Goal: Task Accomplishment & Management: Manage account settings

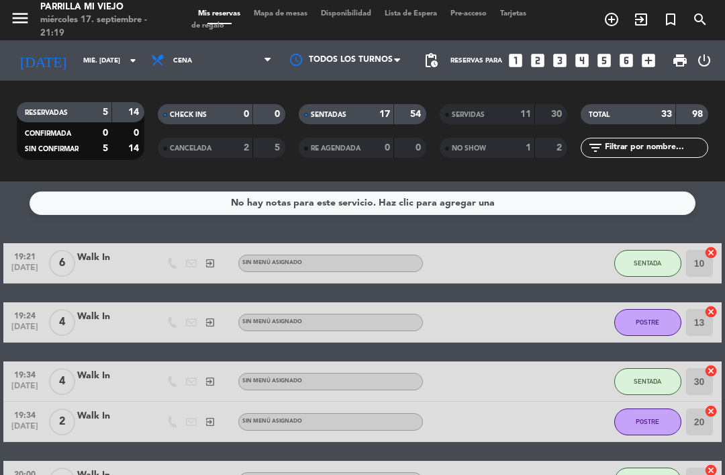
click at [275, 17] on span "Mapa de mesas" at bounding box center [280, 13] width 67 height 7
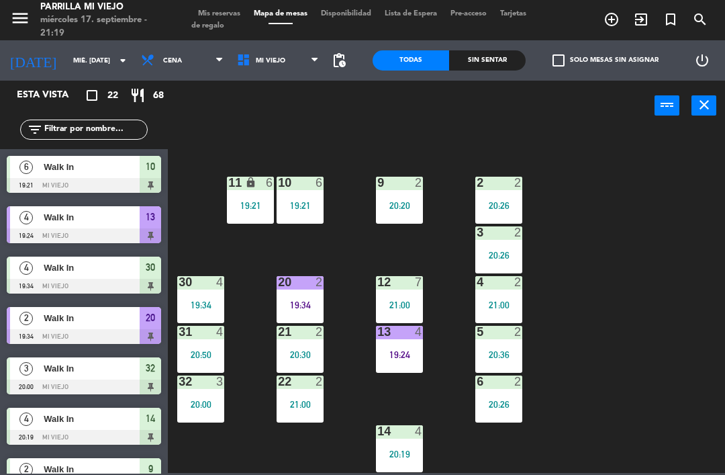
scroll to position [75, 0]
click at [407, 355] on div "19:24" at bounding box center [399, 354] width 47 height 9
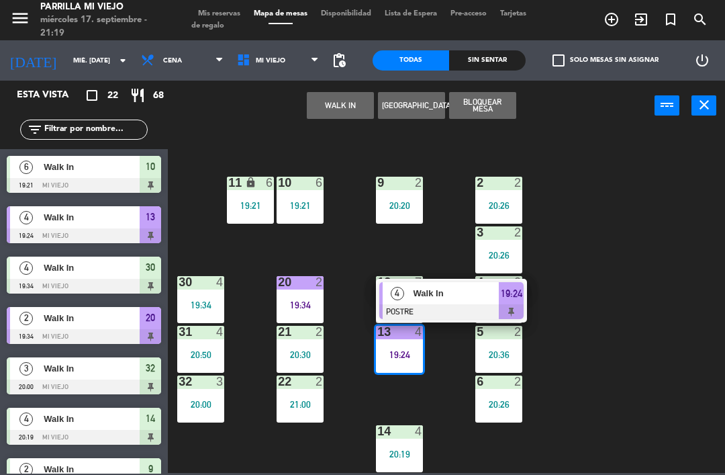
click at [519, 297] on span "19:24" at bounding box center [511, 293] width 21 height 16
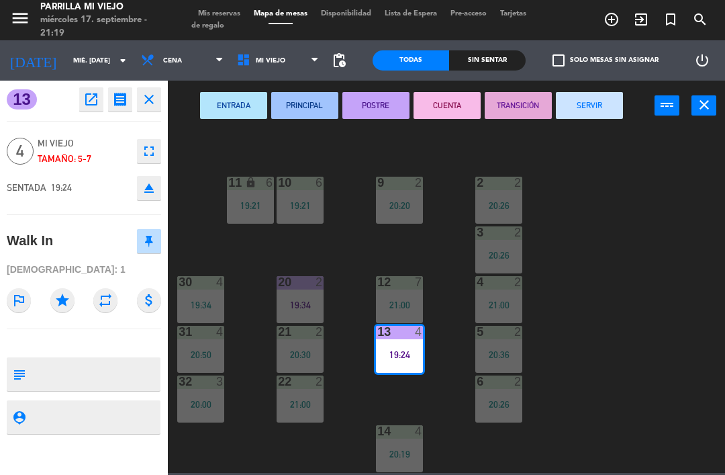
click at [581, 103] on button "SERVIR" at bounding box center [589, 105] width 67 height 27
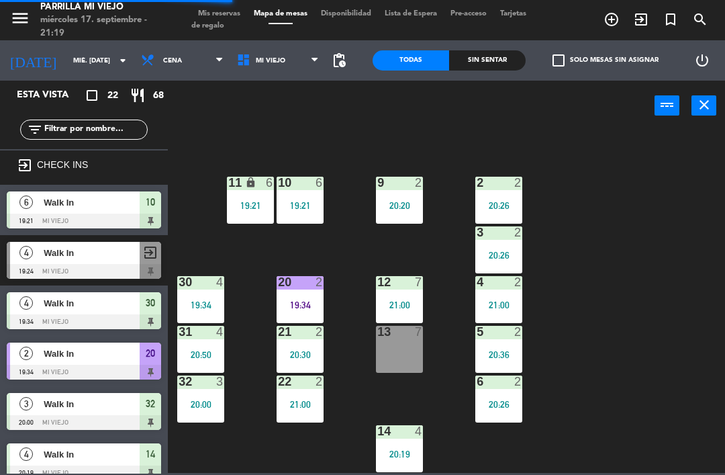
click at [417, 357] on div "13 7" at bounding box center [399, 349] width 47 height 47
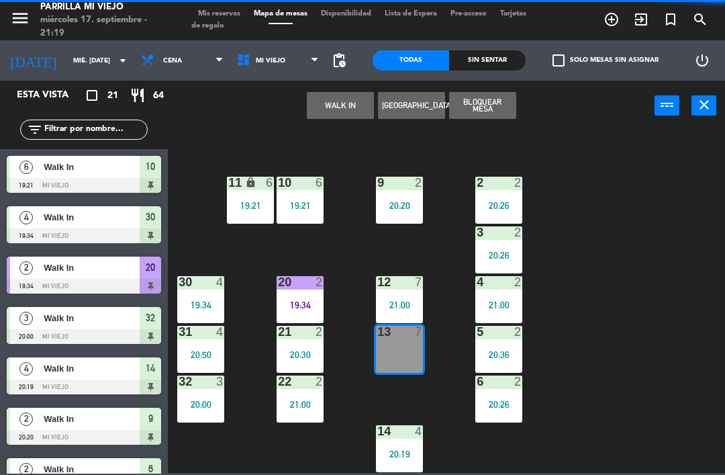
click at [345, 110] on button "WALK IN" at bounding box center [340, 105] width 67 height 27
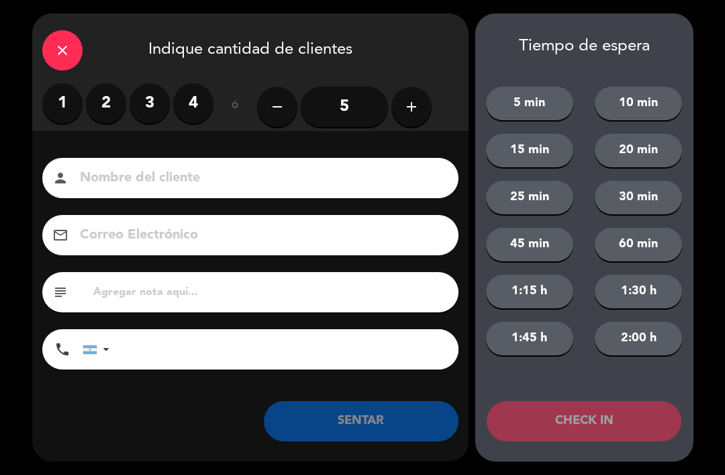
click at [429, 99] on button "add" at bounding box center [412, 107] width 40 height 40
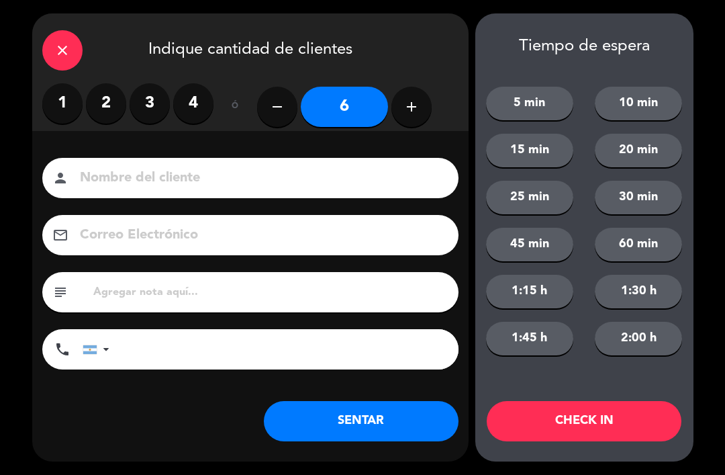
click at [417, 111] on icon "add" at bounding box center [412, 107] width 16 height 16
type input "7"
click at [383, 418] on button "SENTAR" at bounding box center [361, 421] width 195 height 40
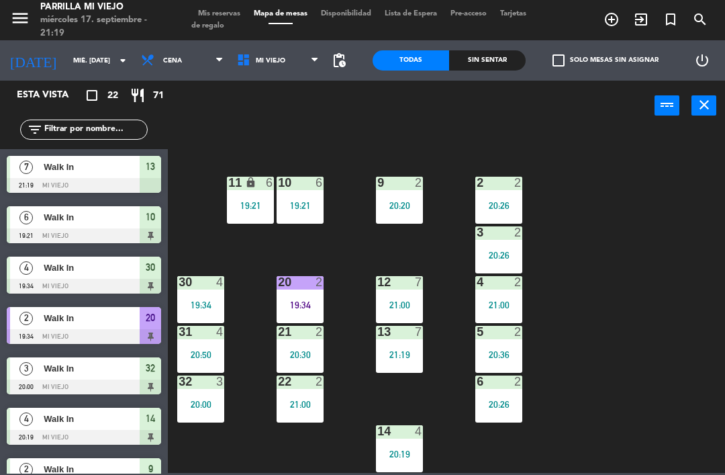
click at [627, 322] on div "1 4 20:37 2 2 20:26 9 2 20:20 10 6 19:21 11 lock 6 19:21 3 2 20:26 4 2 21:00 12…" at bounding box center [450, 301] width 550 height 344
click at [404, 365] on div "13 7 21:19" at bounding box center [399, 349] width 47 height 47
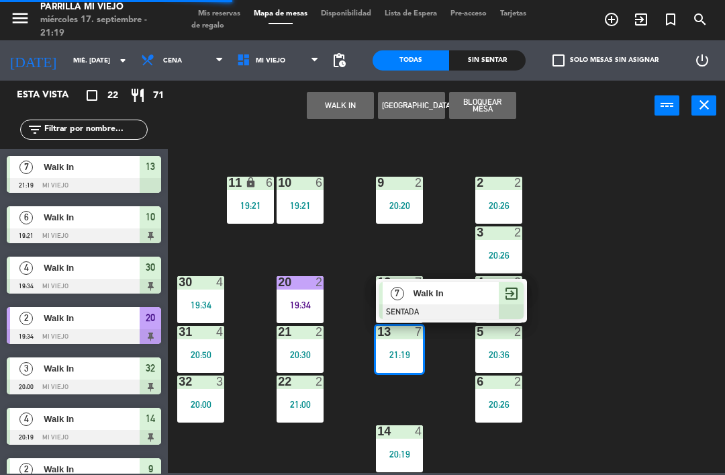
click at [506, 295] on span "exit_to_app" at bounding box center [512, 293] width 16 height 16
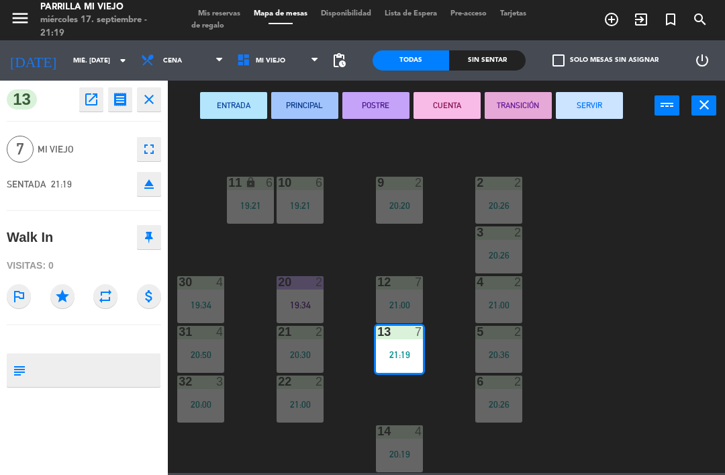
click at [152, 179] on icon "eject" at bounding box center [149, 184] width 16 height 16
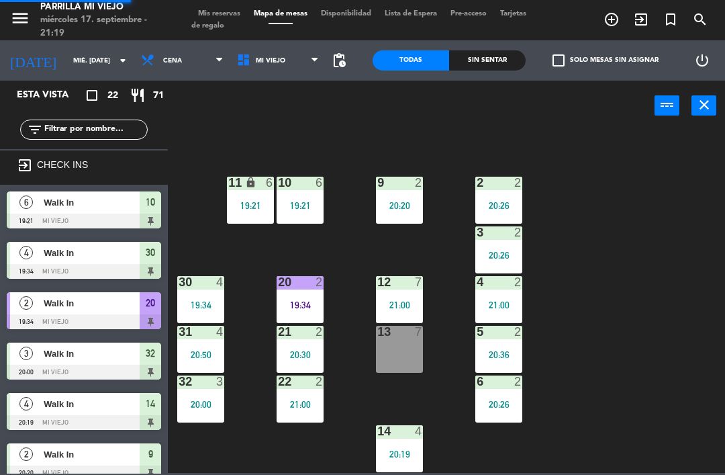
scroll to position [154, 0]
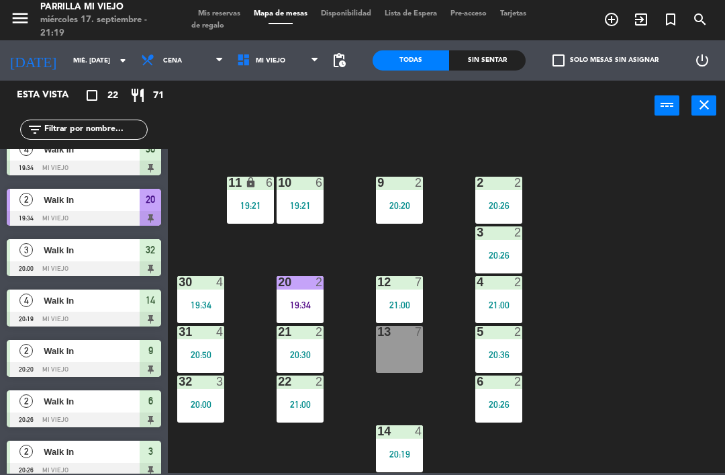
click at [506, 62] on div "Sin sentar" at bounding box center [487, 60] width 77 height 20
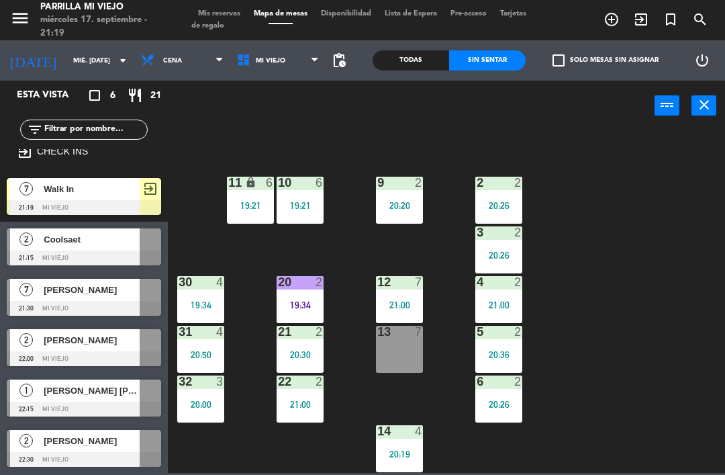
scroll to position [13, 0]
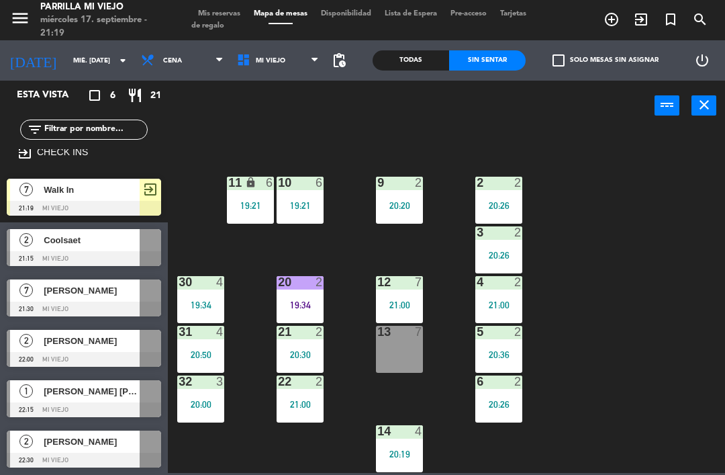
click at [138, 184] on span "Walk In" at bounding box center [92, 190] width 96 height 14
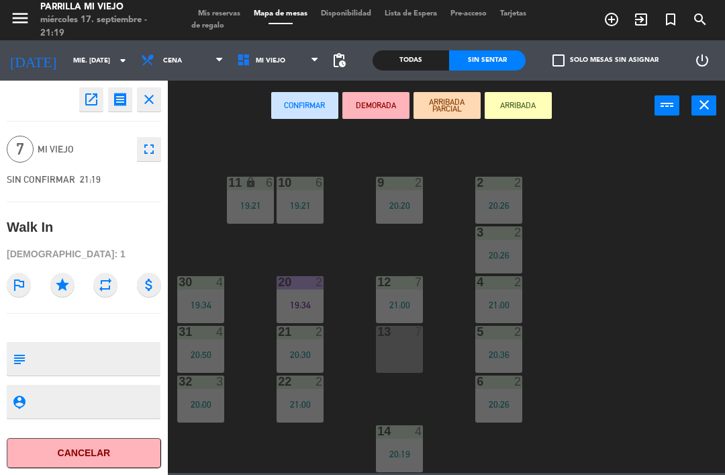
click at [136, 447] on button "Cancelar" at bounding box center [84, 453] width 154 height 30
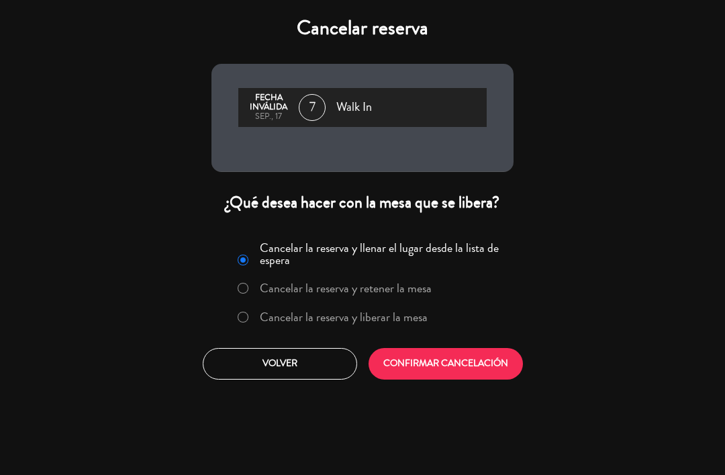
click at [336, 314] on label "Cancelar la reserva y liberar la mesa" at bounding box center [344, 317] width 168 height 12
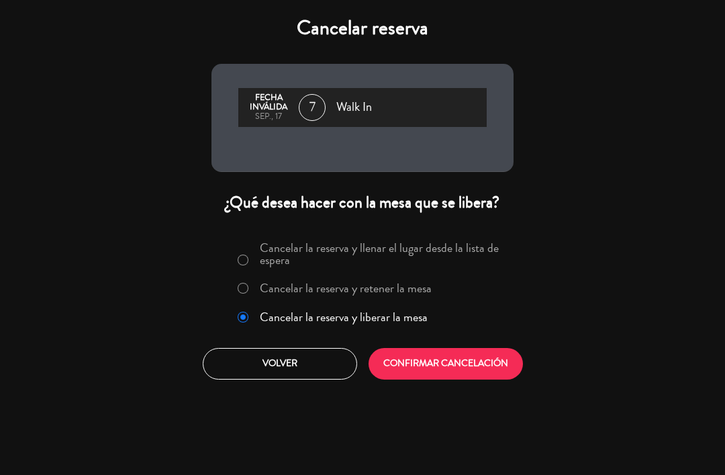
click at [432, 357] on button "CONFIRMAR CANCELACIÓN" at bounding box center [446, 364] width 154 height 32
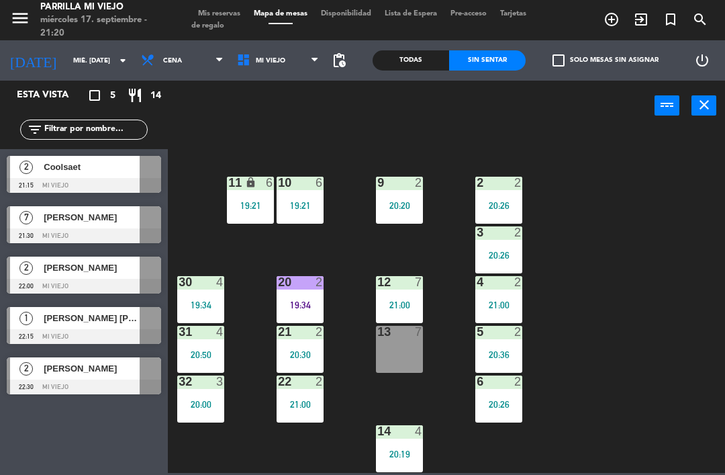
scroll to position [75, 0]
click at [297, 297] on div "20 2 19:34" at bounding box center [300, 299] width 47 height 47
click at [624, 261] on div "1 4 20:37 2 2 20:26 9 2 20:20 10 6 19:21 11 lock 6 19:21 3 2 20:26 4 2 21:00 12…" at bounding box center [450, 301] width 550 height 344
click at [406, 357] on div "21:30" at bounding box center [399, 354] width 47 height 9
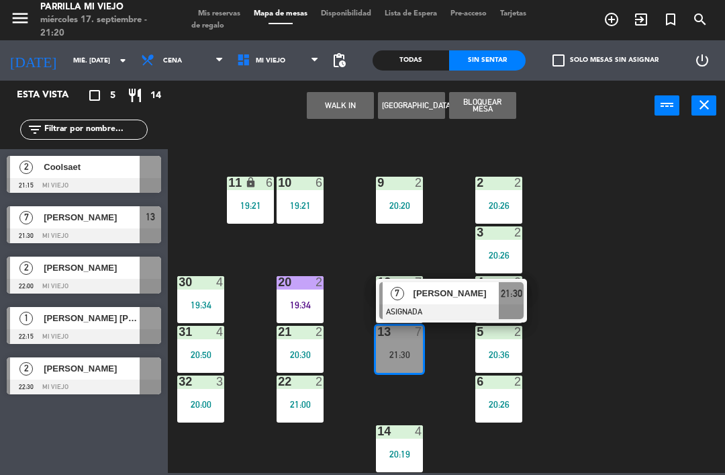
click at [522, 311] on div at bounding box center [451, 311] width 144 height 15
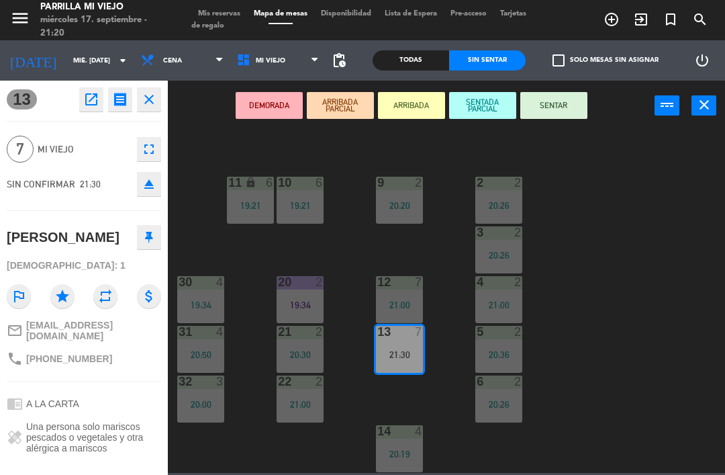
click at [559, 113] on button "SENTAR" at bounding box center [553, 105] width 67 height 27
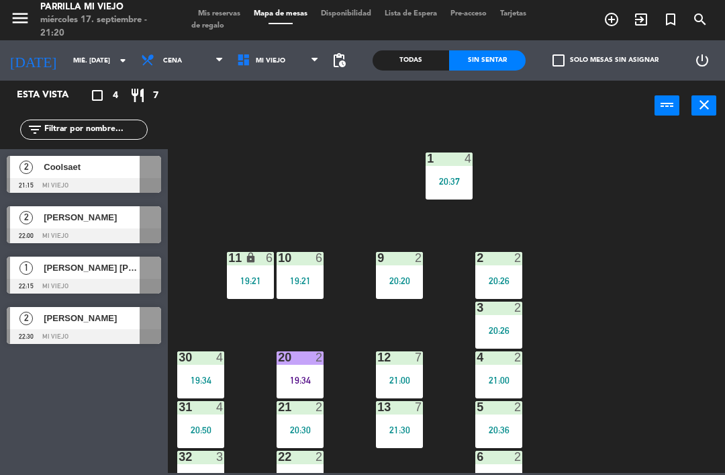
scroll to position [0, 0]
click at [312, 412] on div "2" at bounding box center [323, 407] width 22 height 12
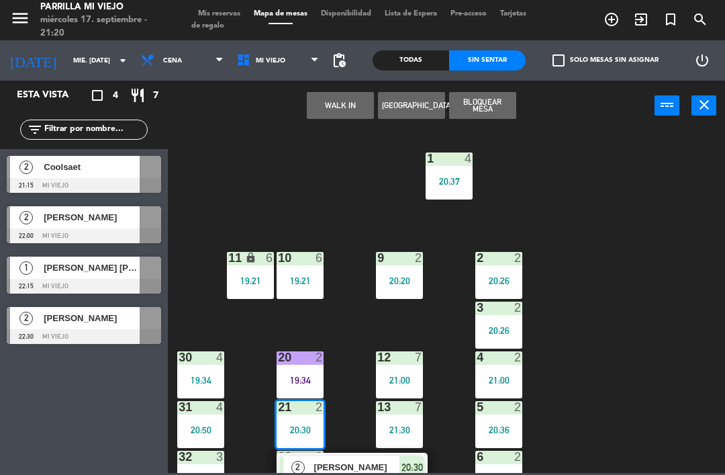
click at [428, 462] on div "2 [PERSON_NAME] SENTADA 20:30" at bounding box center [352, 475] width 151 height 44
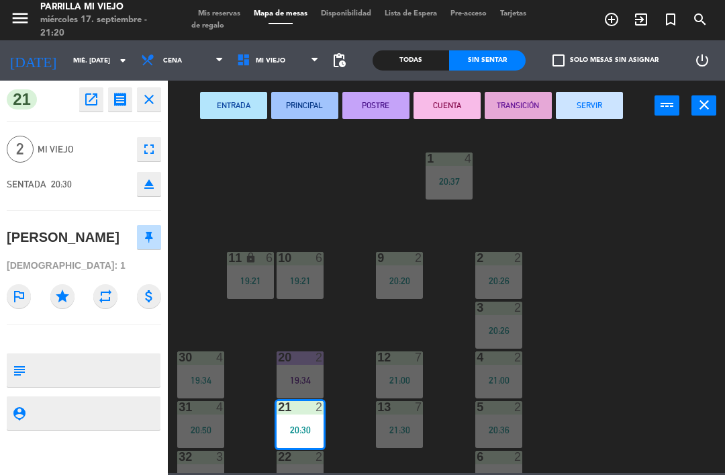
click at [375, 104] on button "POSTRE" at bounding box center [375, 105] width 67 height 27
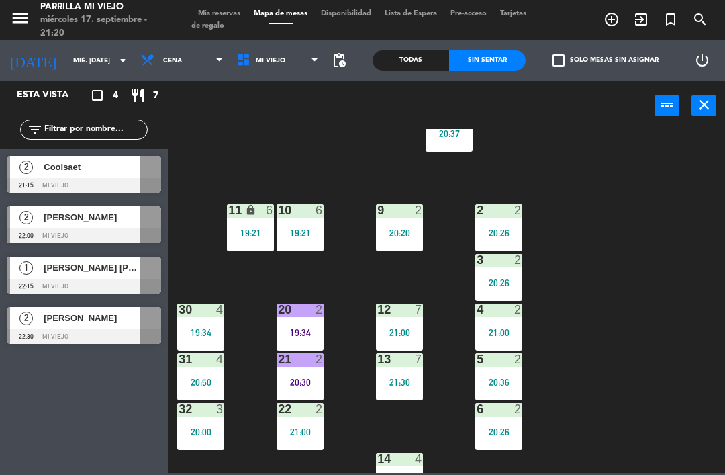
scroll to position [50, 0]
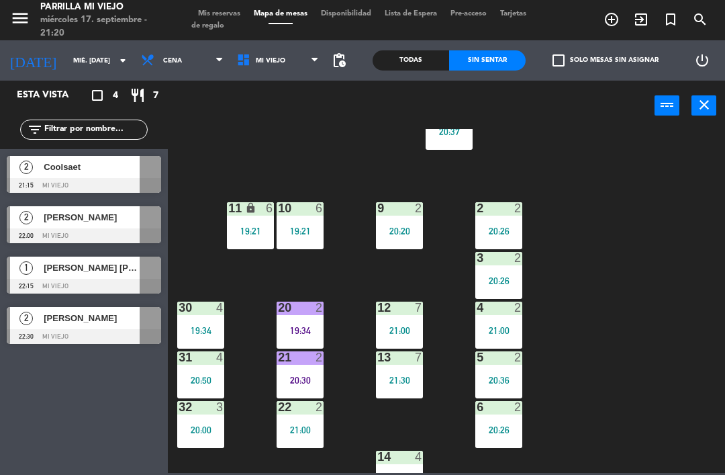
click at [522, 217] on div "2 2 20:26" at bounding box center [498, 225] width 47 height 47
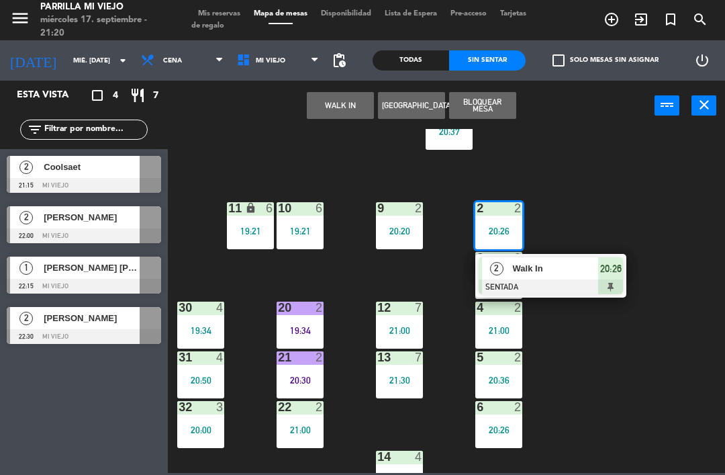
click at [612, 261] on span "20:26" at bounding box center [610, 269] width 21 height 16
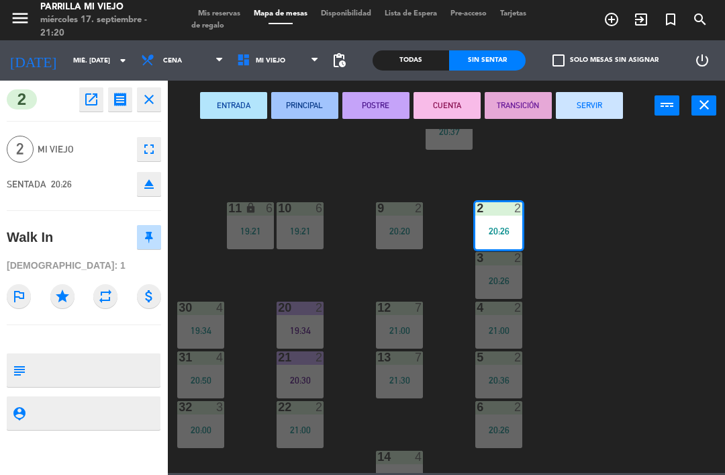
click at [356, 107] on button "POSTRE" at bounding box center [375, 105] width 67 height 27
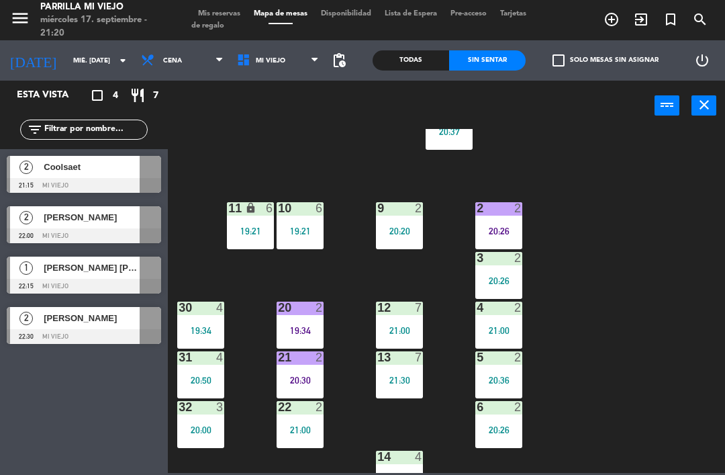
click at [631, 363] on div "1 4 20:37 2 2 20:26 9 2 20:20 10 6 19:21 11 lock 6 19:21 3 2 20:26 4 2 21:00 12…" at bounding box center [450, 301] width 550 height 344
click at [495, 420] on div "6 2 20:26" at bounding box center [498, 424] width 47 height 47
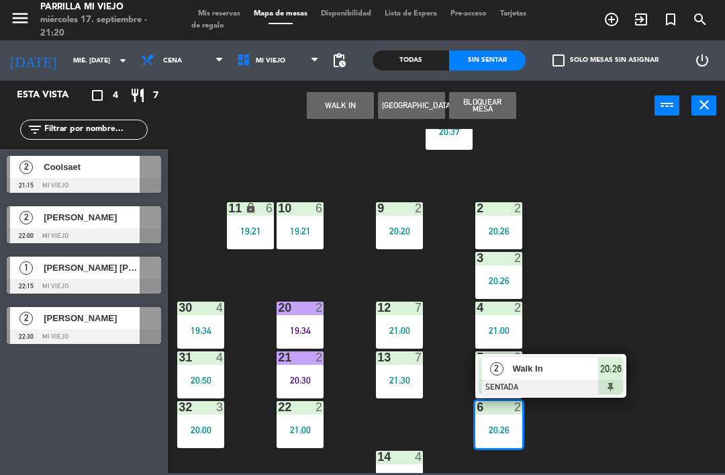
click at [613, 367] on span "20:26" at bounding box center [610, 369] width 21 height 16
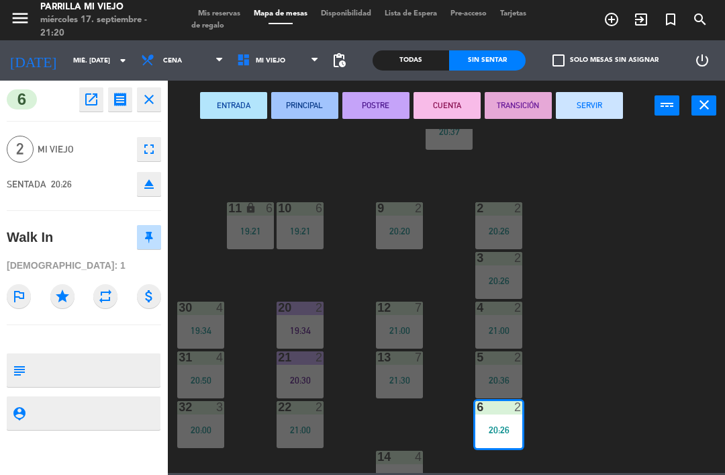
click at [613, 100] on button "SERVIR" at bounding box center [589, 105] width 67 height 27
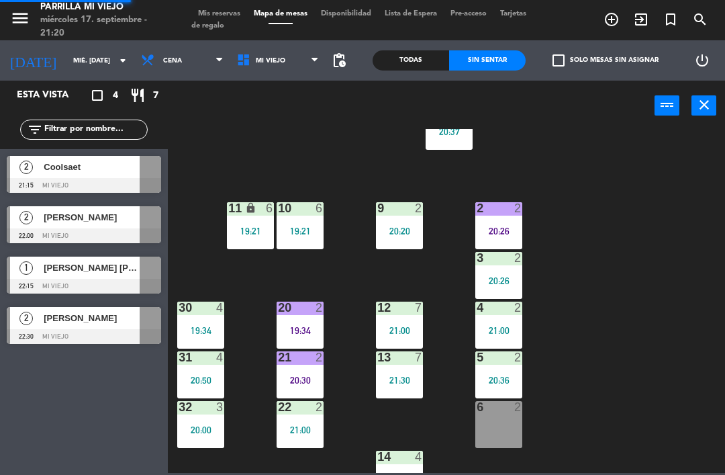
click at [692, 218] on div "1 4 20:37 2 2 20:26 9 2 20:20 10 6 19:21 11 lock 6 19:21 3 2 20:26 4 2 21:00 12…" at bounding box center [450, 301] width 550 height 344
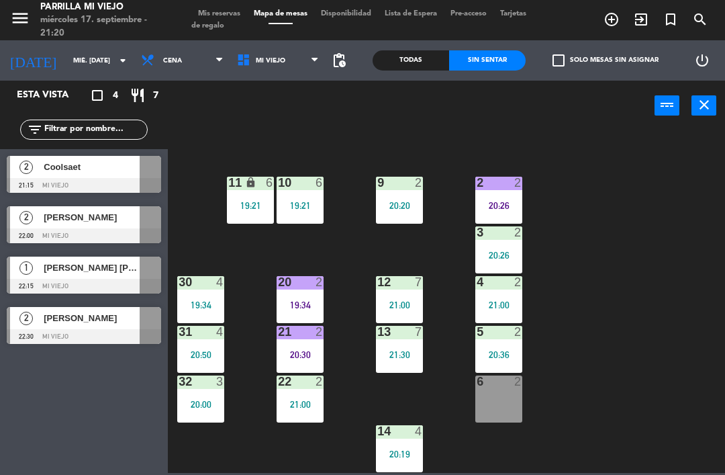
scroll to position [75, 0]
click at [170, 396] on main "1 4 20:37 2 2 20:26 9 2 20:20 10 6 19:21 11 lock 6 19:21 3 2 20:26 4 2 21:00 12…" at bounding box center [446, 297] width 557 height 351
click at [210, 402] on div "20:00" at bounding box center [200, 404] width 47 height 9
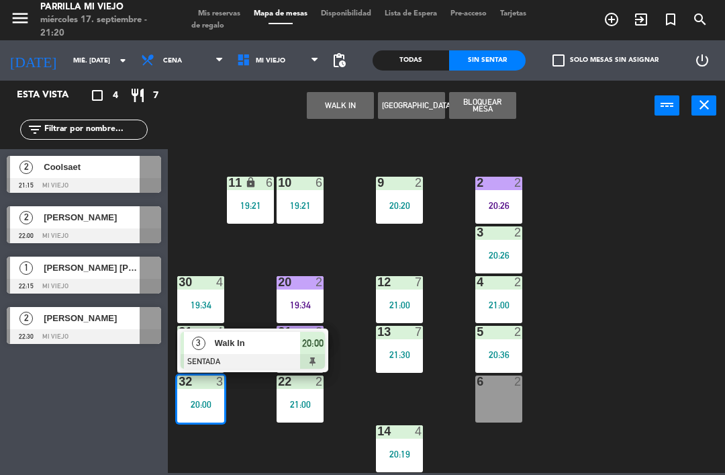
click at [316, 347] on span "20:00" at bounding box center [312, 343] width 21 height 16
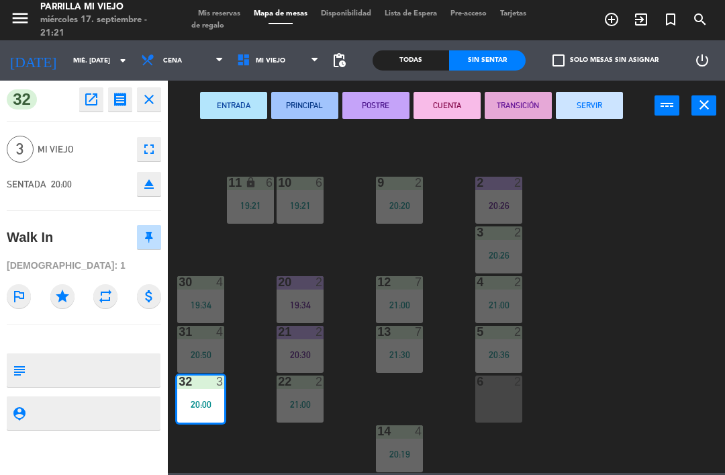
click at [587, 92] on button "SERVIR" at bounding box center [589, 105] width 67 height 27
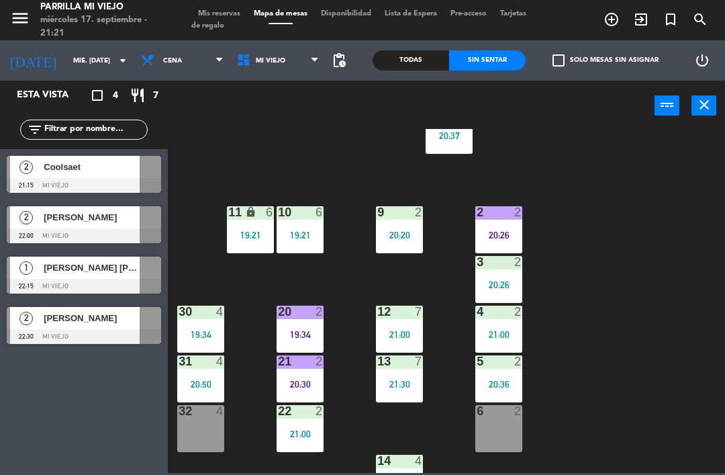
scroll to position [48, 0]
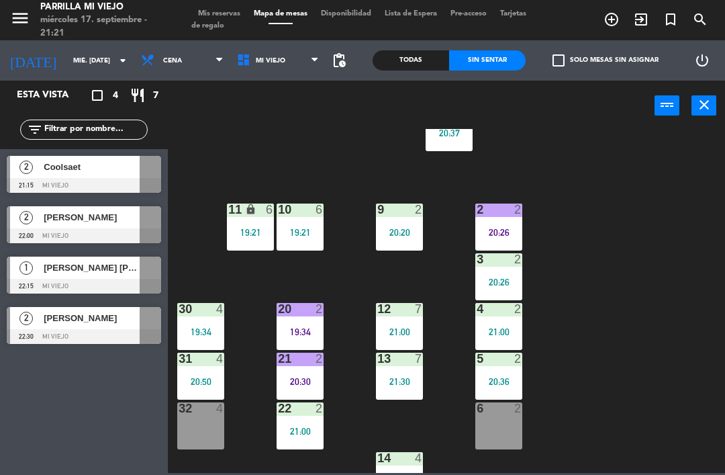
click at [304, 414] on div at bounding box center [300, 408] width 22 height 12
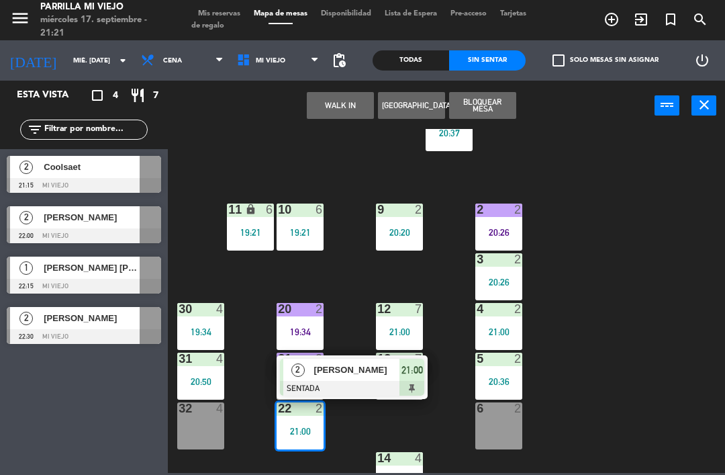
click at [586, 263] on div "1 4 20:37 2 2 20:26 9 2 20:20 10 6 19:21 11 lock 6 19:21 3 2 20:26 4 2 21:00 12…" at bounding box center [450, 301] width 550 height 344
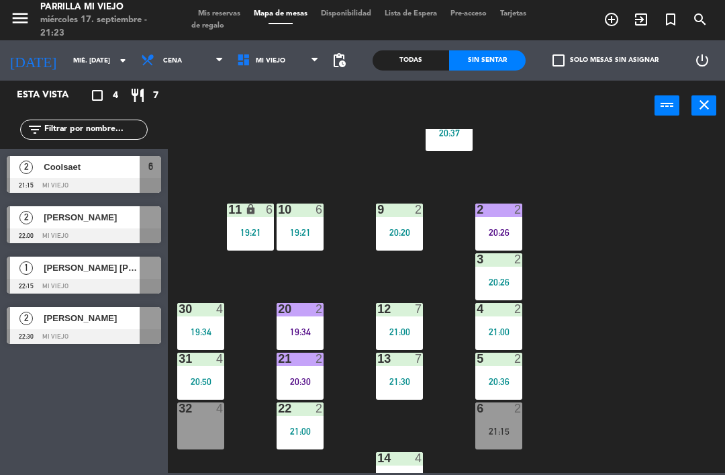
click at [510, 442] on div "6 2 21:15" at bounding box center [498, 425] width 47 height 47
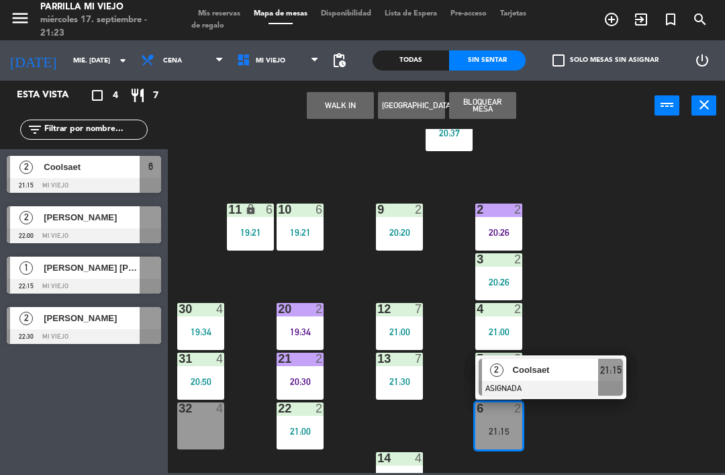
click at [609, 368] on span "21:15" at bounding box center [610, 370] width 21 height 16
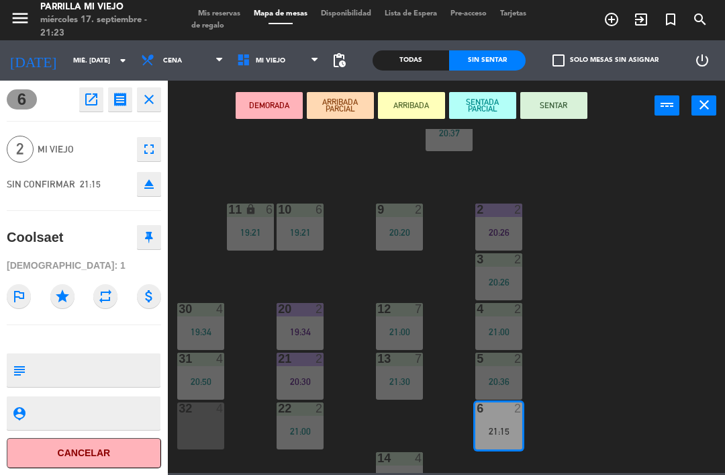
click at [565, 99] on button "SENTAR" at bounding box center [553, 105] width 67 height 27
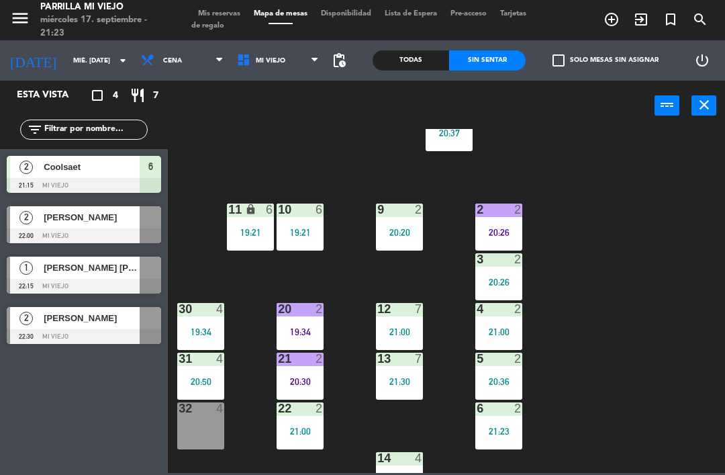
click at [660, 241] on div "1 4 20:37 2 2 20:26 9 2 20:20 10 6 19:21 11 lock 6 19:21 3 2 20:26 4 2 21:00 12…" at bounding box center [450, 301] width 550 height 344
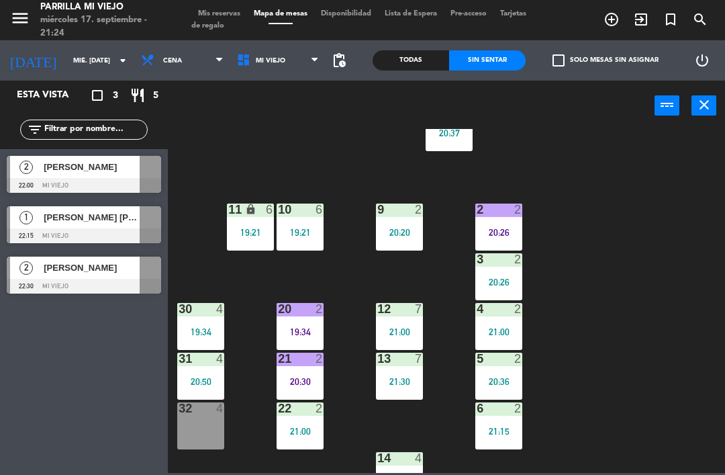
click at [667, 258] on div "1 4 20:37 2 2 20:26 9 2 20:20 10 6 19:21 11 lock 6 19:21 3 2 20:26 4 2 21:00 12…" at bounding box center [450, 301] width 550 height 344
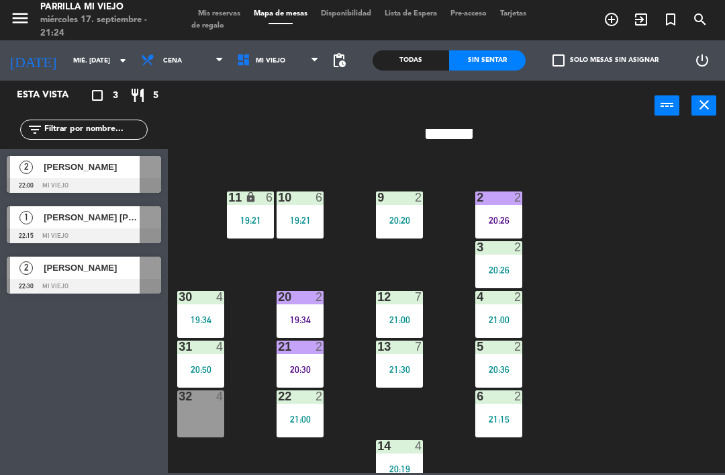
scroll to position [60, 0]
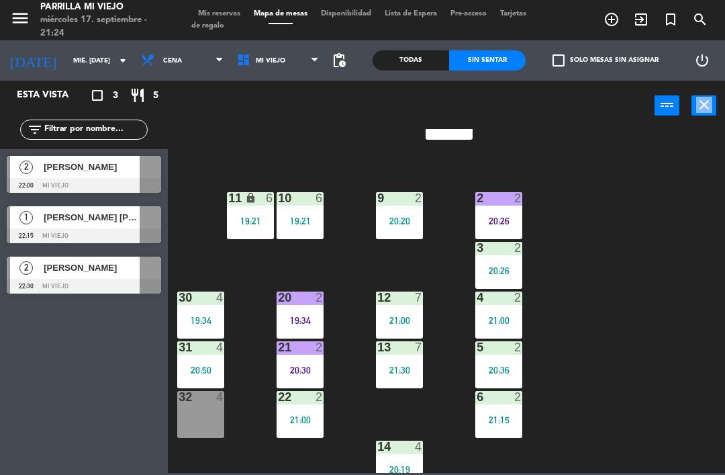
click at [589, 328] on div "1 4 20:37 2 2 20:26 9 2 20:20 10 6 19:21 11 lock 6 19:21 3 2 20:26 4 2 21:00 12…" at bounding box center [450, 301] width 550 height 344
click at [218, 414] on div "32 4" at bounding box center [200, 414] width 47 height 47
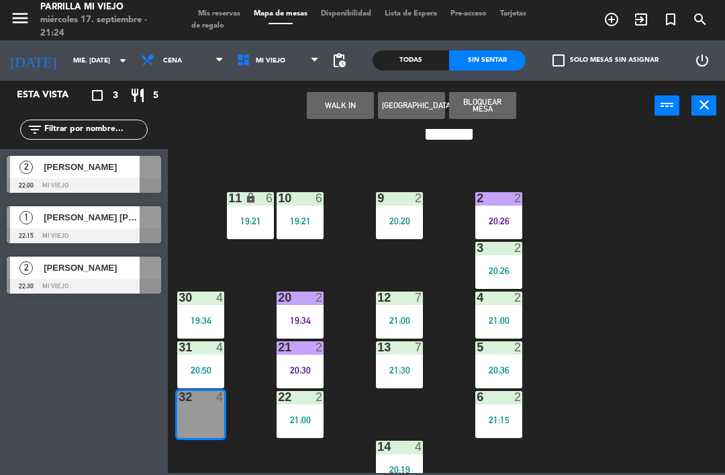
click at [353, 96] on button "WALK IN" at bounding box center [340, 105] width 67 height 27
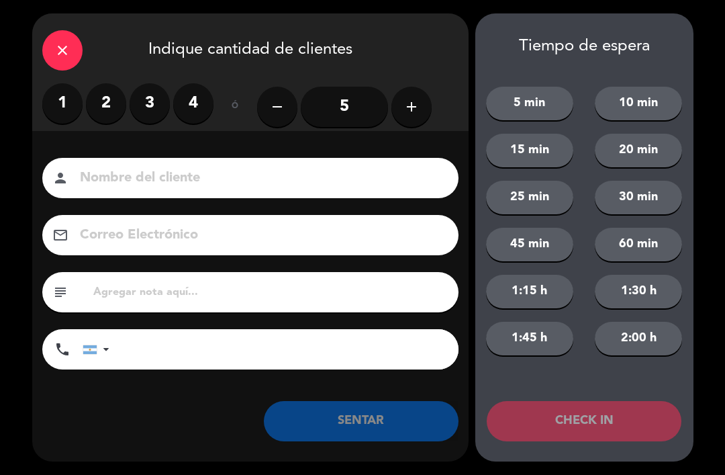
click at [197, 102] on label "4" at bounding box center [193, 103] width 40 height 40
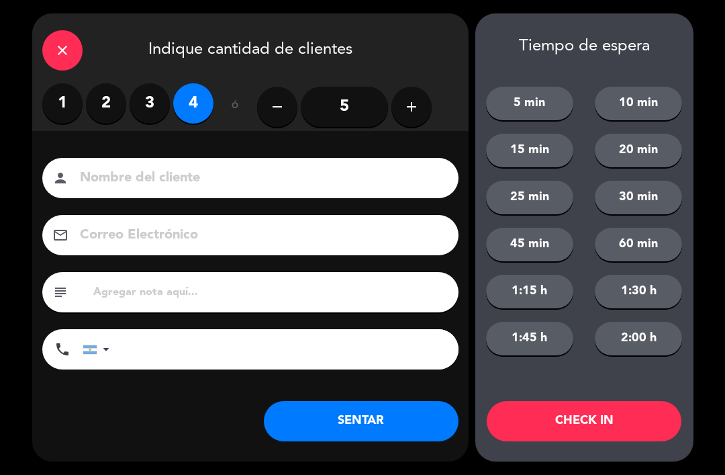
click at [383, 416] on button "SENTAR" at bounding box center [361, 421] width 195 height 40
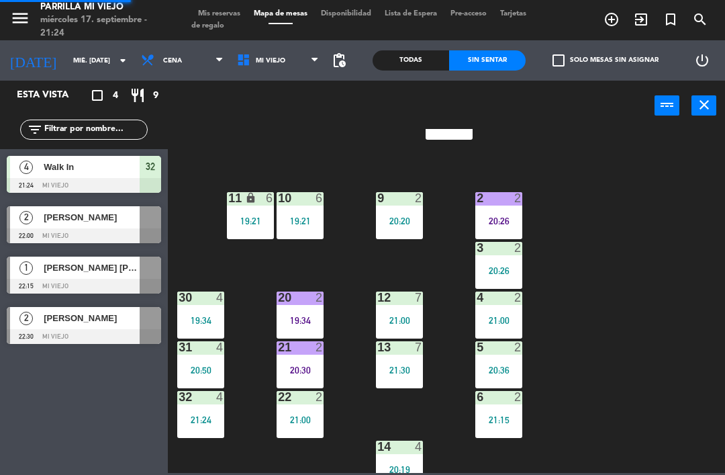
click at [647, 363] on div "1 4 20:37 2 2 20:26 9 2 20:20 10 6 19:21 11 lock 6 19:21 3 2 20:26 4 2 21:00 12…" at bounding box center [450, 301] width 550 height 344
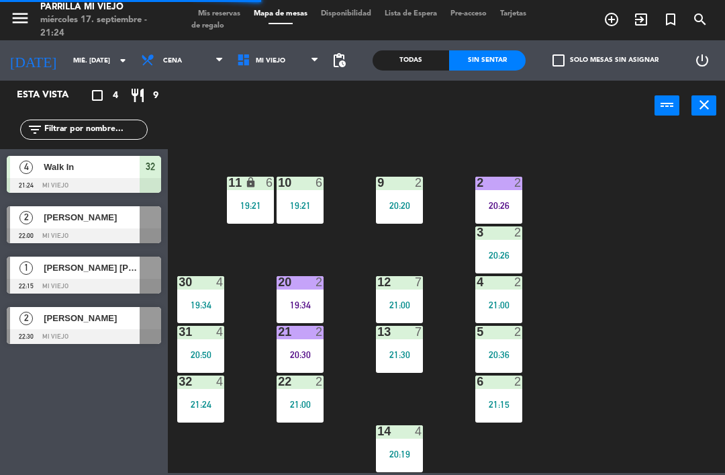
scroll to position [75, 0]
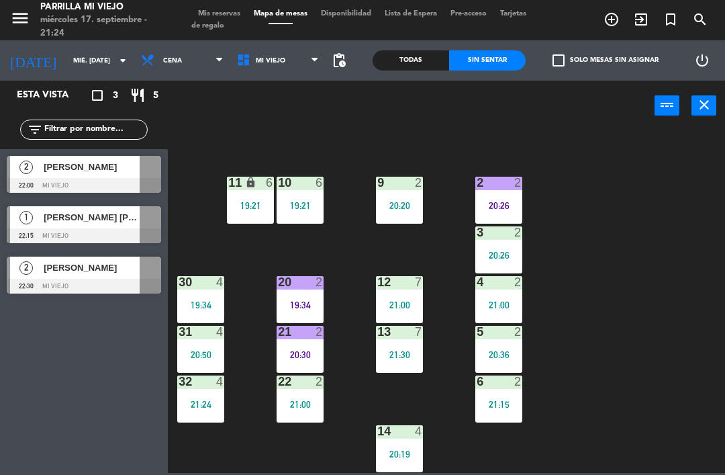
click at [641, 316] on div "1 4 20:37 2 2 20:26 9 2 20:20 10 6 19:21 11 lock 6 19:21 3 2 20:26 4 2 21:00 12…" at bounding box center [450, 301] width 550 height 344
click at [654, 273] on div "1 4 20:37 2 2 20:26 9 2 20:20 10 6 19:21 11 lock 6 19:21 3 2 20:26 4 2 21:00 12…" at bounding box center [450, 301] width 550 height 344
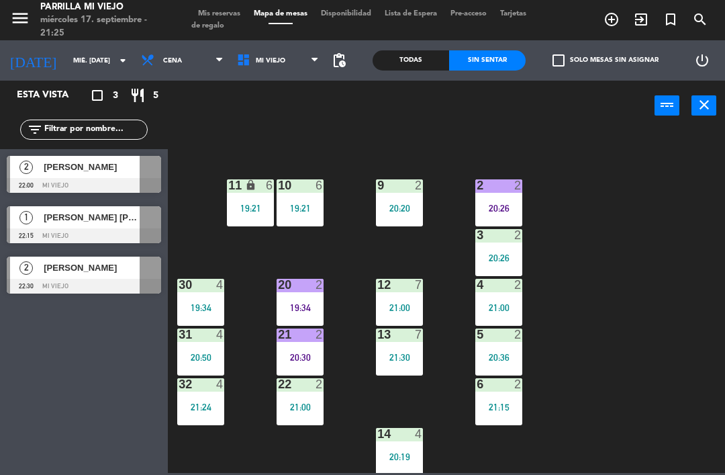
click at [716, 247] on div "1 4 20:37 2 2 20:26 9 2 20:20 10 6 19:21 11 lock 6 19:21 3 2 20:26 4 2 21:00 12…" at bounding box center [450, 301] width 550 height 344
click at [590, 262] on div "1 4 20:37 2 2 20:26 9 2 20:20 10 6 19:21 11 lock 6 19:21 3 2 20:26 4 2 21:00 12…" at bounding box center [450, 301] width 550 height 344
click at [264, 210] on div "19:21" at bounding box center [250, 207] width 47 height 9
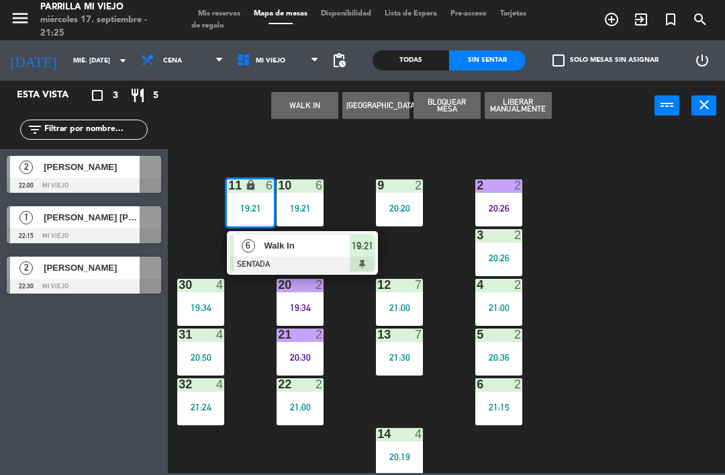
click at [312, 204] on div "19:21" at bounding box center [300, 207] width 47 height 9
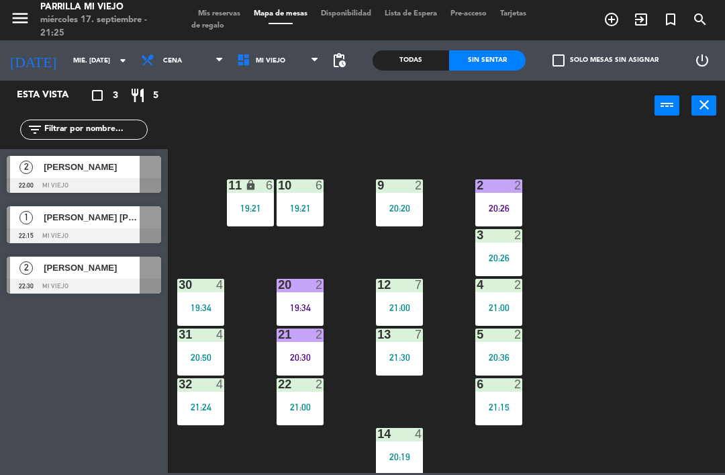
click at [656, 228] on div "1 4 20:37 2 2 20:26 9 2 20:20 10 6 19:21 11 lock 6 19:21 3 2 20:26 4 2 21:00 12…" at bounding box center [450, 301] width 550 height 344
click at [307, 205] on div "19:21" at bounding box center [300, 207] width 47 height 9
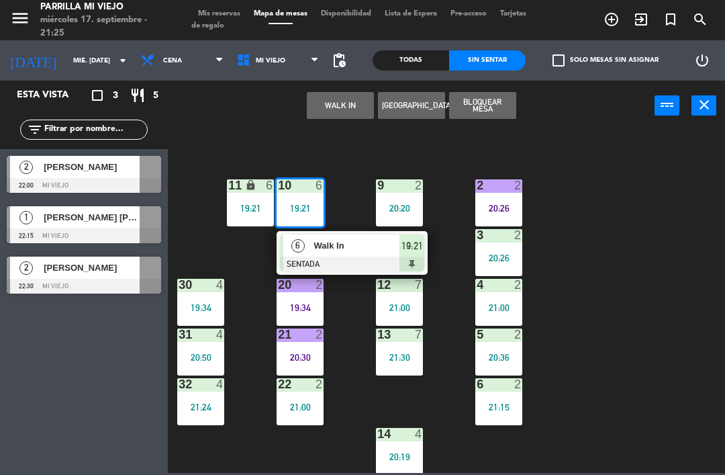
click at [262, 203] on div "19:21" at bounding box center [250, 207] width 47 height 9
click at [408, 245] on span "19:21" at bounding box center [412, 246] width 21 height 16
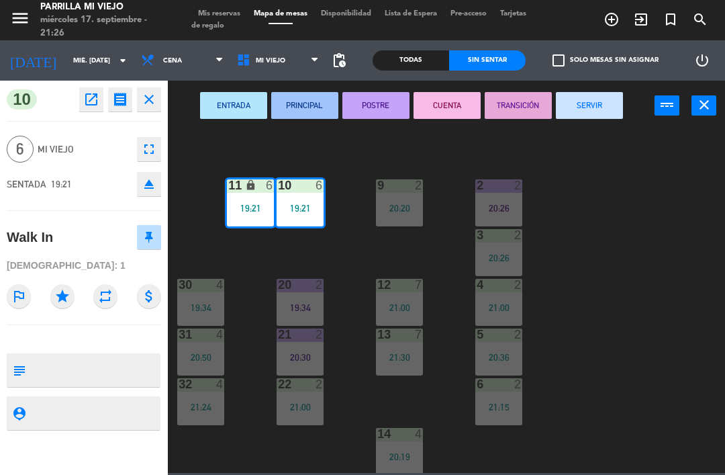
click at [449, 93] on button "CUENTA" at bounding box center [447, 105] width 67 height 27
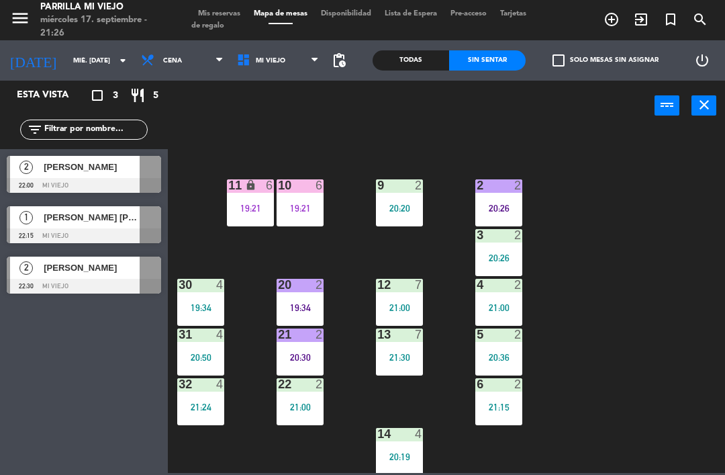
click at [259, 199] on div "11 lock 6 19:21" at bounding box center [250, 202] width 47 height 47
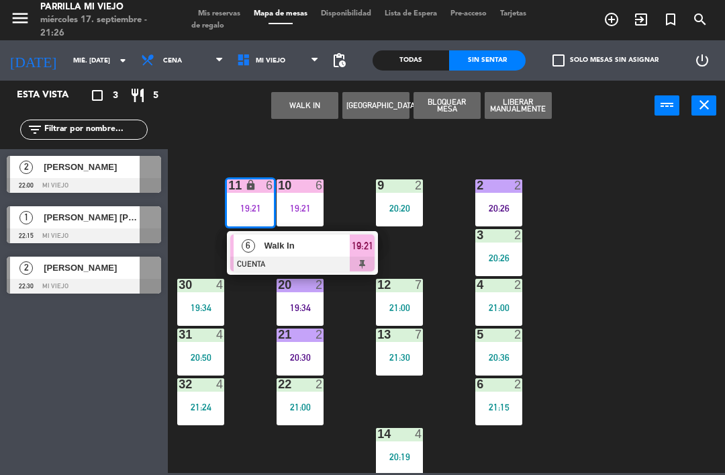
click at [301, 200] on div "10 6 19:21" at bounding box center [300, 202] width 47 height 47
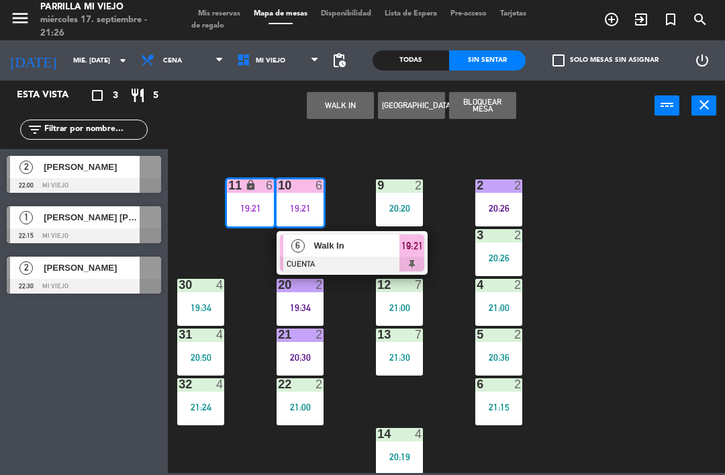
click at [389, 253] on div "Walk In" at bounding box center [356, 245] width 87 height 22
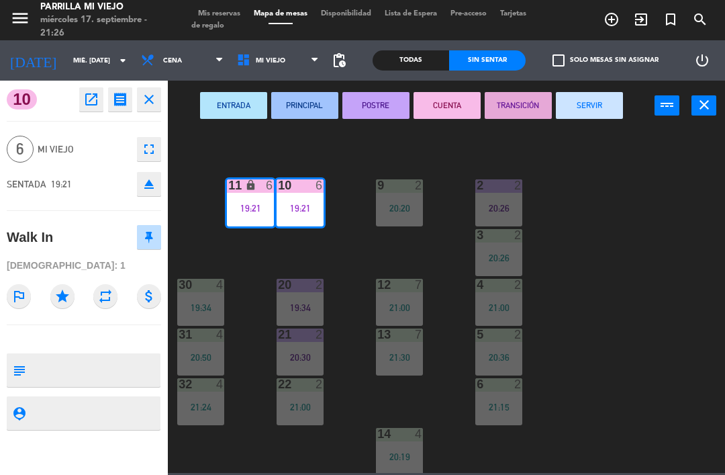
click at [386, 97] on button "POSTRE" at bounding box center [375, 105] width 67 height 27
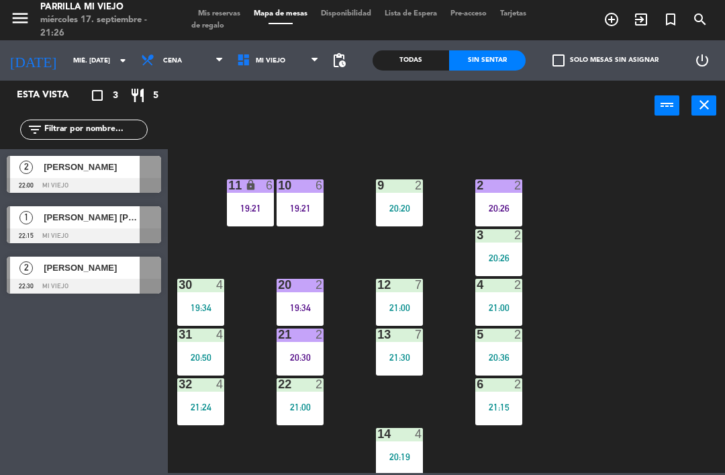
click at [638, 248] on div "1 4 20:37 2 2 20:26 9 2 20:20 10 6 19:21 11 lock 6 19:21 3 2 20:26 4 2 21:00 12…" at bounding box center [450, 301] width 550 height 344
click at [410, 205] on div "20:20" at bounding box center [399, 207] width 47 height 9
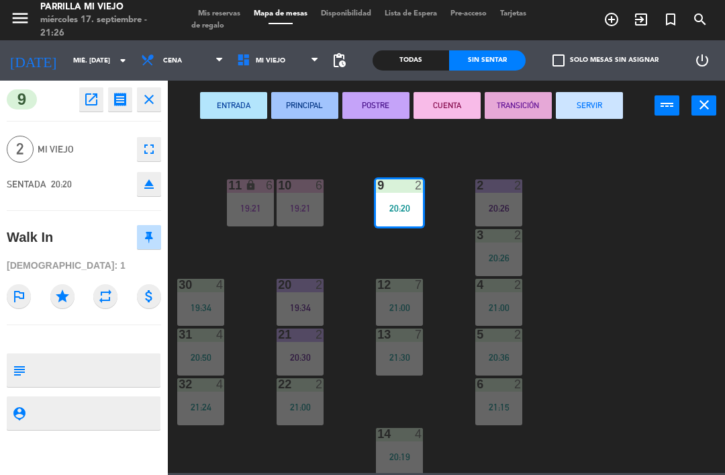
click at [442, 93] on button "CUENTA" at bounding box center [447, 105] width 67 height 27
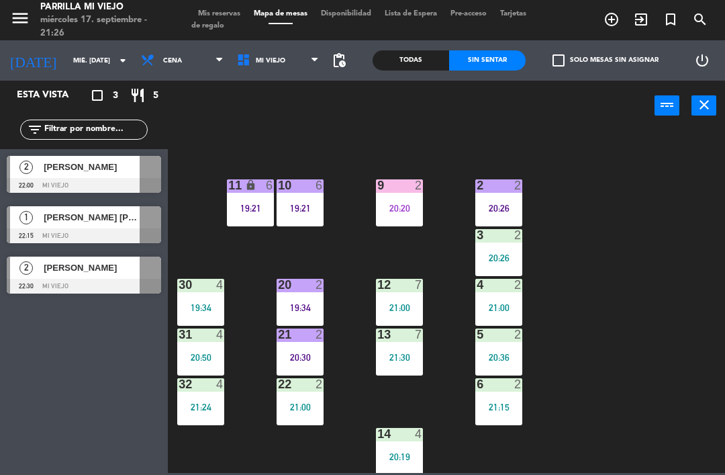
click at [304, 295] on div "20 2 19:34" at bounding box center [300, 302] width 47 height 47
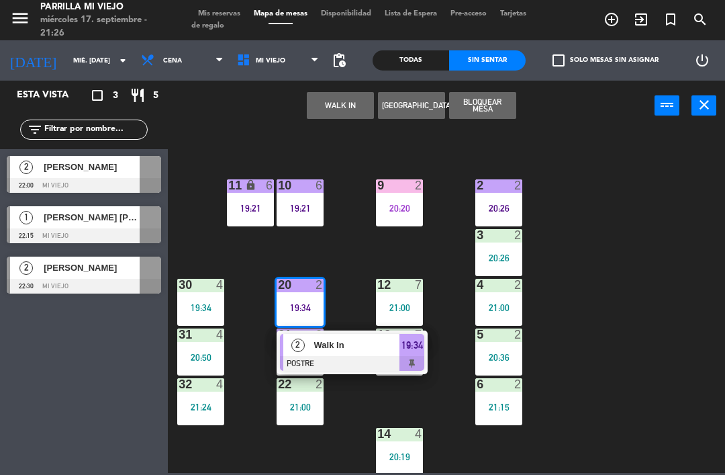
click at [424, 356] on div at bounding box center [352, 363] width 144 height 15
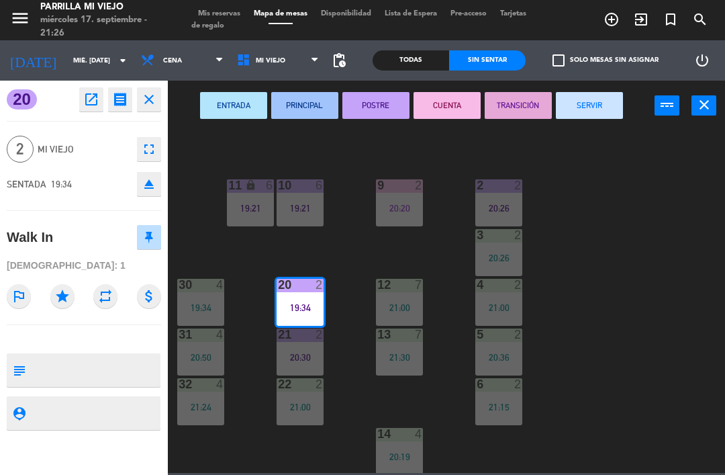
click at [456, 103] on button "CUENTA" at bounding box center [447, 105] width 67 height 27
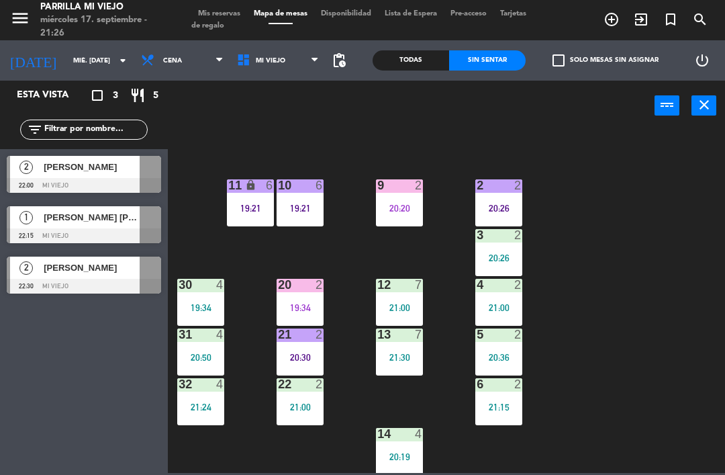
click at [656, 244] on div "1 4 20:37 2 2 20:26 9 2 20:20 10 6 19:21 11 lock 6 19:21 3 2 20:26 4 2 21:00 12…" at bounding box center [450, 301] width 550 height 344
click at [595, 388] on div "1 4 20:37 2 2 20:26 9 2 20:20 10 6 19:21 11 lock 6 19:21 3 2 20:26 4 2 21:00 12…" at bounding box center [450, 301] width 550 height 344
click at [216, 11] on span "Mis reservas" at bounding box center [219, 13] width 56 height 7
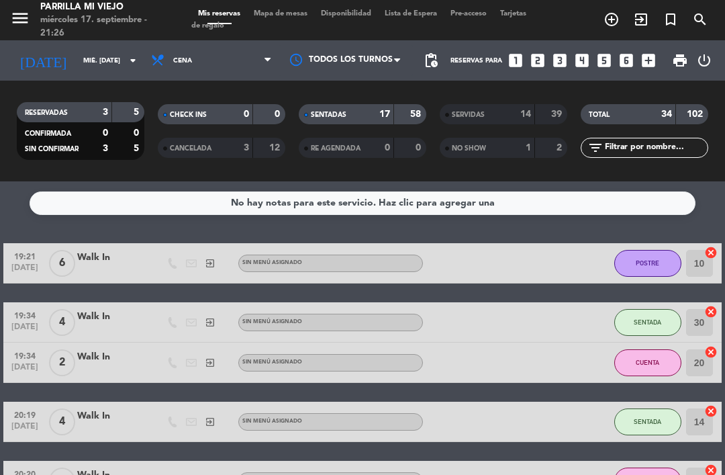
click at [366, 116] on div "17" at bounding box center [377, 114] width 27 height 15
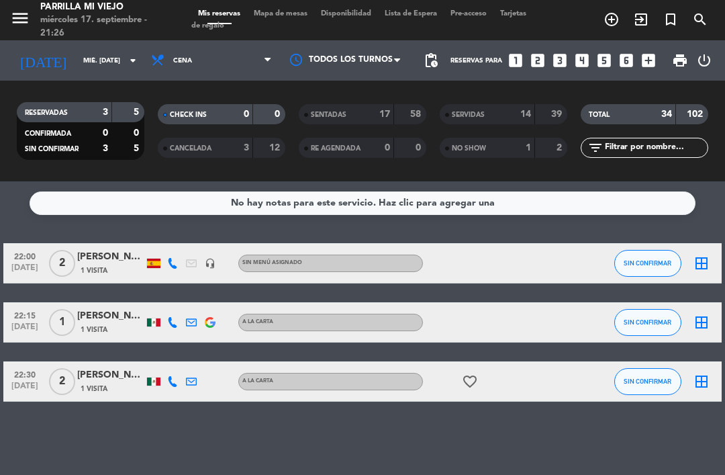
scroll to position [14, 0]
click at [169, 258] on icon at bounding box center [172, 263] width 11 height 11
click at [164, 234] on span "Copiar" at bounding box center [165, 241] width 28 height 14
click at [724, 361] on bookings-row "22:00 [DATE] 2 [PERSON_NAME] 1 Visita [PHONE_NUMBER] Copiar content_paste | hea…" at bounding box center [362, 322] width 725 height 158
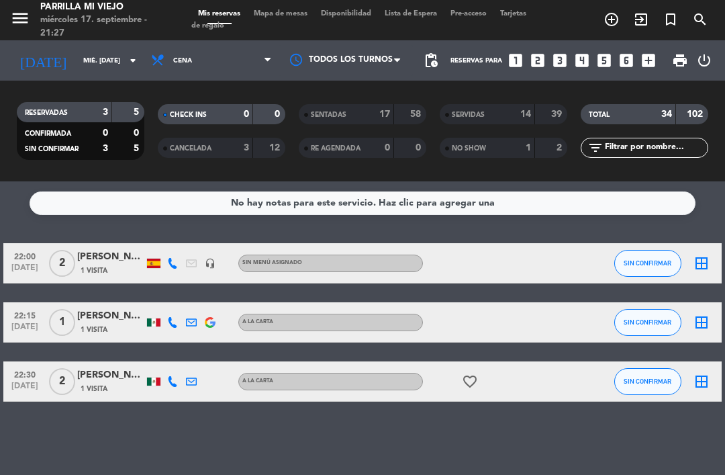
click at [168, 259] on icon at bounding box center [172, 263] width 11 height 11
click at [271, 17] on span "Mapa de mesas" at bounding box center [280, 13] width 67 height 7
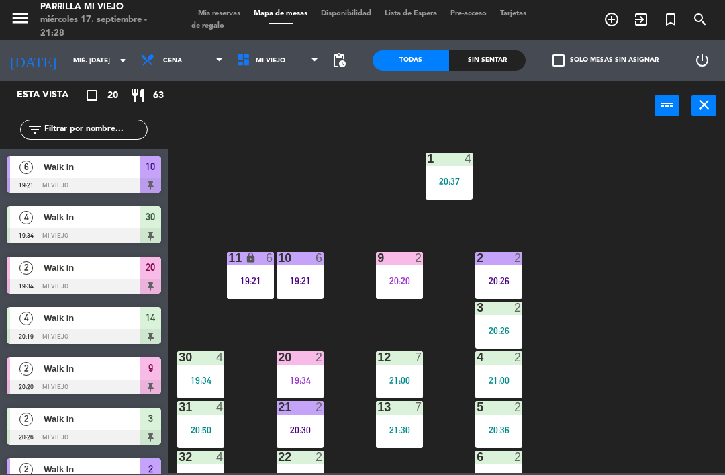
click at [494, 59] on div "Sin sentar" at bounding box center [487, 60] width 77 height 20
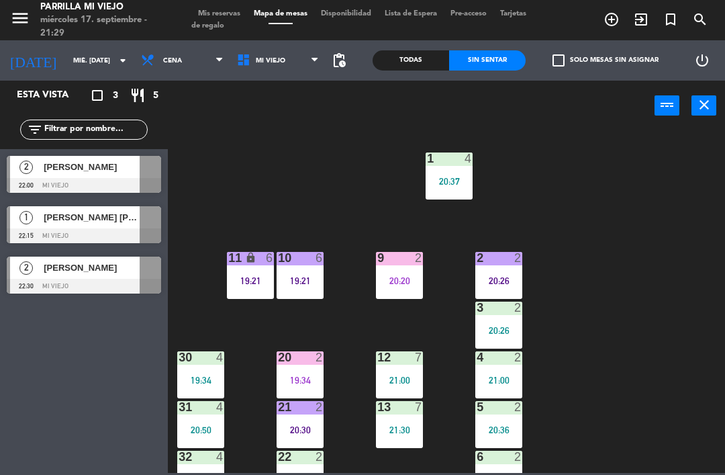
click at [659, 274] on div "1 4 20:37 2 2 20:26 9 2 20:20 10 6 19:21 11 lock 6 19:21 3 2 20:26 4 2 21:00 12…" at bounding box center [450, 301] width 550 height 344
click at [309, 375] on div "19:34" at bounding box center [300, 379] width 47 height 9
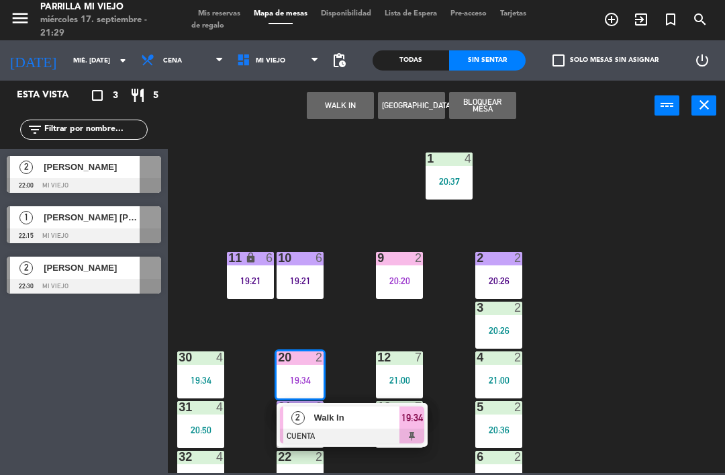
click at [415, 422] on span "19:34" at bounding box center [412, 418] width 21 height 16
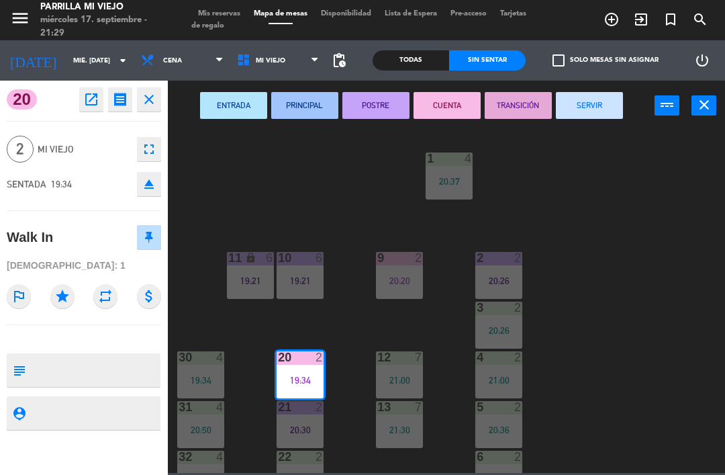
click at [571, 103] on button "SERVIR" at bounding box center [589, 105] width 67 height 27
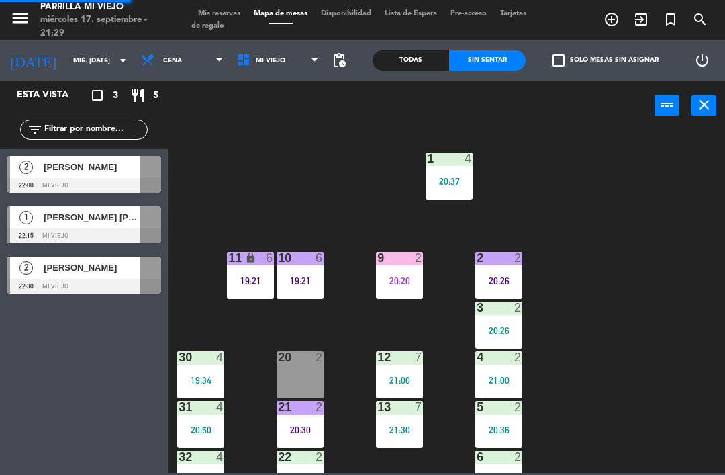
click at [677, 311] on div "1 4 20:37 2 2 20:26 9 2 20:20 10 6 19:21 11 lock 6 19:21 3 2 20:26 4 2 21:00 12…" at bounding box center [450, 301] width 550 height 344
click at [390, 279] on div "20:20" at bounding box center [399, 280] width 47 height 9
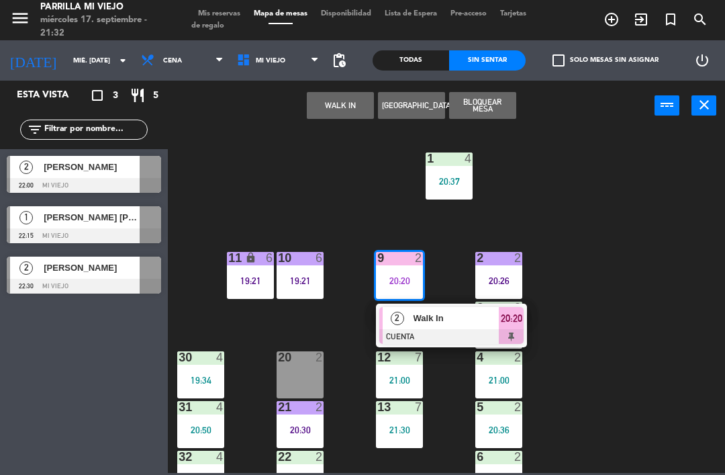
click at [515, 328] on div "20:20" at bounding box center [511, 318] width 25 height 22
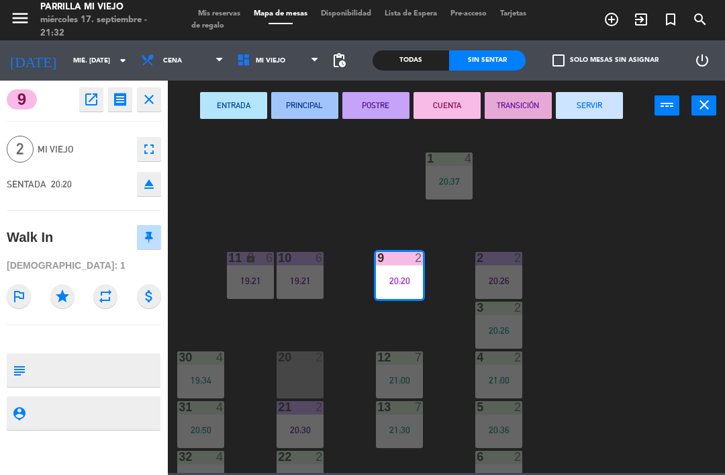
click at [588, 104] on button "SERVIR" at bounding box center [589, 105] width 67 height 27
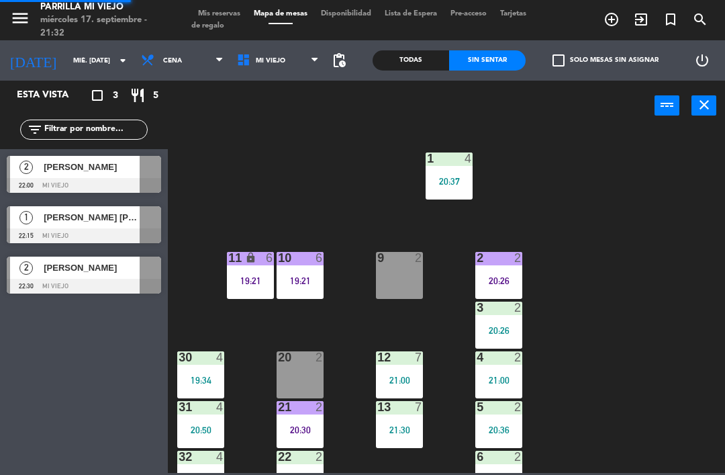
click at [646, 313] on div "1 4 20:37 2 2 20:26 9 2 10 6 19:21 11 lock 6 19:21 3 2 20:26 4 2 21:00 12 7 21:…" at bounding box center [450, 301] width 550 height 344
click at [299, 374] on div "20 2" at bounding box center [300, 374] width 47 height 47
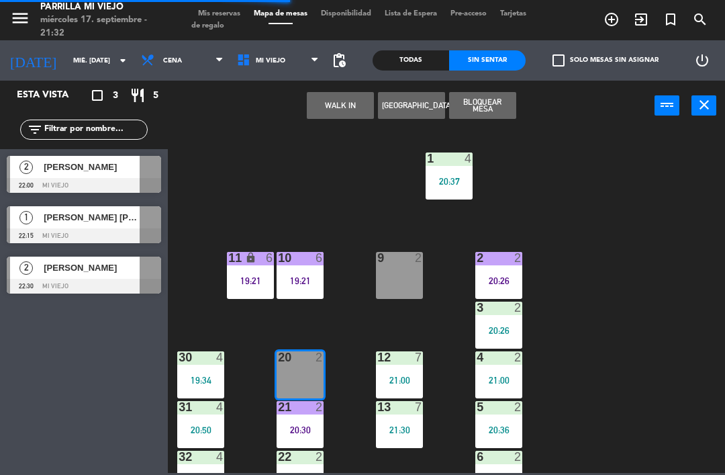
click at [358, 97] on button "WALK IN" at bounding box center [340, 105] width 67 height 27
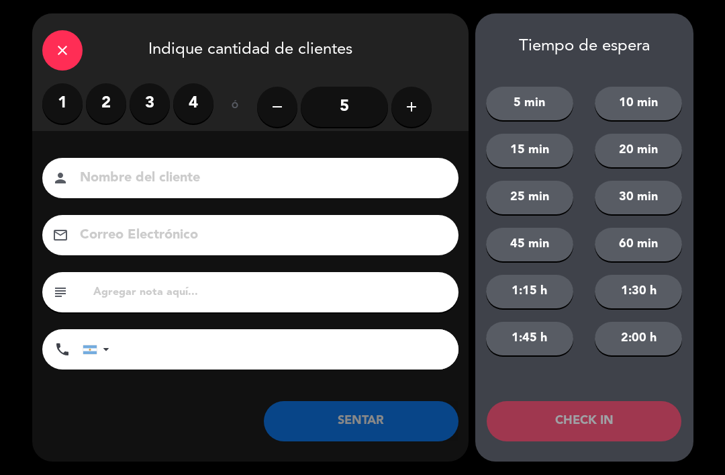
click at [118, 111] on label "2" at bounding box center [106, 103] width 40 height 40
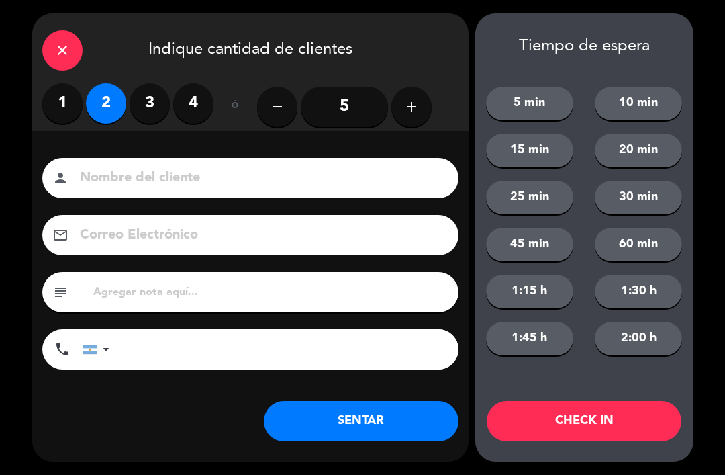
click at [377, 432] on button "SENTAR" at bounding box center [361, 421] width 195 height 40
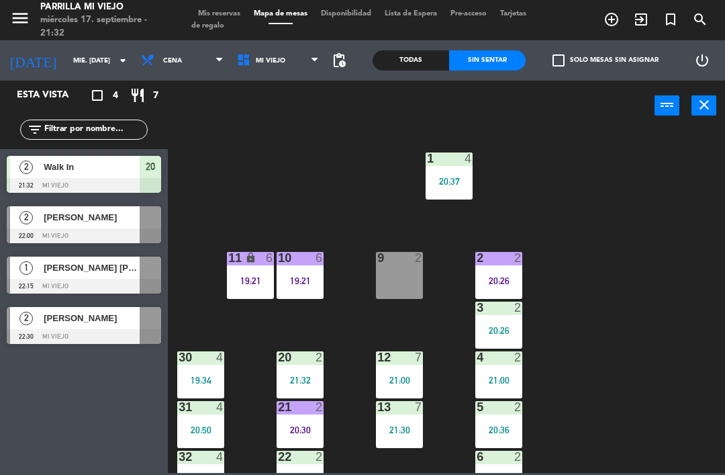
click at [676, 331] on div "1 4 20:37 2 2 20:26 9 2 10 6 19:21 11 lock 6 19:21 3 2 20:26 4 2 21:00 12 7 21:…" at bounding box center [450, 301] width 550 height 344
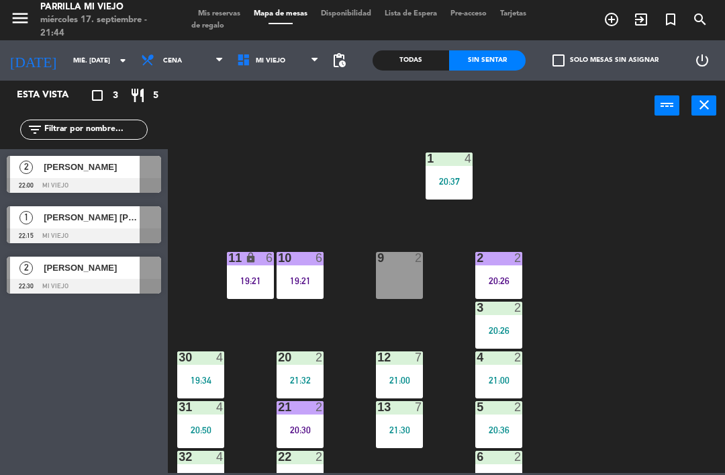
click at [494, 269] on div "2 2 20:26" at bounding box center [498, 275] width 47 height 47
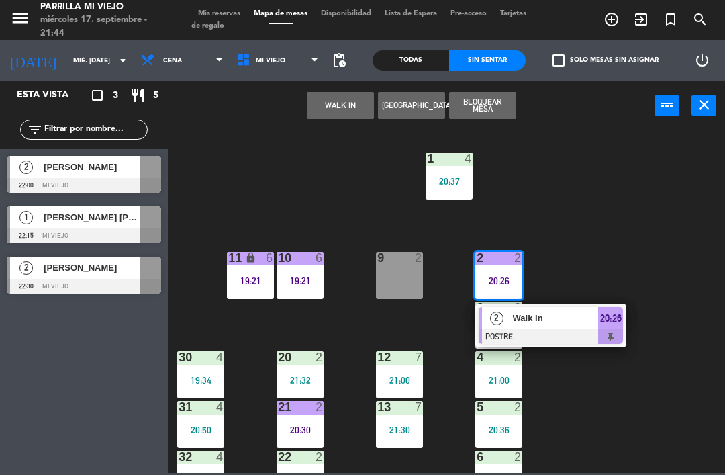
click at [613, 314] on span "20:26" at bounding box center [610, 318] width 21 height 16
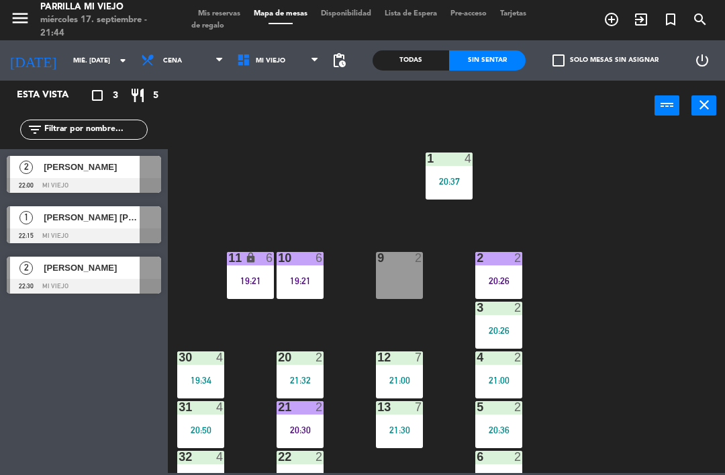
click at [504, 352] on div at bounding box center [499, 357] width 22 height 12
click at [623, 306] on div "1 4 20:37 2 2 20:26 9 2 10 6 19:21 11 lock 6 19:21 3 2 20:26 4 2 21:00 12 7 21:…" at bounding box center [450, 301] width 550 height 344
click at [497, 326] on div "20:26" at bounding box center [498, 330] width 47 height 9
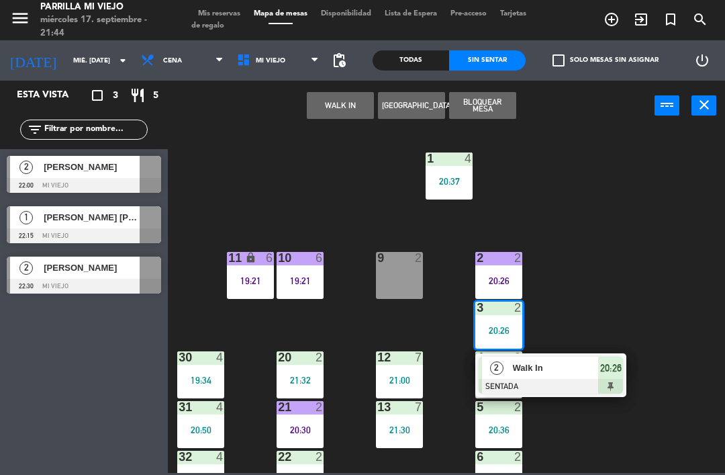
click at [610, 367] on span "20:26" at bounding box center [610, 368] width 21 height 16
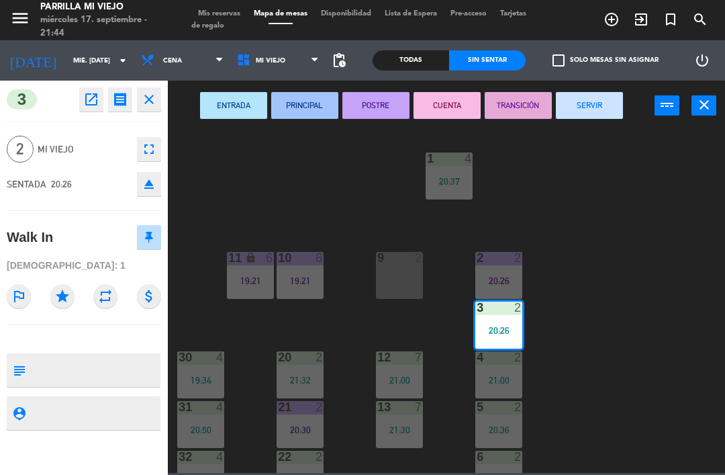
click at [596, 94] on button "SERVIR" at bounding box center [589, 105] width 67 height 27
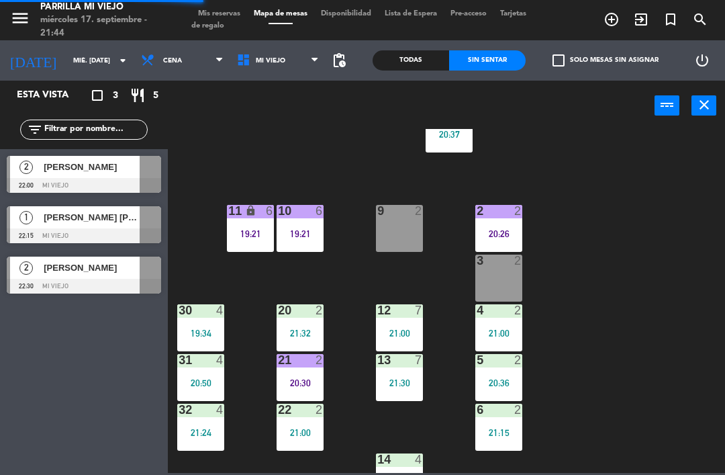
scroll to position [54, 0]
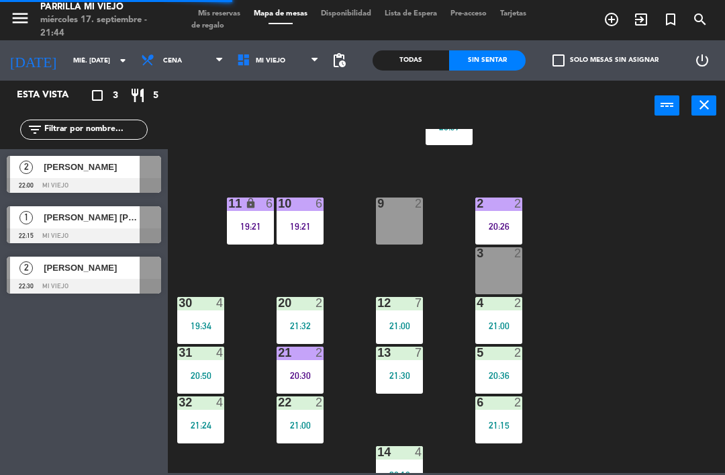
click at [501, 430] on div "21:15" at bounding box center [498, 424] width 47 height 9
click at [314, 373] on div "20:30" at bounding box center [300, 375] width 47 height 9
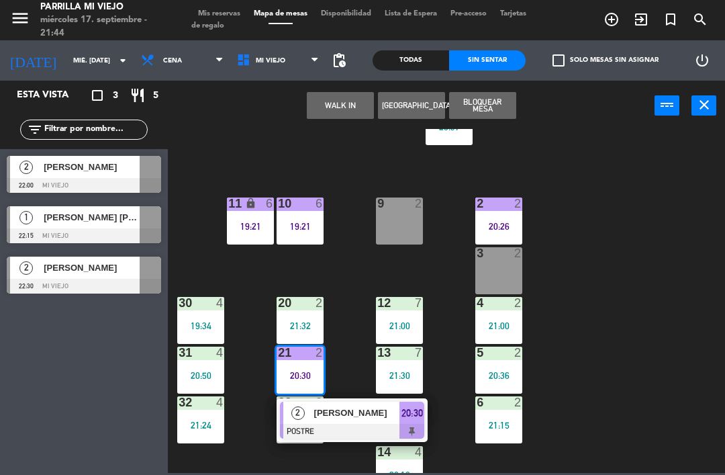
click at [415, 414] on span "20:30" at bounding box center [412, 413] width 21 height 16
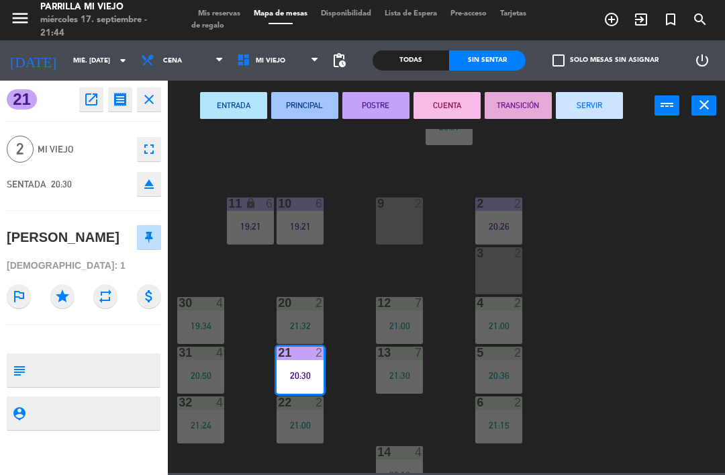
click at [616, 111] on button "SERVIR" at bounding box center [589, 105] width 67 height 27
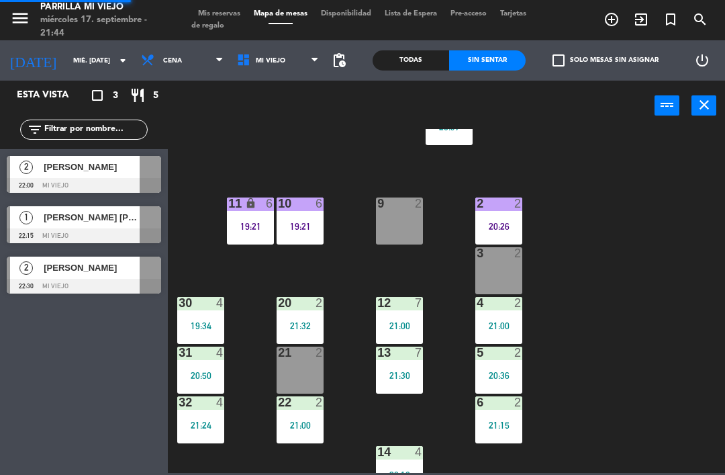
click at [643, 274] on div "1 4 20:37 2 2 20:26 9 2 10 6 19:21 11 lock 6 19:21 3 2 4 2 21:00 12 7 21:00 20 …" at bounding box center [450, 301] width 550 height 344
click at [220, 317] on div "30 4 19:34" at bounding box center [200, 320] width 47 height 47
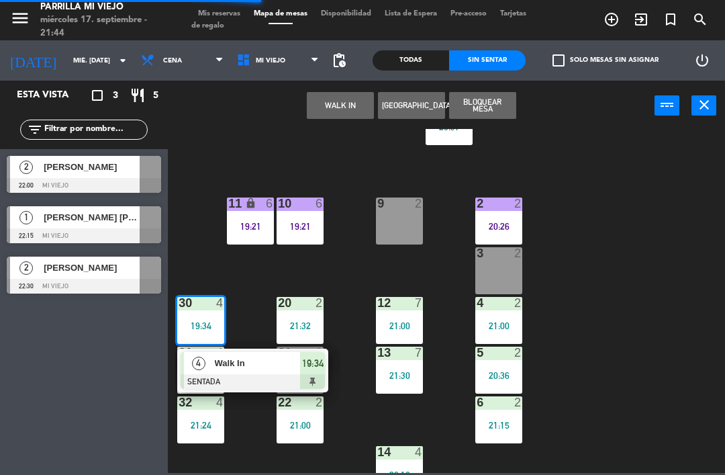
click at [320, 366] on span "19:34" at bounding box center [312, 363] width 21 height 16
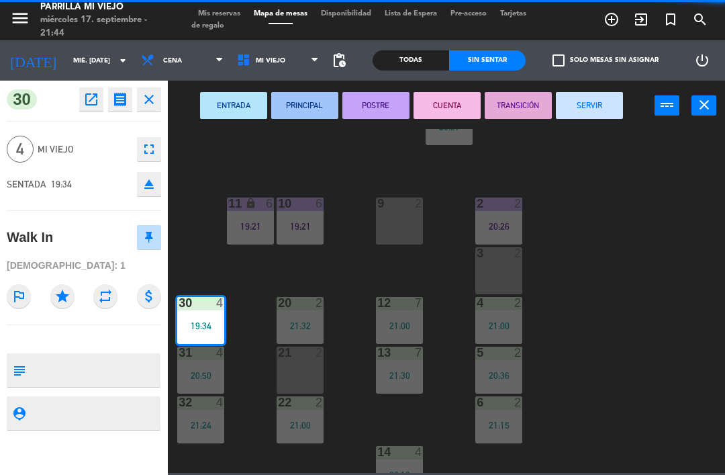
click at [601, 111] on button "SERVIR" at bounding box center [589, 105] width 67 height 27
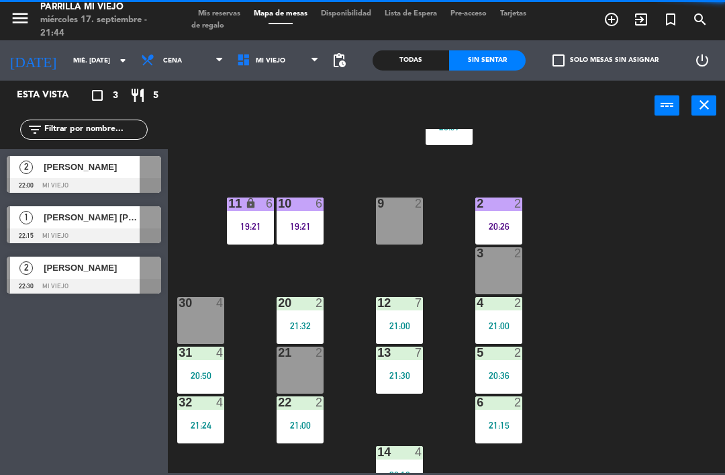
click at [640, 293] on div "1 4 20:37 2 2 20:26 9 2 10 6 19:21 11 lock 6 19:21 3 2 4 2 21:00 12 7 21:00 20 …" at bounding box center [450, 301] width 550 height 344
click at [223, 302] on div "4" at bounding box center [220, 303] width 8 height 12
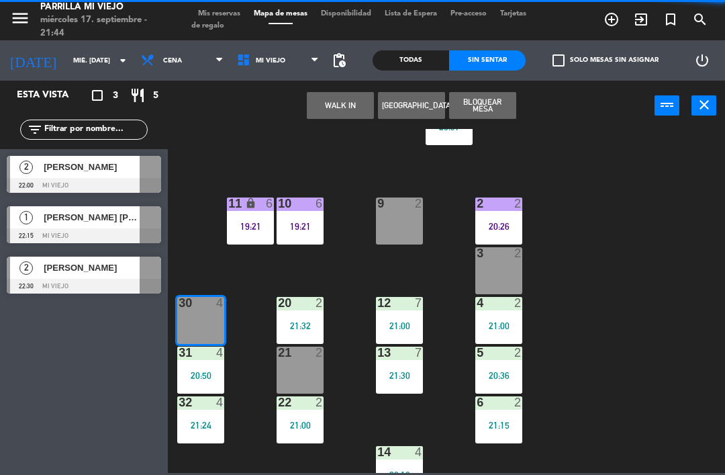
click at [342, 105] on button "WALK IN" at bounding box center [340, 105] width 67 height 27
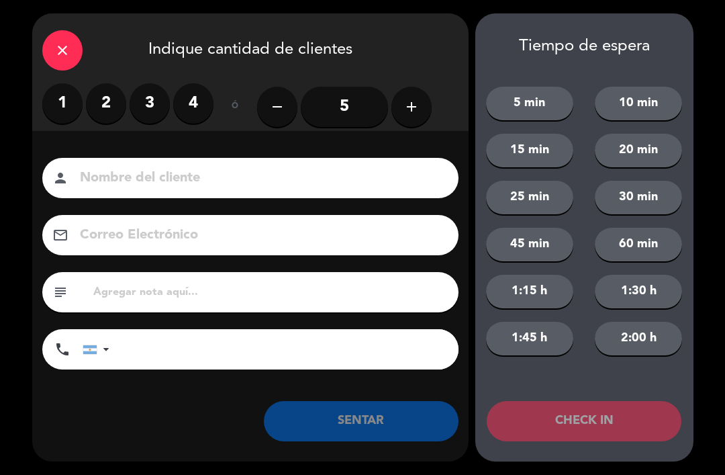
click at [140, 103] on label "3" at bounding box center [150, 103] width 40 height 40
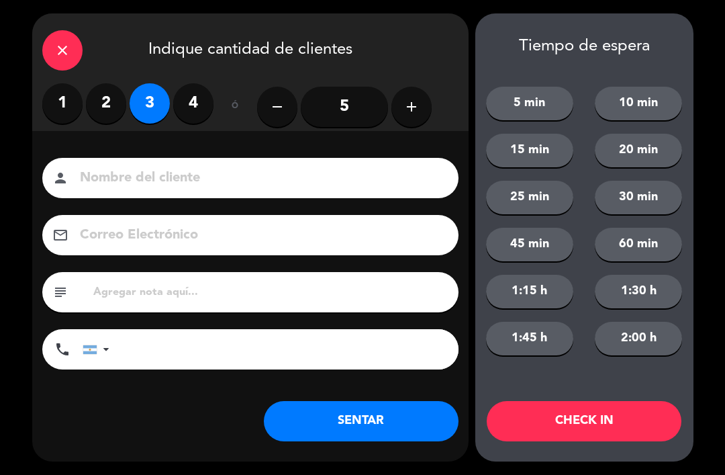
click at [365, 421] on button "SENTAR" at bounding box center [361, 421] width 195 height 40
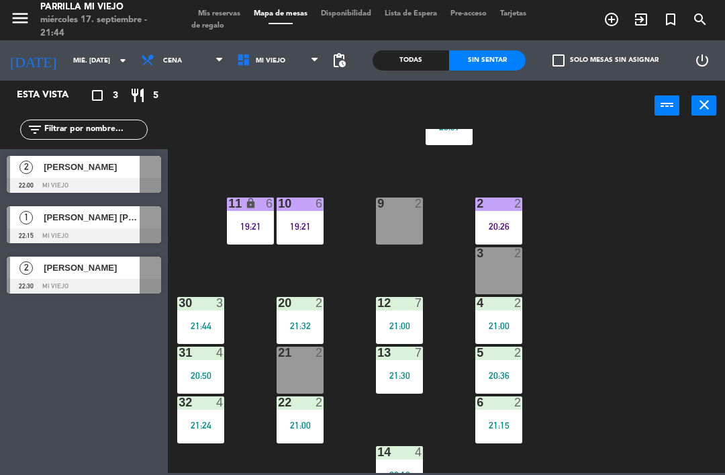
click at [500, 336] on div "4 2 21:00" at bounding box center [498, 320] width 47 height 47
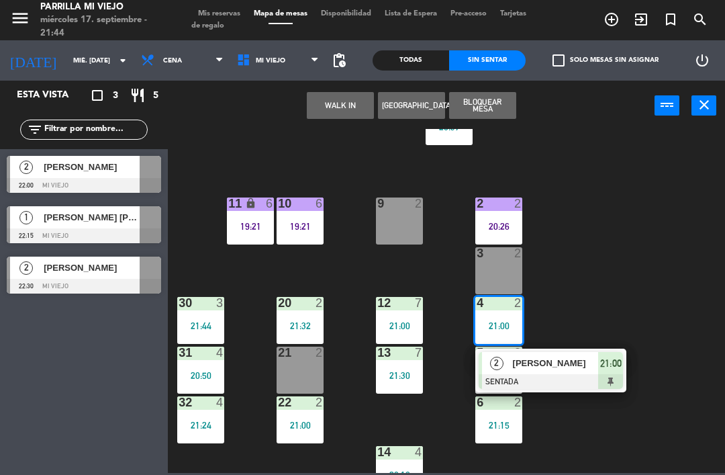
click at [610, 357] on span "21:00" at bounding box center [610, 363] width 21 height 16
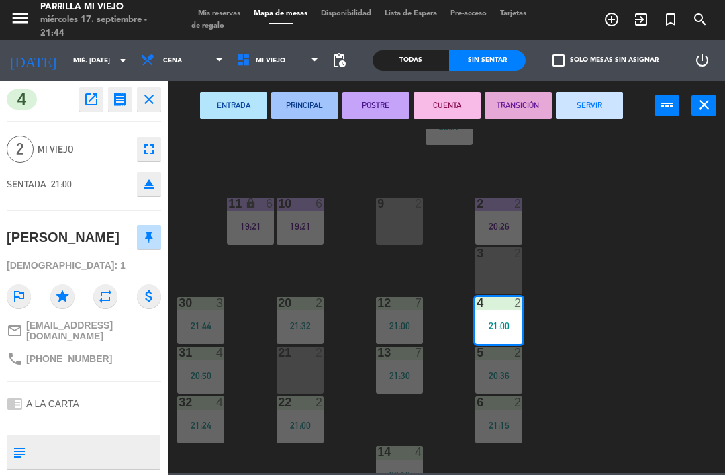
click at [449, 113] on button "CUENTA" at bounding box center [447, 105] width 67 height 27
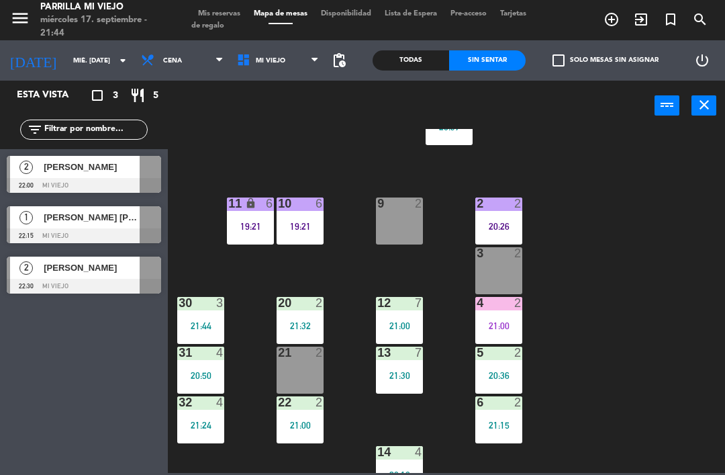
click at [625, 266] on div "1 4 20:37 2 2 20:26 9 2 10 6 19:21 11 lock 6 19:21 3 2 4 2 21:00 12 7 21:00 20 …" at bounding box center [450, 301] width 550 height 344
click at [674, 332] on div "1 4 20:37 2 2 20:26 9 2 10 6 19:21 11 lock 6 19:21 3 2 4 2 21:00 12 7 21:00 20 …" at bounding box center [450, 301] width 550 height 344
click at [650, 396] on div "1 4 20:37 2 2 20:26 9 2 10 6 19:21 11 lock 6 19:21 3 2 4 2 21:00 12 7 21:00 20 …" at bounding box center [450, 301] width 550 height 344
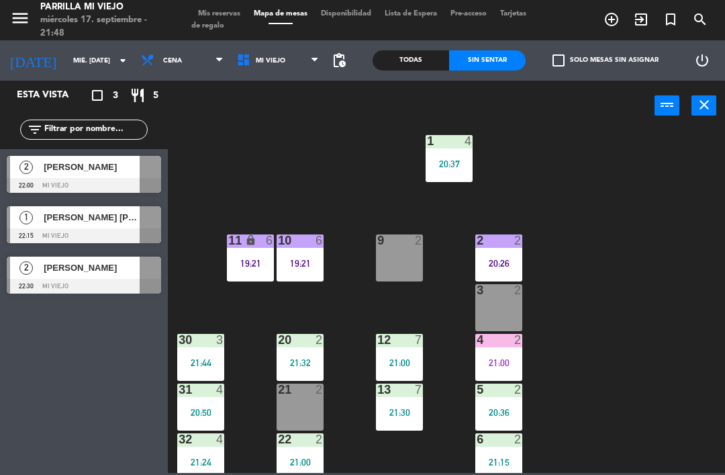
scroll to position [21, 0]
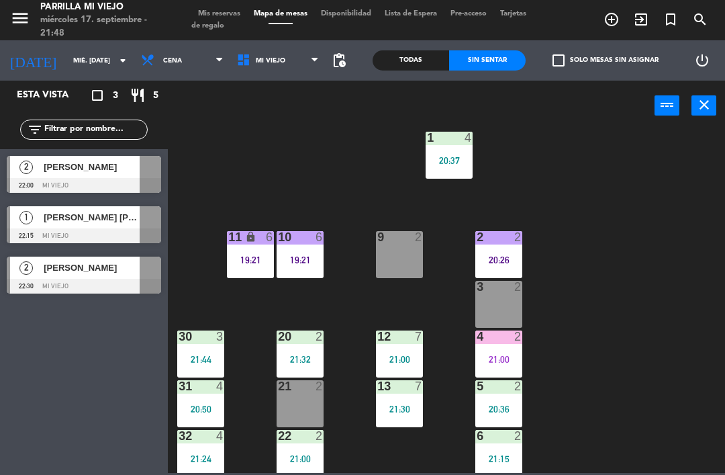
click at [127, 167] on span "[PERSON_NAME]" at bounding box center [92, 167] width 96 height 14
click at [396, 257] on div "22:00" at bounding box center [399, 259] width 47 height 9
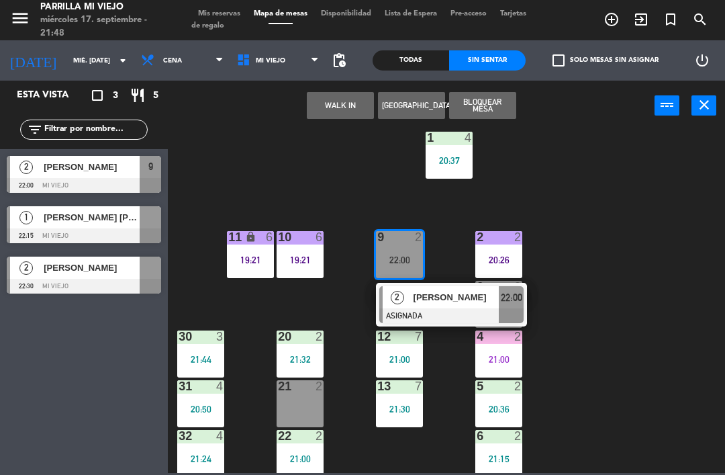
click at [521, 302] on span "22:00" at bounding box center [511, 297] width 21 height 16
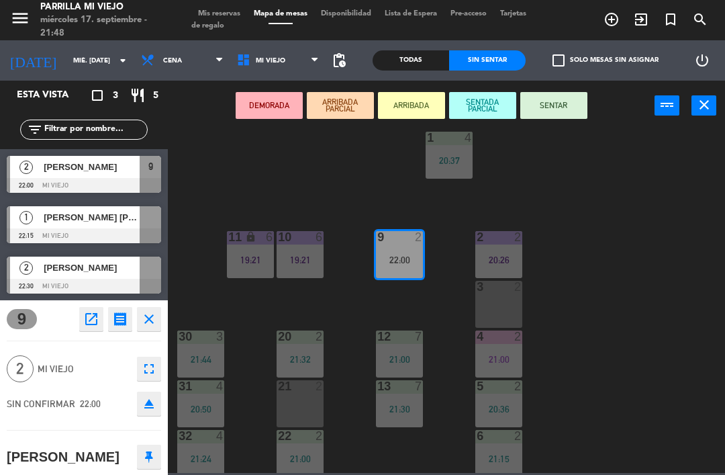
click at [551, 97] on button "SENTAR" at bounding box center [553, 105] width 67 height 27
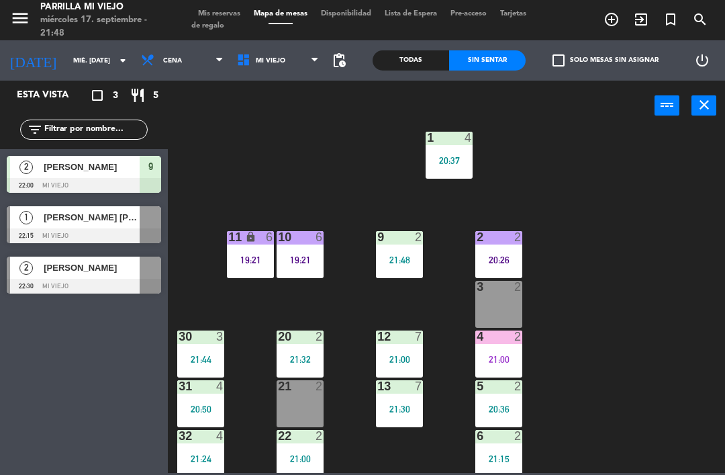
click at [650, 260] on div "1 4 20:37 2 2 20:26 9 2 21:48 10 6 19:21 11 lock 6 19:21 3 2 4 2 21:00 12 7 21:…" at bounding box center [450, 301] width 550 height 344
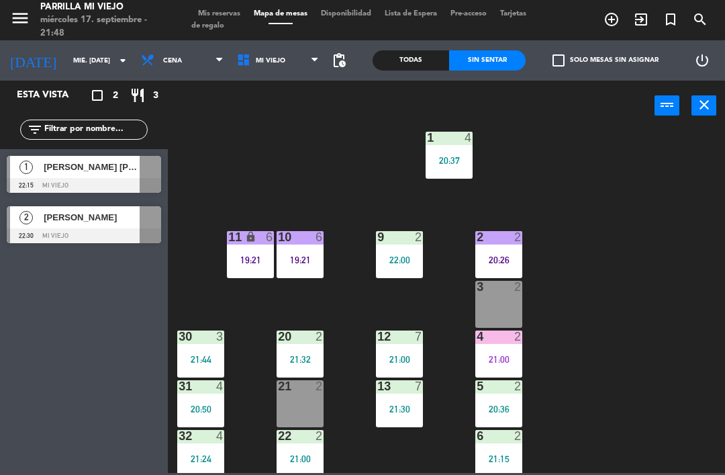
click at [505, 308] on div "3 2" at bounding box center [498, 304] width 47 height 47
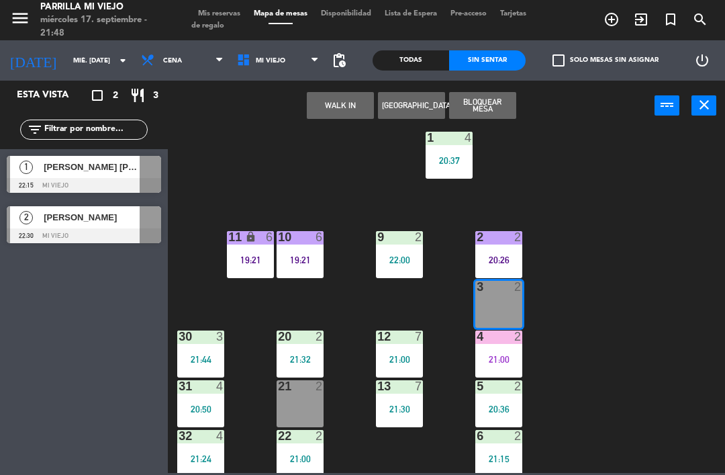
click at [312, 103] on button "WALK IN" at bounding box center [340, 105] width 67 height 27
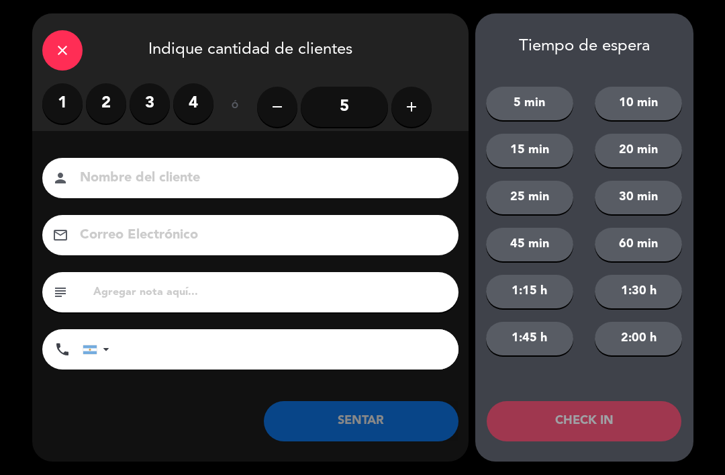
click at [116, 107] on label "2" at bounding box center [106, 103] width 40 height 40
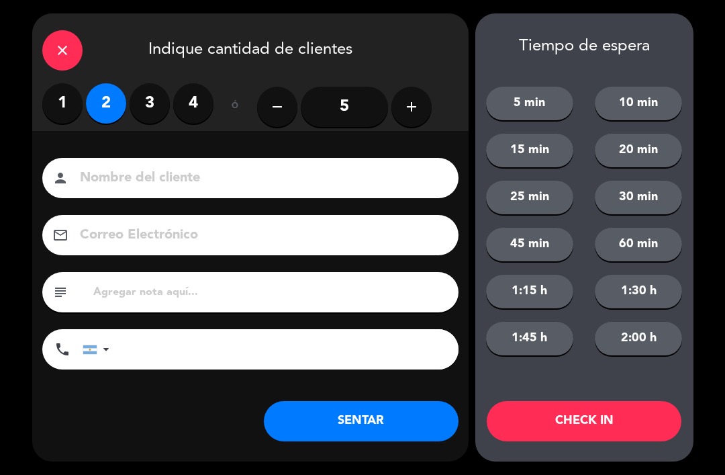
click at [365, 403] on button "SENTAR" at bounding box center [361, 421] width 195 height 40
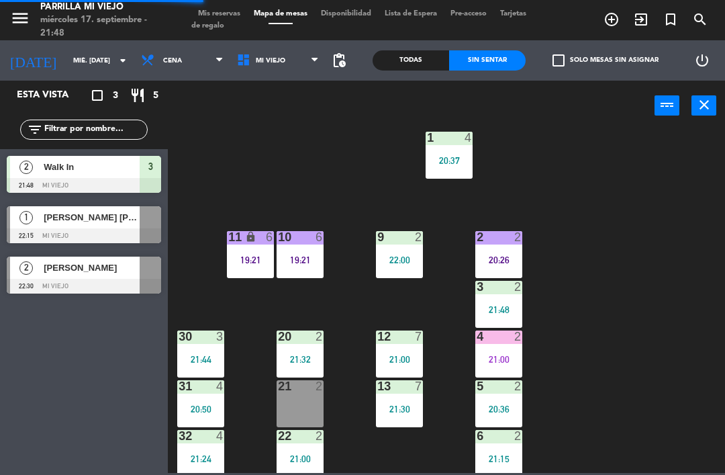
scroll to position [24, 0]
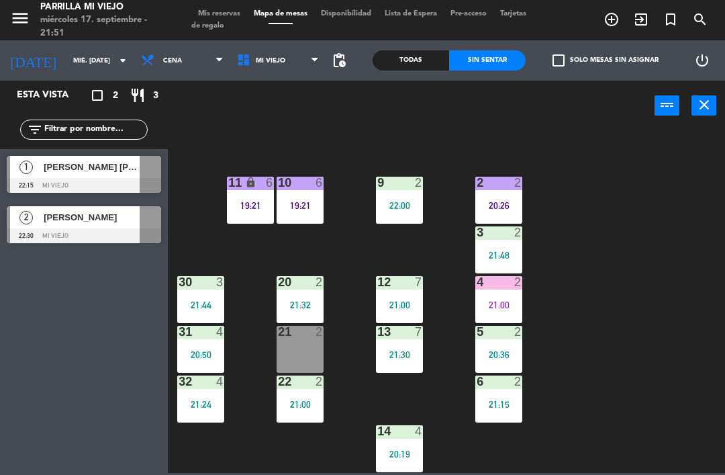
click at [218, 20] on span "Tarjetas de regalo" at bounding box center [358, 19] width 335 height 19
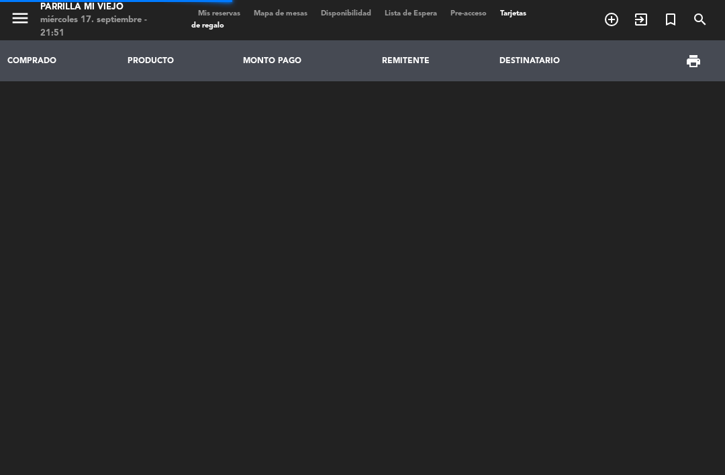
click at [203, 1] on div "menu [PERSON_NAME] Mi Viejo miércoles 17. septiembre - 21:51 Mis reservas Mapa …" at bounding box center [362, 20] width 725 height 40
click at [232, 21] on span "Tarjetas de regalo" at bounding box center [358, 19] width 335 height 19
click at [218, 10] on span "Mis reservas" at bounding box center [219, 13] width 56 height 7
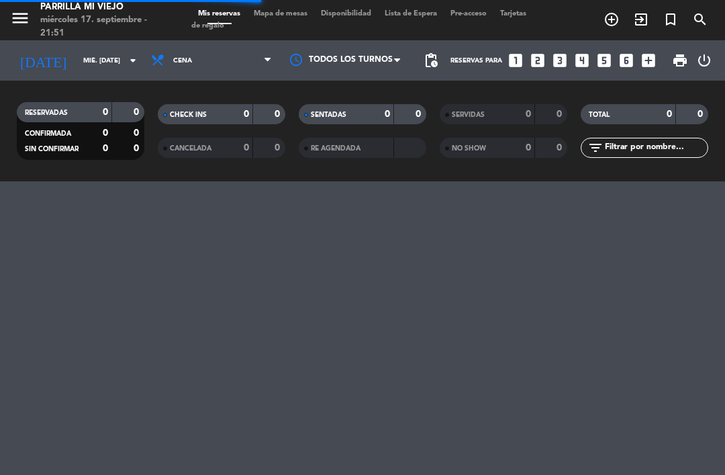
click at [559, 54] on icon "looks_3" at bounding box center [559, 60] width 17 height 17
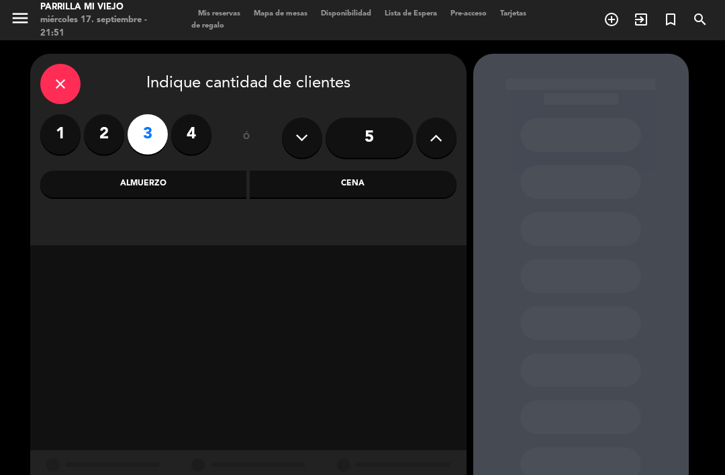
click at [323, 188] on div "Cena" at bounding box center [353, 184] width 207 height 27
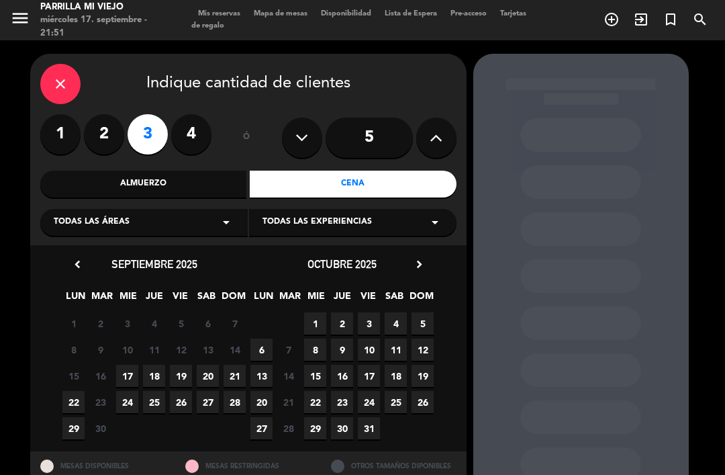
click at [126, 365] on span "17" at bounding box center [127, 376] width 22 height 22
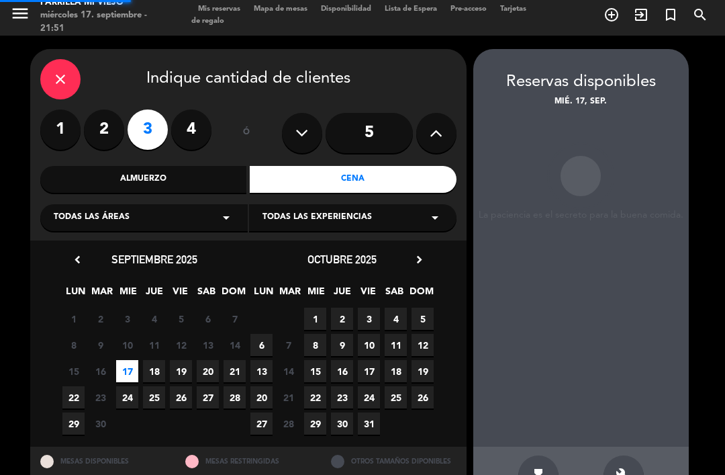
scroll to position [5, 0]
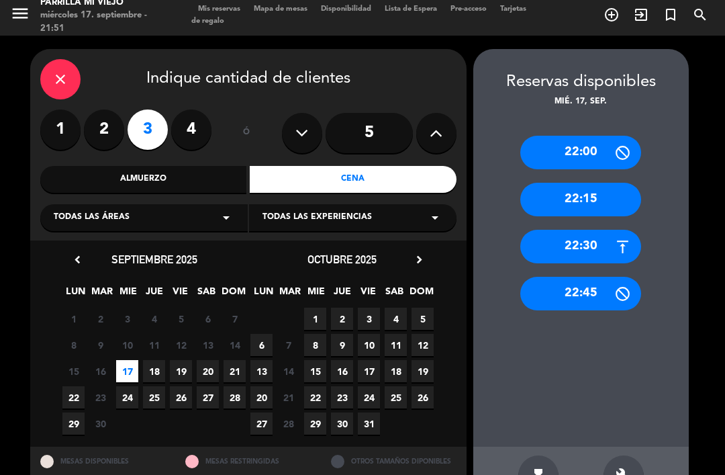
click at [627, 183] on div "22:15" at bounding box center [580, 200] width 121 height 34
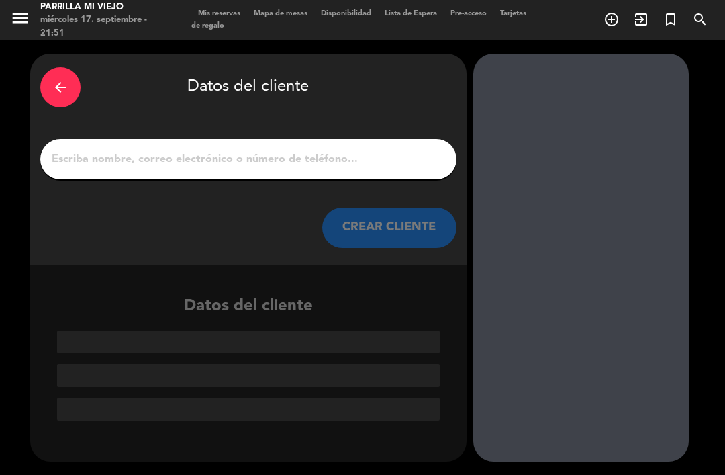
scroll to position [0, 0]
click at [367, 150] on input "1" at bounding box center [248, 159] width 396 height 19
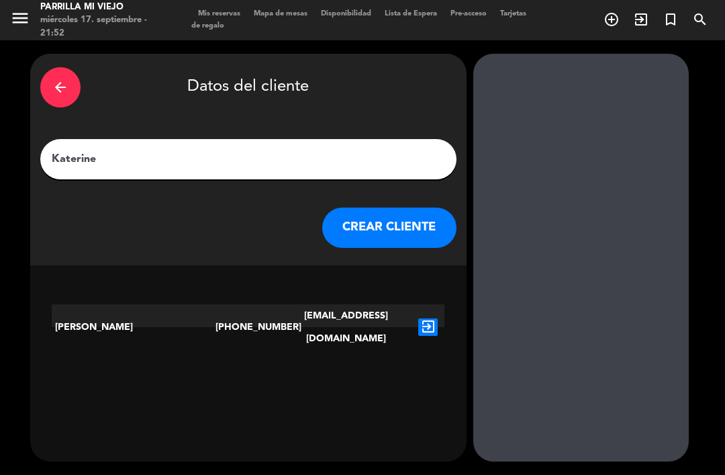
type input "Katerine"
click at [356, 86] on div "arrow_back Datos del cliente [PERSON_NAME] CLIENTE" at bounding box center [248, 160] width 436 height 212
click at [375, 208] on button "CREAR CLIENTE" at bounding box center [389, 228] width 134 height 40
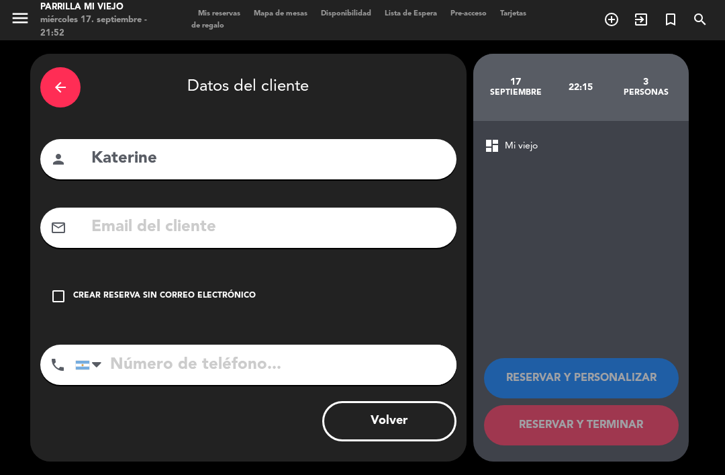
click at [205, 344] on input "tel" at bounding box center [265, 364] width 381 height 40
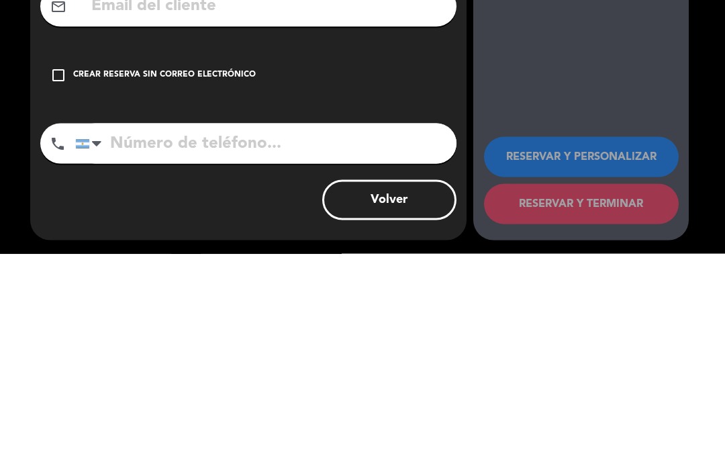
click at [218, 289] on div "Crear reserva sin correo electrónico" at bounding box center [164, 295] width 183 height 13
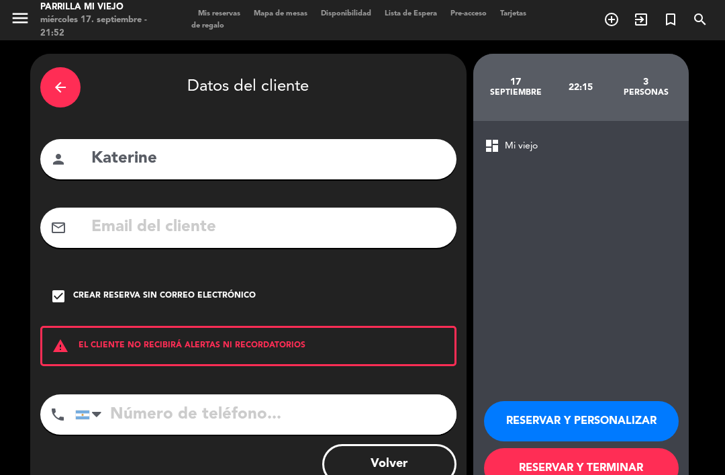
click at [590, 448] on button "RESERVAR Y TERMINAR" at bounding box center [581, 468] width 195 height 40
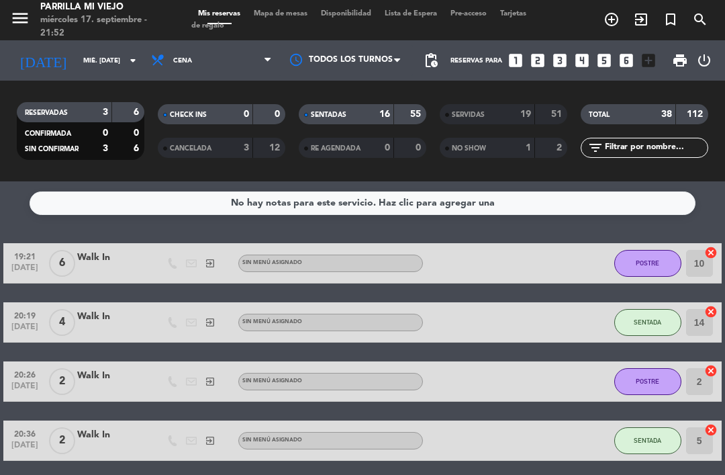
click at [347, 104] on div "SENTADAS 16 55" at bounding box center [363, 114] width 128 height 20
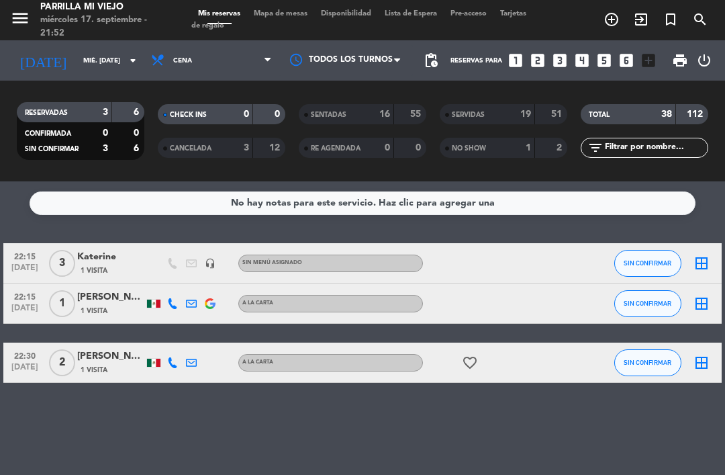
scroll to position [43, 0]
click at [643, 468] on div "No hay notas para este servicio. Haz clic para agregar una 22:15 [DATE] 3 Kater…" at bounding box center [362, 327] width 725 height 293
click at [124, 265] on div "1 Visita" at bounding box center [110, 270] width 67 height 11
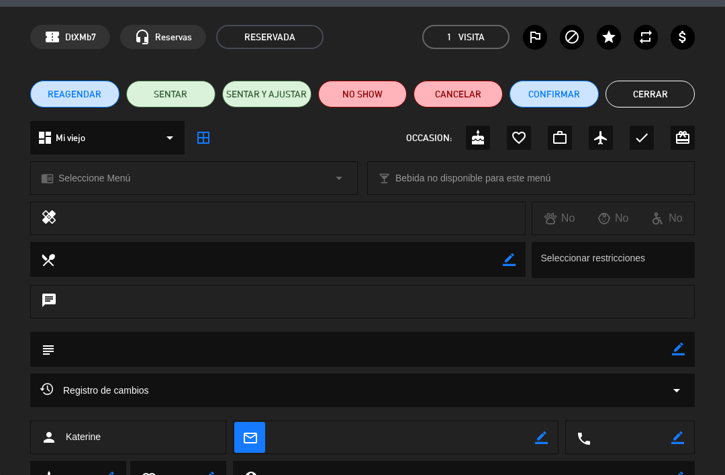
scroll to position [65, 0]
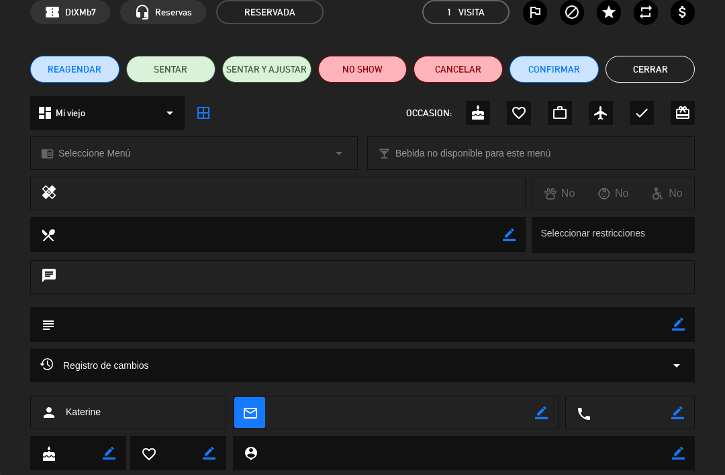
click at [670, 407] on textarea at bounding box center [631, 413] width 81 height 34
click at [681, 411] on icon "border_color" at bounding box center [678, 412] width 13 height 13
click at [618, 411] on textarea at bounding box center [631, 413] width 81 height 34
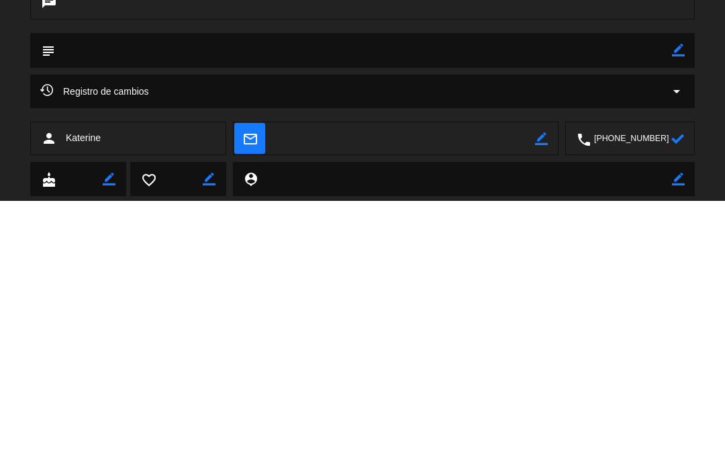
type textarea "[PHONE_NUMBER]"
click at [678, 406] on icon at bounding box center [678, 412] width 13 height 13
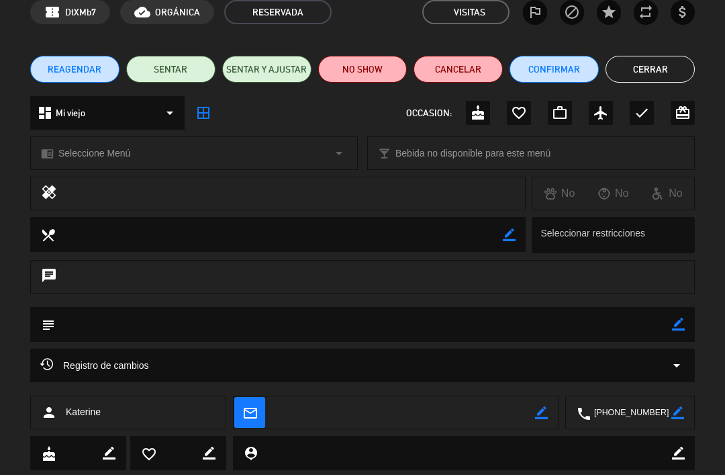
click at [673, 68] on button "Cerrar" at bounding box center [650, 69] width 89 height 27
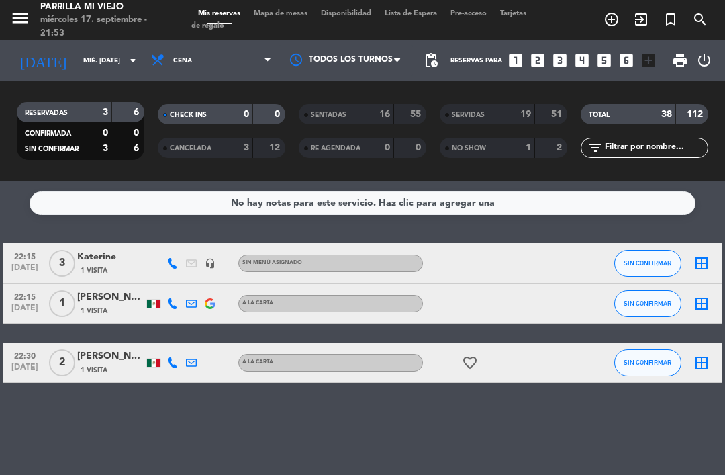
click at [169, 258] on icon at bounding box center [172, 263] width 11 height 11
click at [499, 243] on div at bounding box center [479, 263] width 113 height 40
click at [294, 15] on span "Mapa de mesas" at bounding box center [280, 13] width 67 height 7
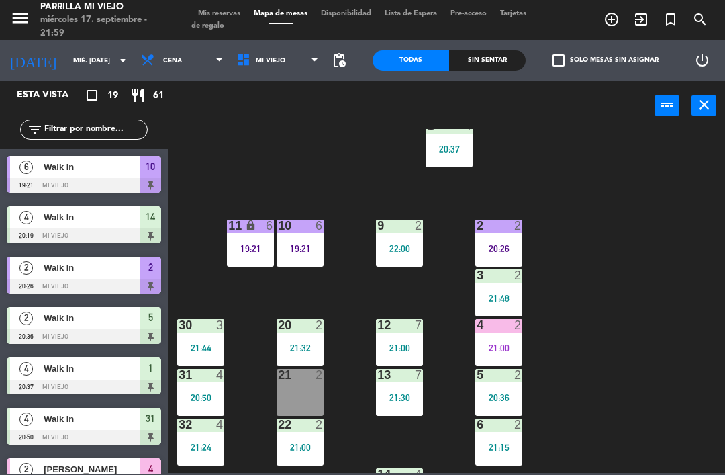
scroll to position [34, 0]
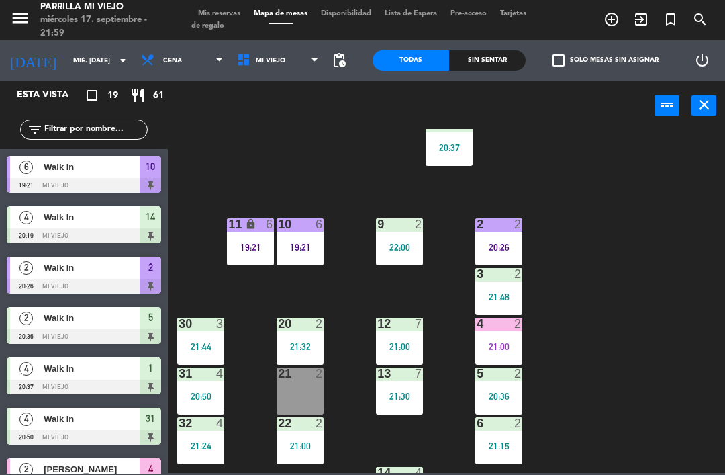
click at [308, 386] on div "21 2" at bounding box center [300, 390] width 47 height 47
click at [673, 263] on div "1 4 20:37 2 2 20:26 9 2 22:00 10 6 19:21 11 lock 6 19:21 3 2 21:48 4 2 21:00 12…" at bounding box center [450, 301] width 550 height 344
click at [498, 56] on div "Sin sentar" at bounding box center [487, 60] width 77 height 20
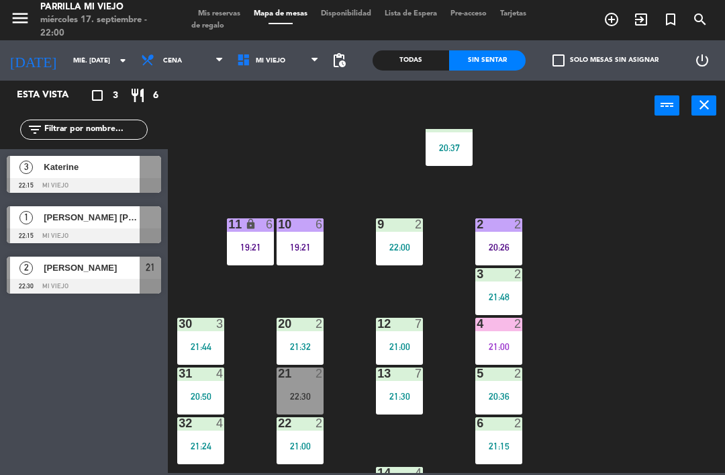
click at [304, 383] on div "21 2 22:30" at bounding box center [300, 390] width 47 height 47
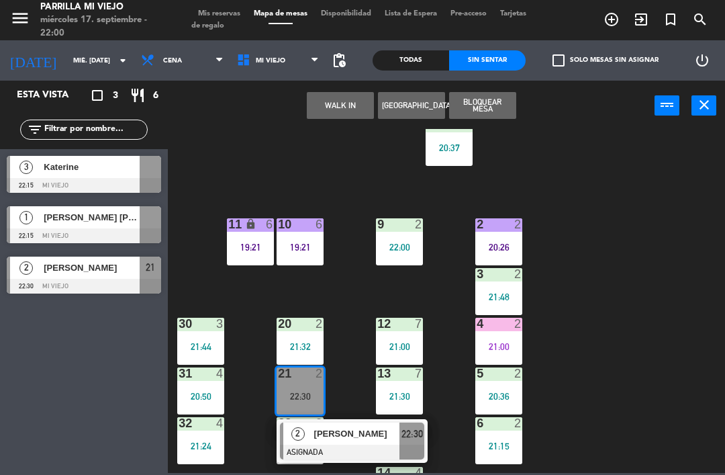
click at [417, 439] on span "22:30" at bounding box center [412, 434] width 21 height 16
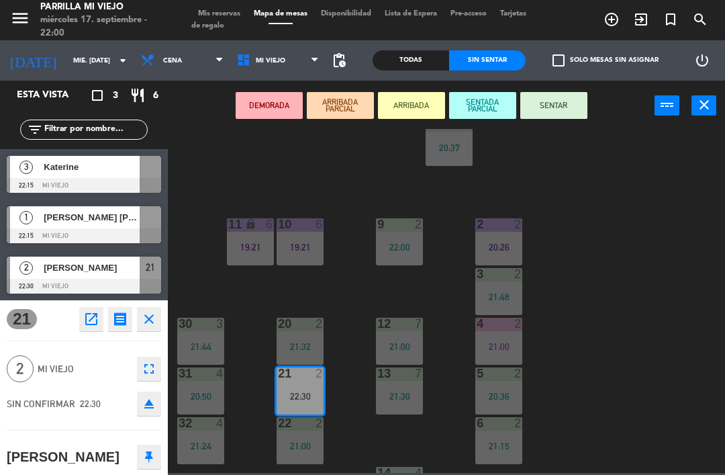
click at [578, 101] on button "SENTAR" at bounding box center [553, 105] width 67 height 27
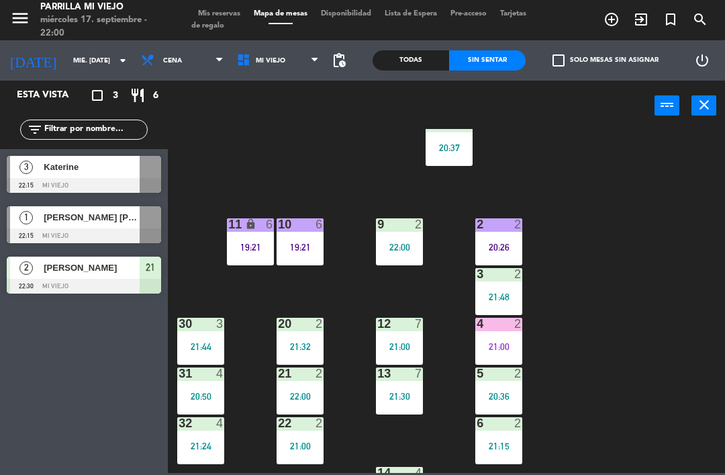
scroll to position [0, 0]
click at [200, 392] on div "20:50" at bounding box center [200, 396] width 47 height 9
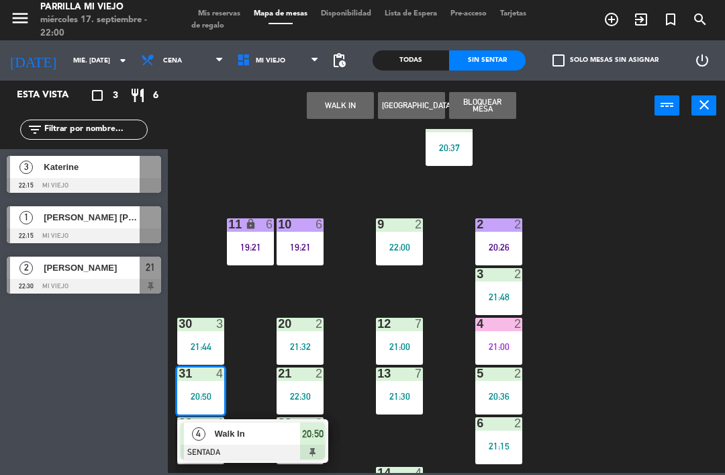
click at [322, 449] on div at bounding box center [253, 452] width 144 height 15
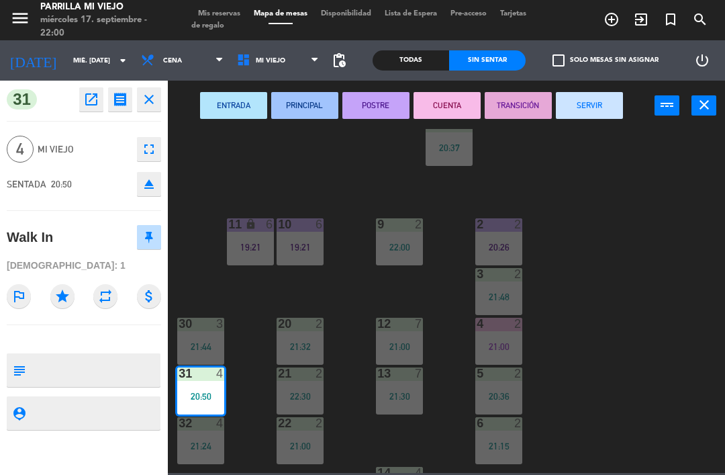
click at [385, 110] on button "POSTRE" at bounding box center [375, 105] width 67 height 27
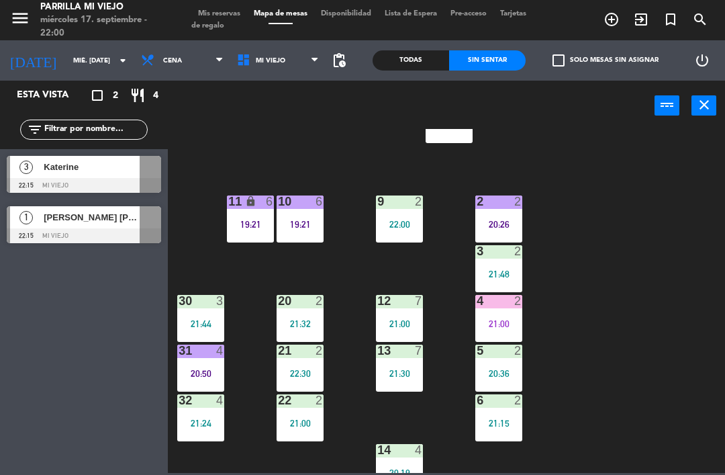
scroll to position [57, 0]
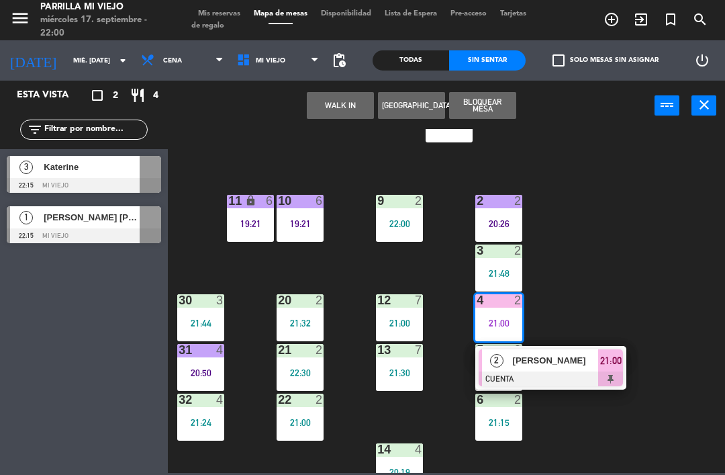
click at [627, 359] on div "2 [PERSON_NAME] CUENTA 21:00" at bounding box center [550, 368] width 151 height 44
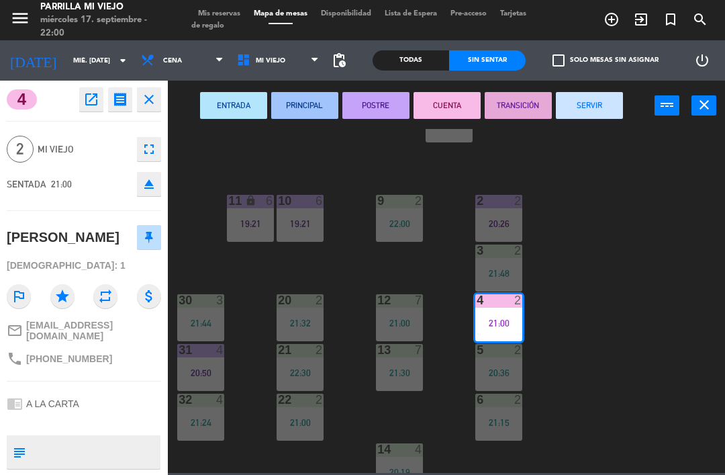
click at [595, 106] on button "SERVIR" at bounding box center [589, 105] width 67 height 27
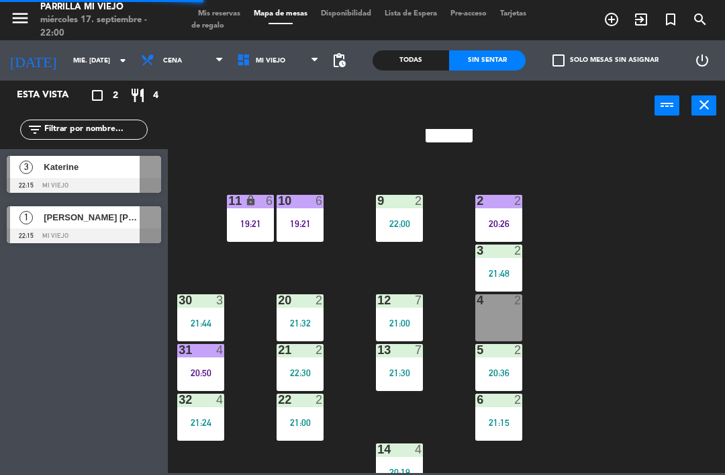
click at [496, 220] on div "20:26" at bounding box center [498, 223] width 47 height 9
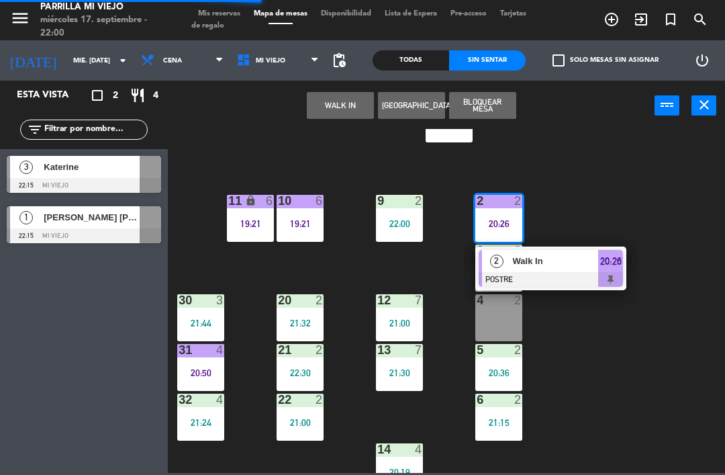
click at [609, 264] on span "20:26" at bounding box center [610, 261] width 21 height 16
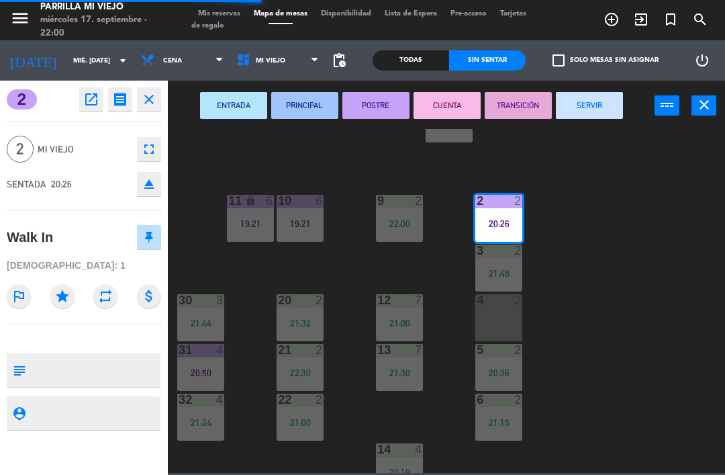
click at [577, 94] on button "SERVIR" at bounding box center [589, 105] width 67 height 27
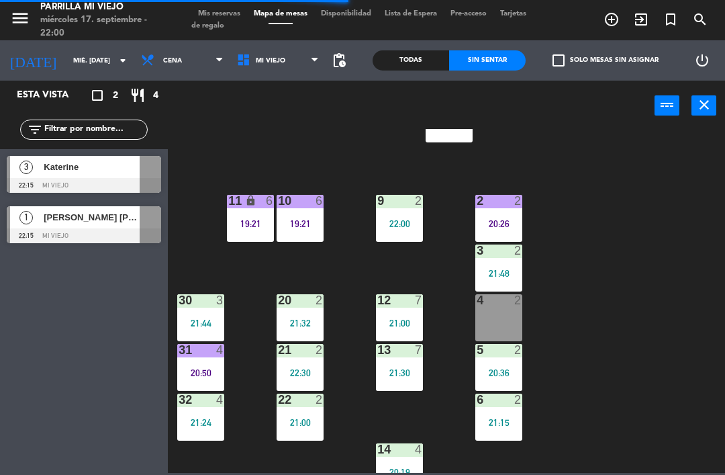
click at [506, 207] on div at bounding box center [499, 201] width 22 height 12
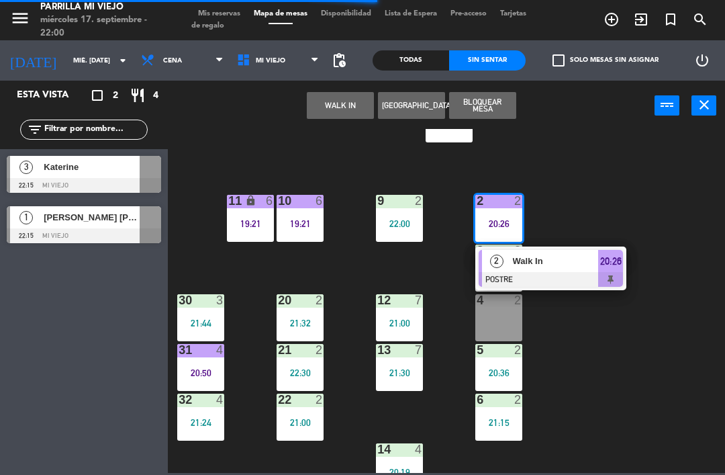
click at [310, 104] on button "WALK IN" at bounding box center [340, 105] width 67 height 27
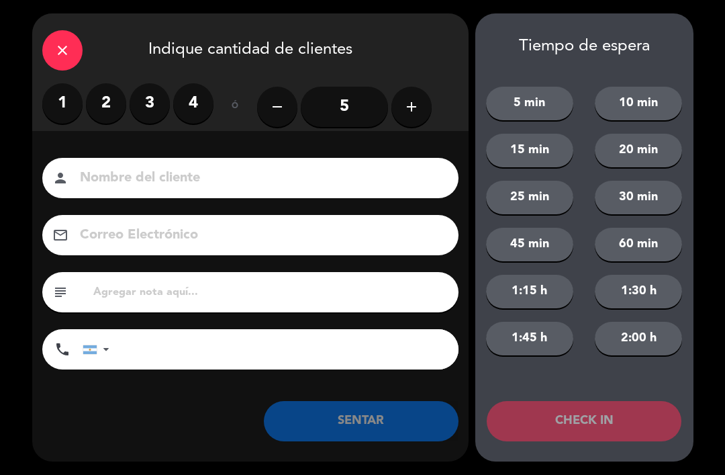
click at [98, 101] on label "2" at bounding box center [106, 103] width 40 height 40
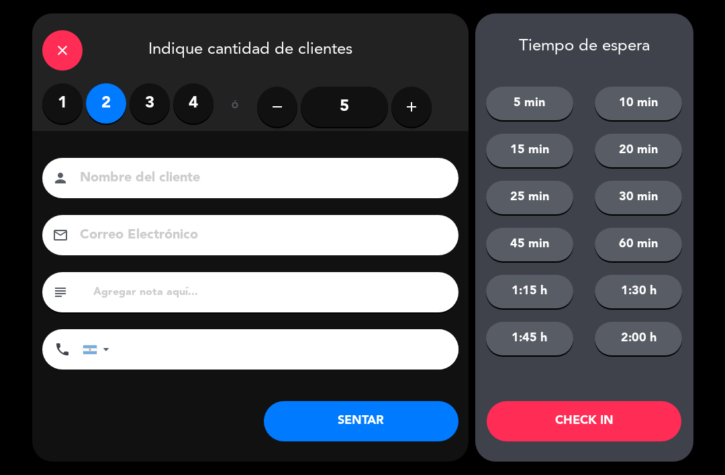
click at [351, 406] on button "SENTAR" at bounding box center [361, 421] width 195 height 40
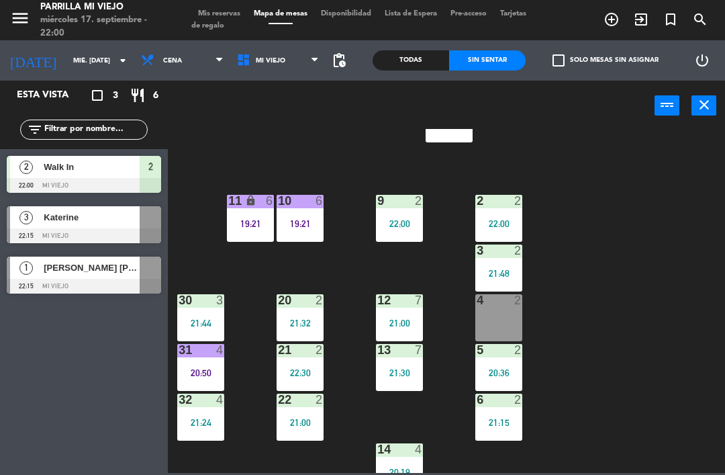
click at [241, 215] on div "11 lock 6 19:21" at bounding box center [250, 218] width 47 height 47
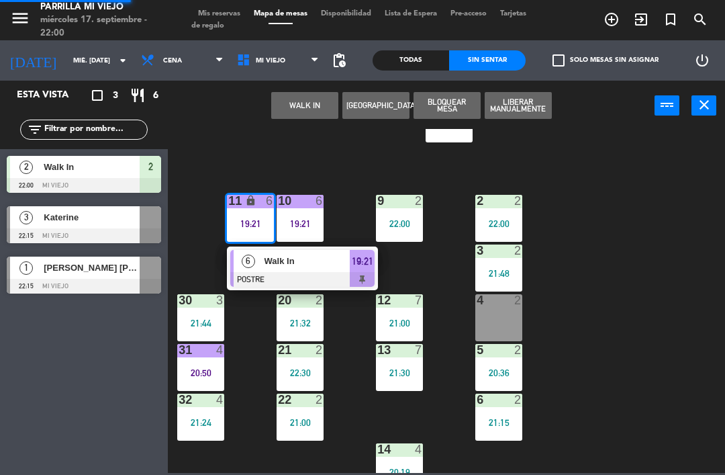
click at [310, 232] on div "10 6 19:21" at bounding box center [300, 218] width 47 height 47
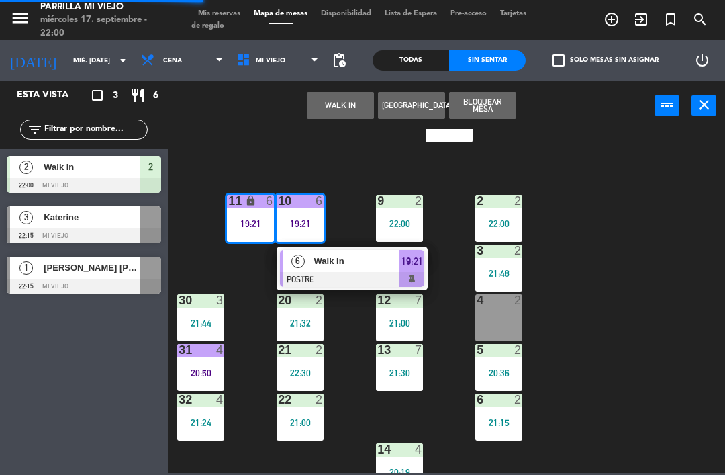
click at [414, 276] on div at bounding box center [352, 279] width 144 height 15
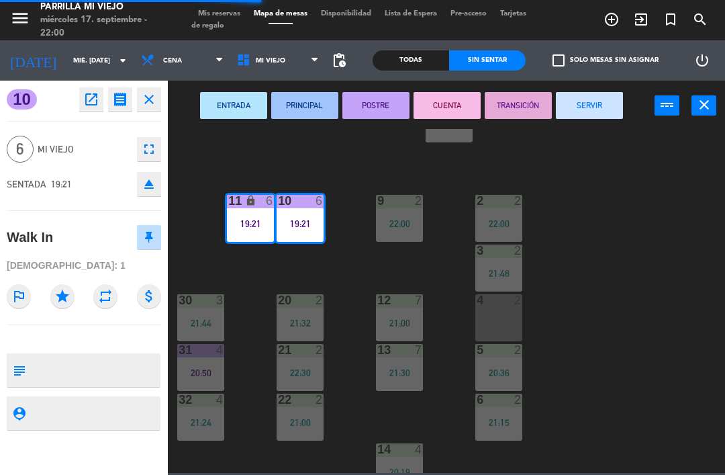
click at [592, 105] on button "SERVIR" at bounding box center [589, 105] width 67 height 27
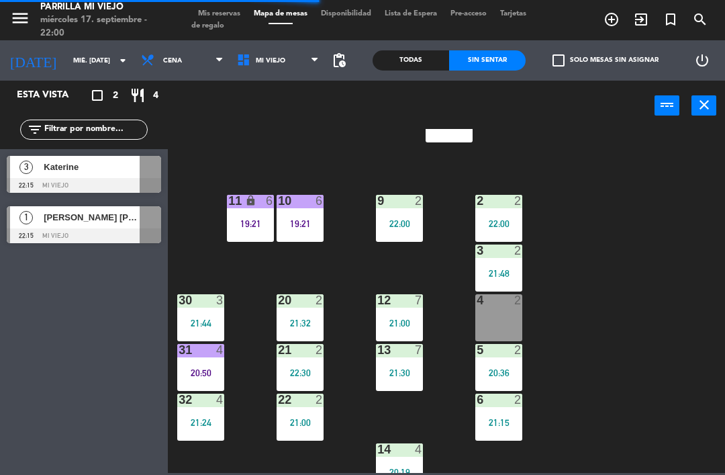
click at [296, 216] on div "10 6 19:21" at bounding box center [300, 218] width 47 height 47
click at [661, 218] on div "1 4 20:37 2 2 22:00 9 2 22:00 10 6 19:21 11 lock 6 19:21 3 2 21:48 4 2 12 7 21:…" at bounding box center [450, 301] width 550 height 344
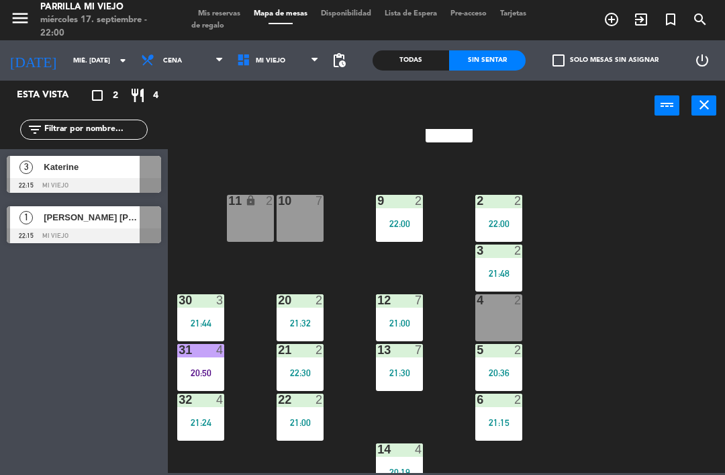
click at [251, 222] on div "11 lock 2" at bounding box center [250, 218] width 47 height 47
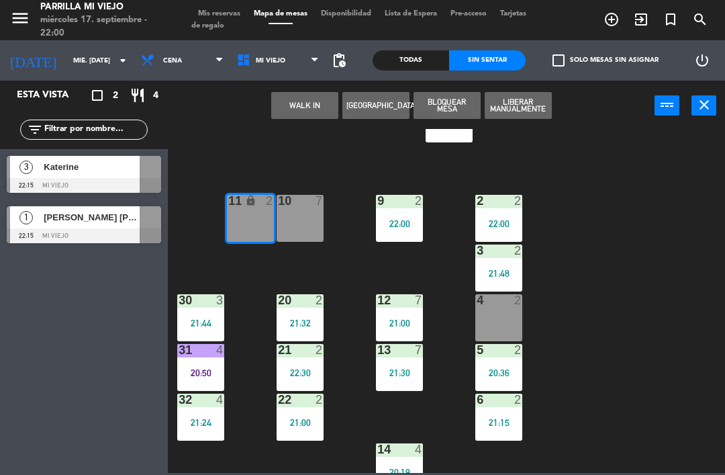
click at [312, 208] on div "10 7" at bounding box center [300, 201] width 47 height 13
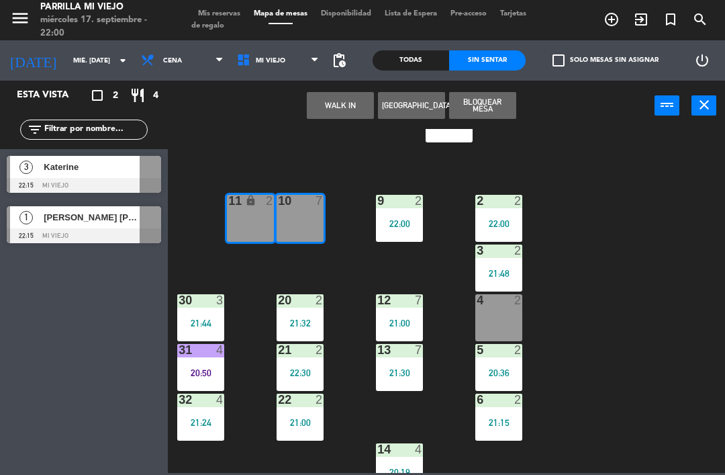
click at [351, 111] on button "WALK IN" at bounding box center [340, 105] width 67 height 27
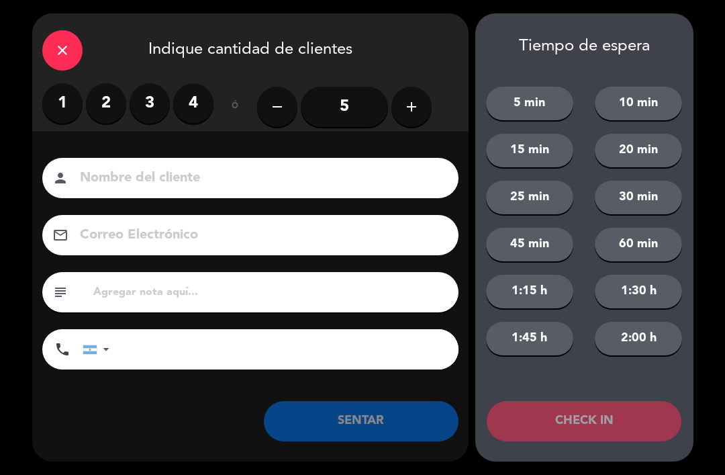
click at [416, 91] on button "add" at bounding box center [412, 107] width 40 height 40
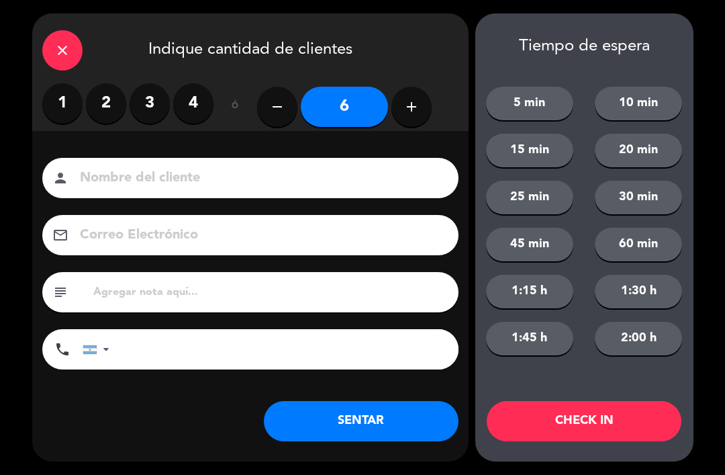
click at [391, 404] on button "SENTAR" at bounding box center [361, 421] width 195 height 40
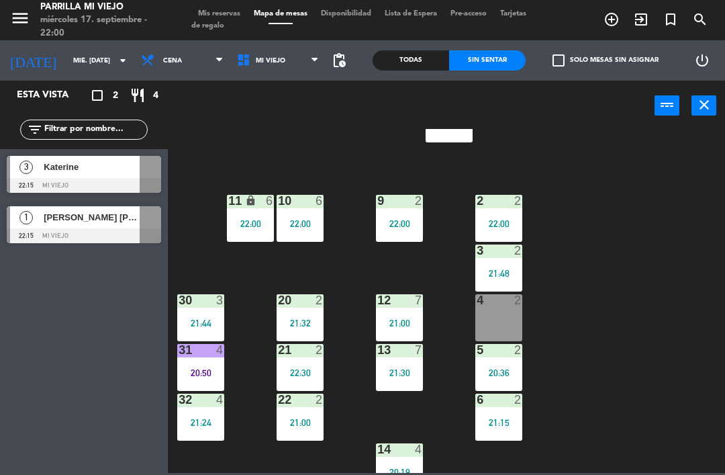
click at [302, 404] on div at bounding box center [300, 400] width 22 height 12
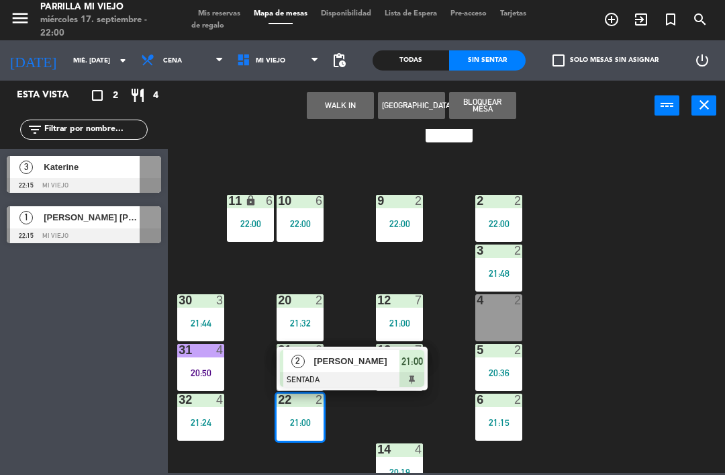
click at [414, 375] on div at bounding box center [352, 379] width 144 height 15
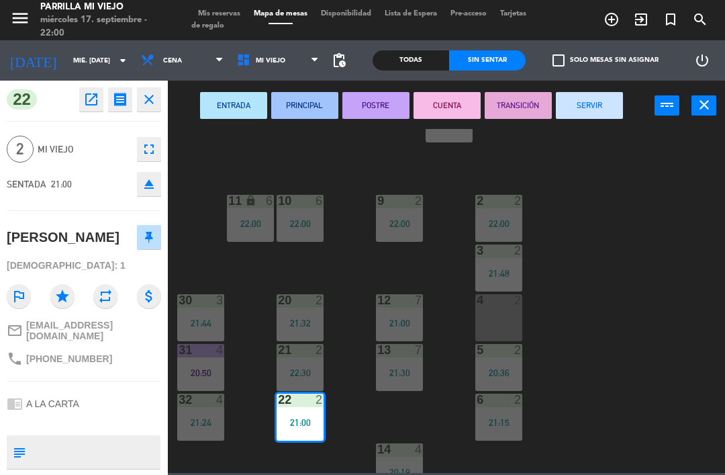
click at [382, 94] on button "POSTRE" at bounding box center [375, 105] width 67 height 27
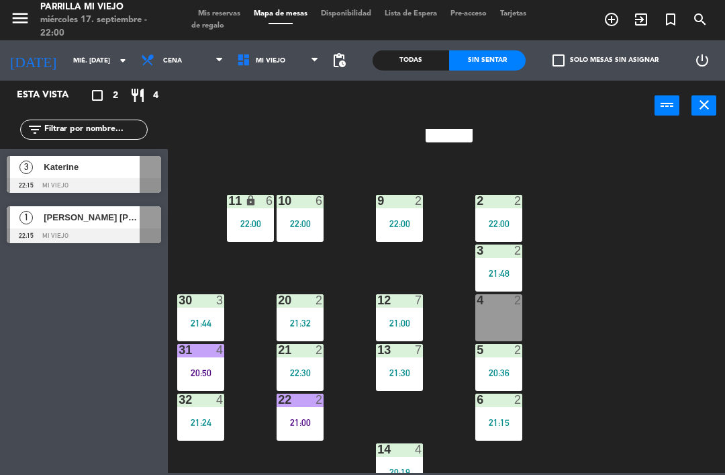
click at [216, 10] on span "Mis reservas" at bounding box center [219, 13] width 56 height 7
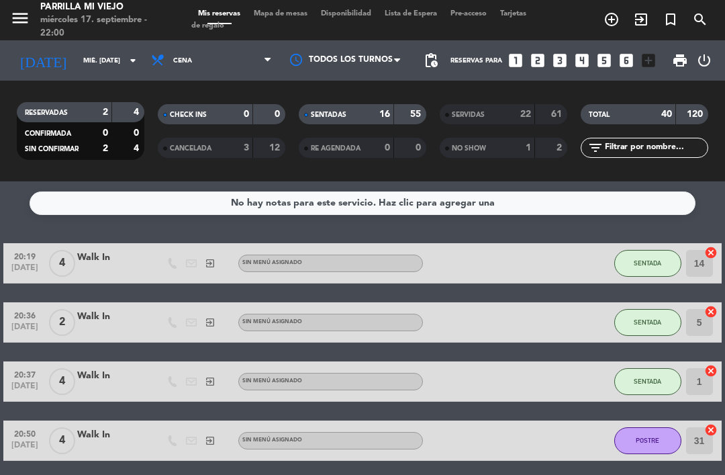
click at [397, 118] on div "SENTADAS 16 55" at bounding box center [363, 114] width 128 height 20
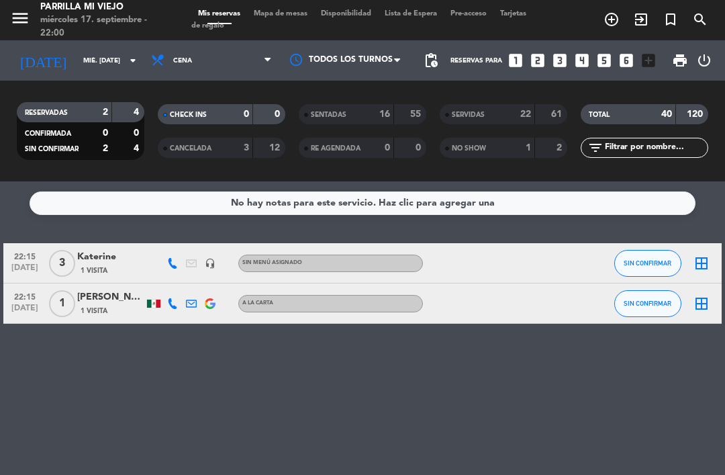
click at [183, 261] on div at bounding box center [191, 263] width 19 height 40
click at [176, 267] on icon at bounding box center [172, 263] width 11 height 11
click at [169, 235] on span "Copiar" at bounding box center [165, 241] width 28 height 14
click at [264, 17] on span "Mapa de mesas" at bounding box center [280, 13] width 67 height 7
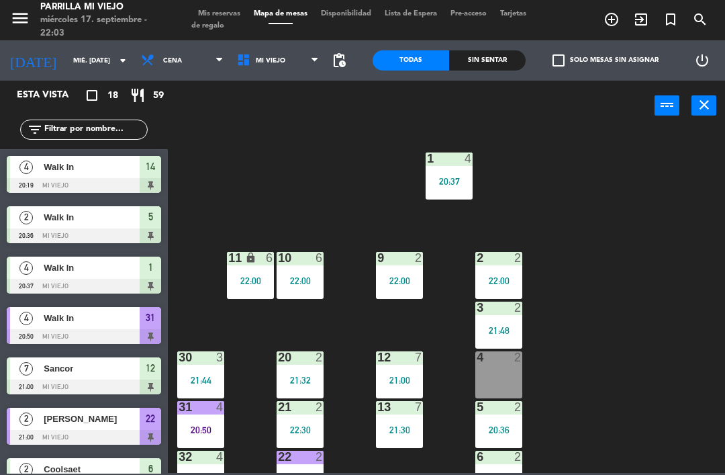
click at [670, 363] on div "1 4 20:37 2 2 22:00 9 2 22:00 10 6 22:00 11 lock 6 22:00 3 2 21:48 4 2 12 7 21:…" at bounding box center [450, 301] width 550 height 344
click at [210, 418] on div "31 4 20:50" at bounding box center [200, 424] width 47 height 47
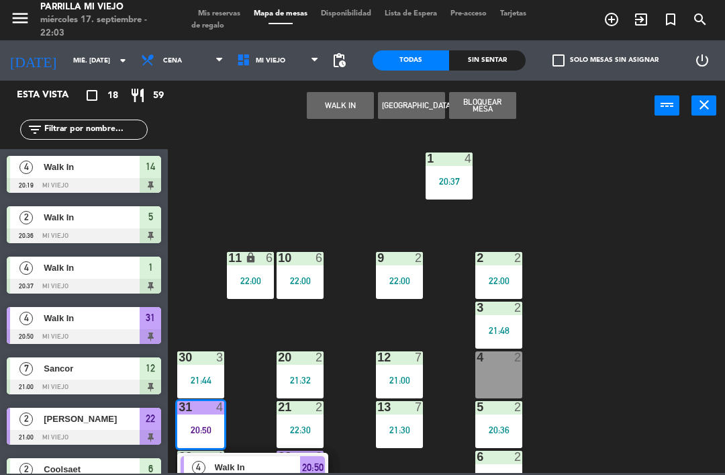
click at [313, 470] on span "20:50" at bounding box center [312, 467] width 21 height 16
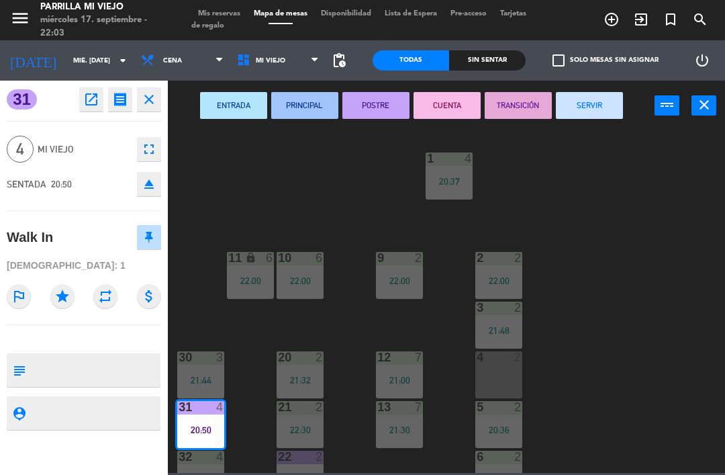
click at [582, 95] on button "SERVIR" at bounding box center [589, 105] width 67 height 27
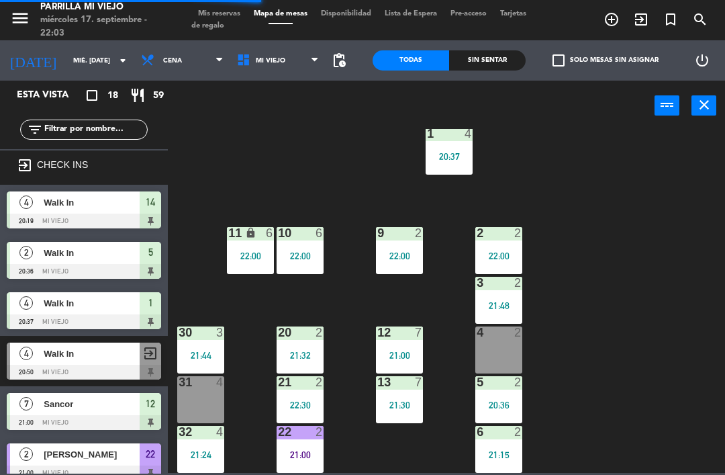
scroll to position [29, 0]
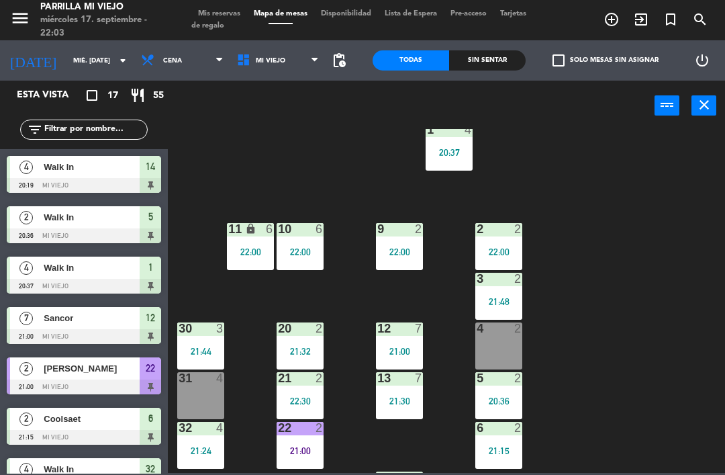
click at [494, 58] on div "Sin sentar" at bounding box center [487, 60] width 77 height 20
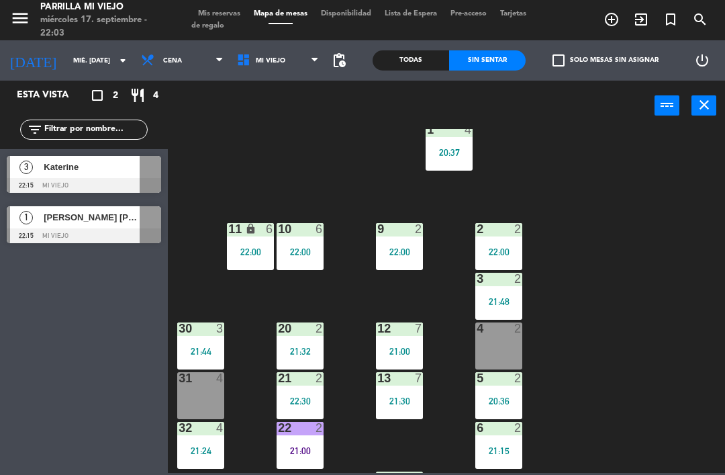
click at [138, 209] on div "[PERSON_NAME] [PERSON_NAME]" at bounding box center [90, 217] width 97 height 22
click at [109, 242] on div at bounding box center [84, 235] width 154 height 15
click at [408, 355] on div "21:00" at bounding box center [399, 351] width 47 height 9
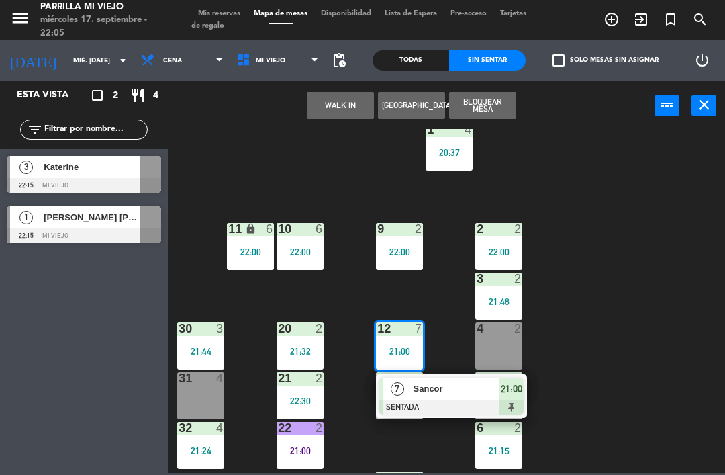
click at [517, 416] on div "7 Sancor SENTADA 21:00" at bounding box center [451, 396] width 151 height 44
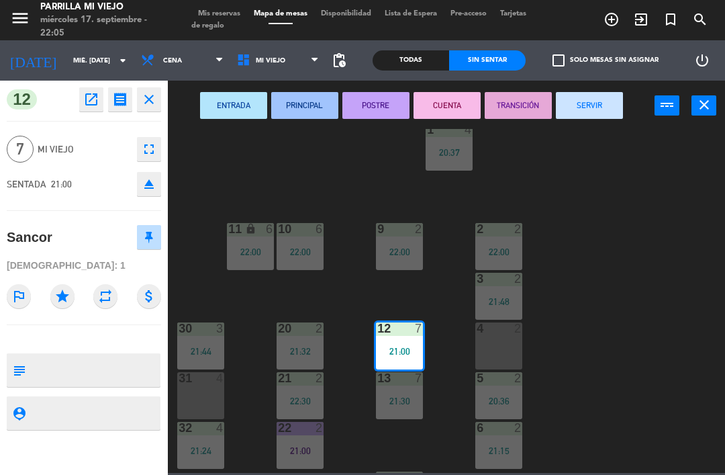
click at [152, 181] on icon "eject" at bounding box center [149, 184] width 16 height 16
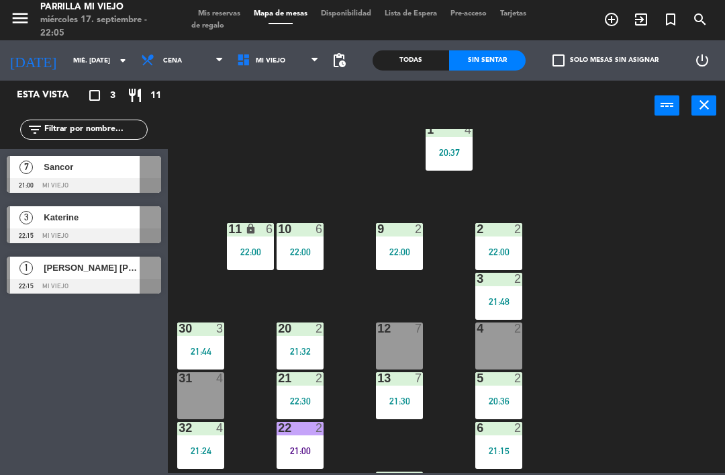
click at [113, 179] on div at bounding box center [84, 185] width 154 height 15
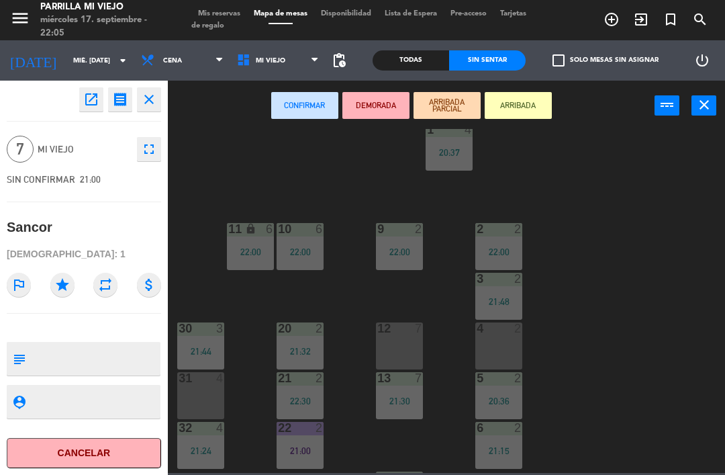
click at [152, 158] on button "fullscreen" at bounding box center [149, 149] width 24 height 24
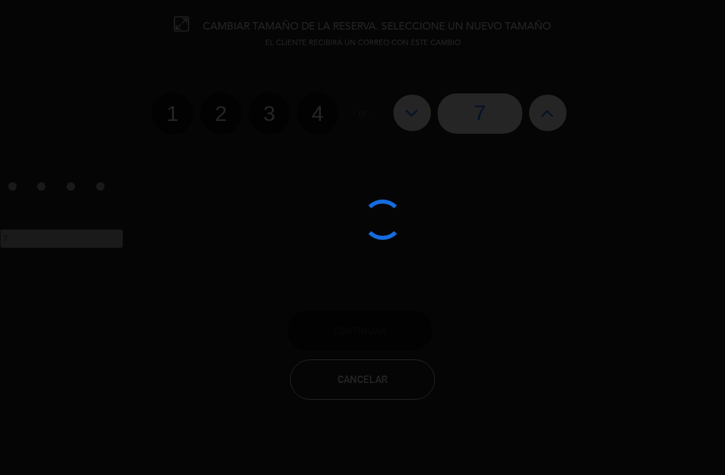
click at [548, 120] on div at bounding box center [362, 237] width 725 height 475
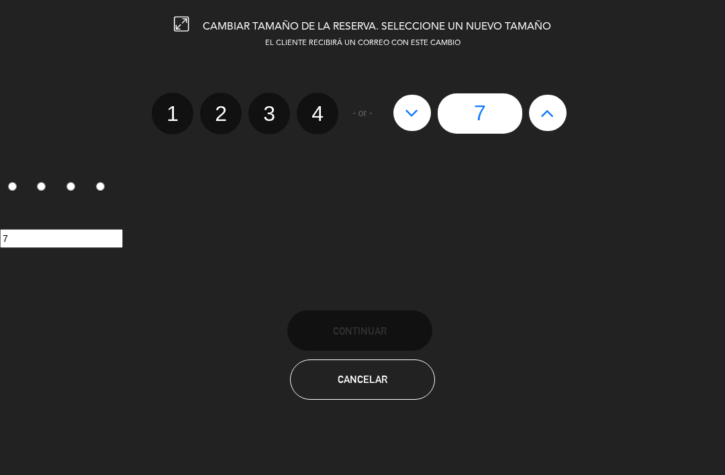
click at [556, 116] on button at bounding box center [548, 113] width 38 height 36
type input "8"
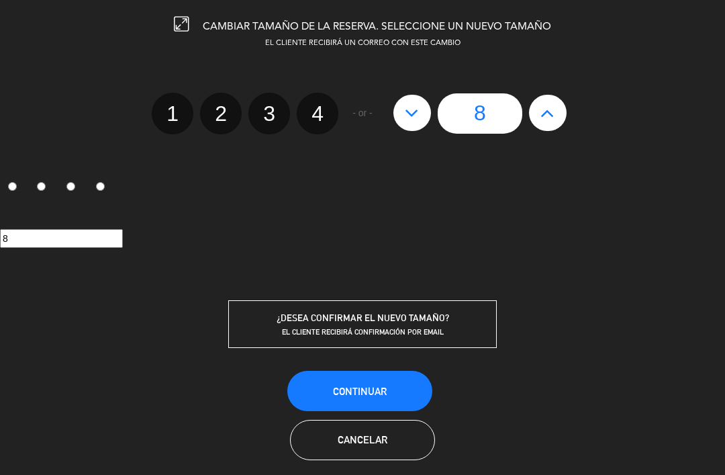
click at [402, 383] on button "Continuar" at bounding box center [359, 391] width 145 height 40
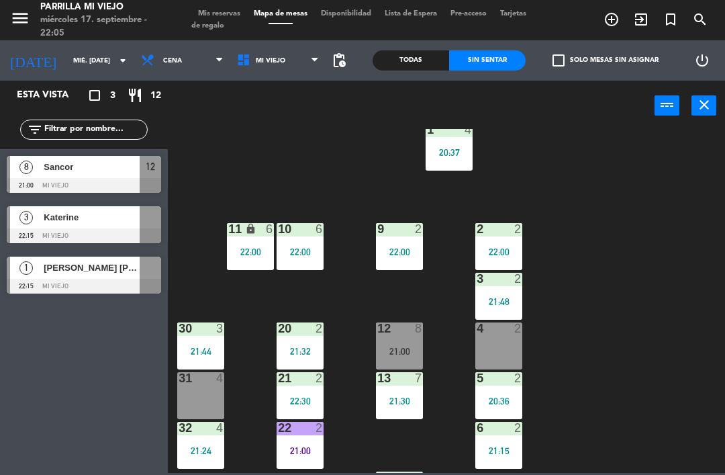
click at [410, 342] on div "12 8 21:00" at bounding box center [399, 345] width 47 height 47
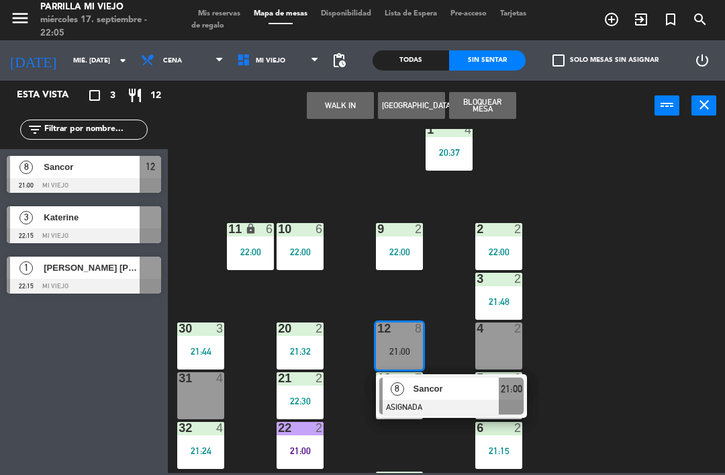
click at [512, 400] on div at bounding box center [451, 407] width 144 height 15
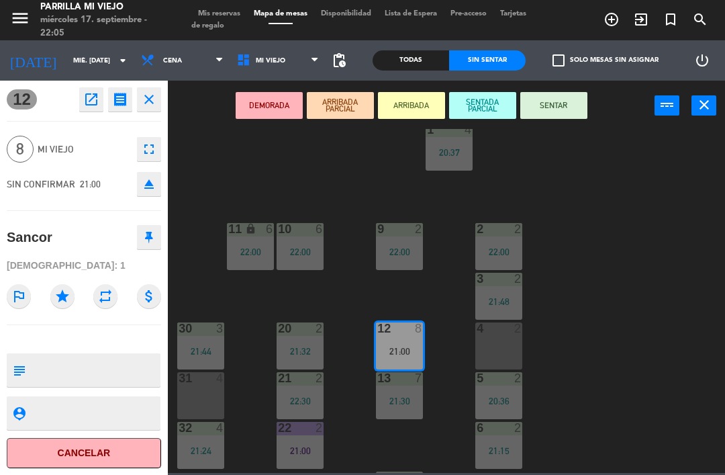
click at [573, 103] on button "SENTAR" at bounding box center [553, 105] width 67 height 27
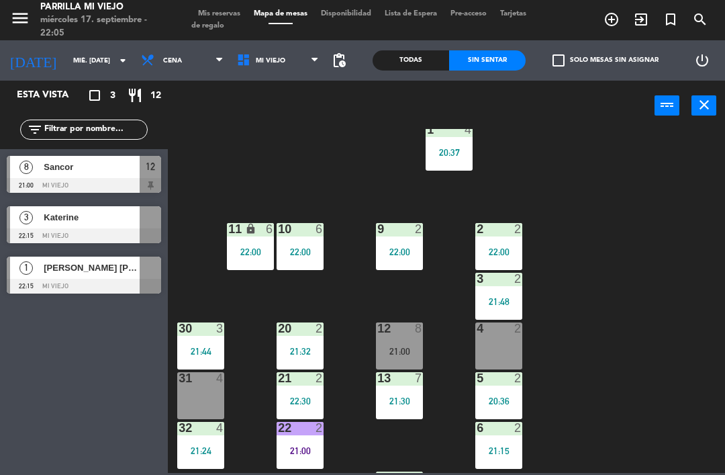
click at [635, 279] on div "1 4 20:37 2 2 22:00 9 2 22:00 10 6 22:00 11 lock 6 22:00 3 2 21:48 4 2 12 8 21:…" at bounding box center [450, 301] width 550 height 344
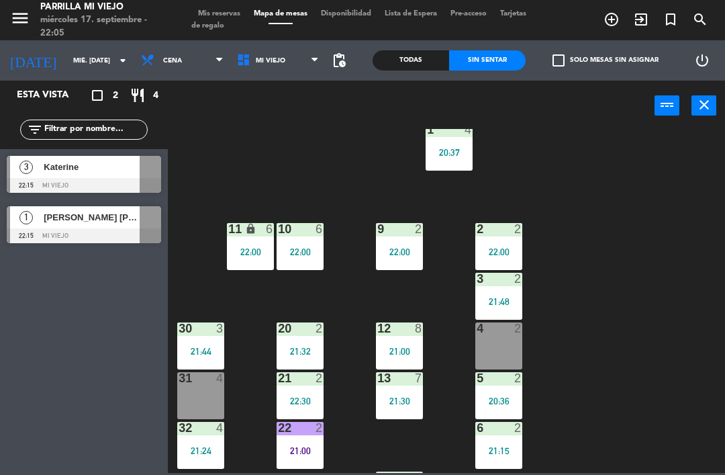
click at [695, 377] on div "1 4 20:37 2 2 22:00 9 2 22:00 10 6 22:00 11 lock 6 22:00 3 2 21:48 4 2 12 8 21:…" at bounding box center [450, 301] width 550 height 344
click at [226, 26] on span "Tarjetas de regalo" at bounding box center [358, 19] width 335 height 19
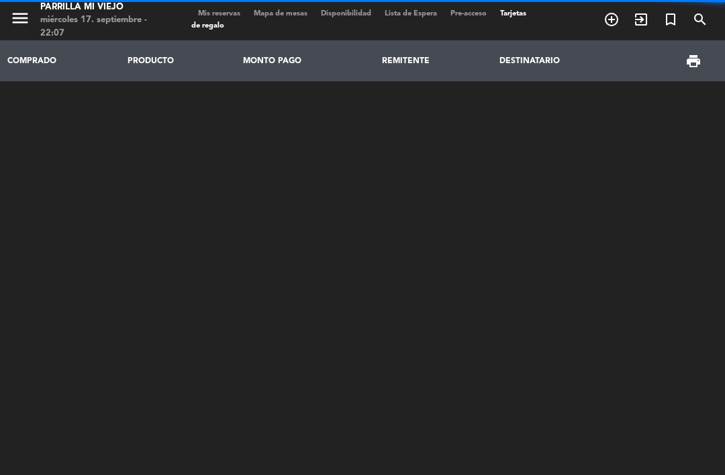
click at [191, 17] on span "Mis reservas" at bounding box center [219, 13] width 56 height 7
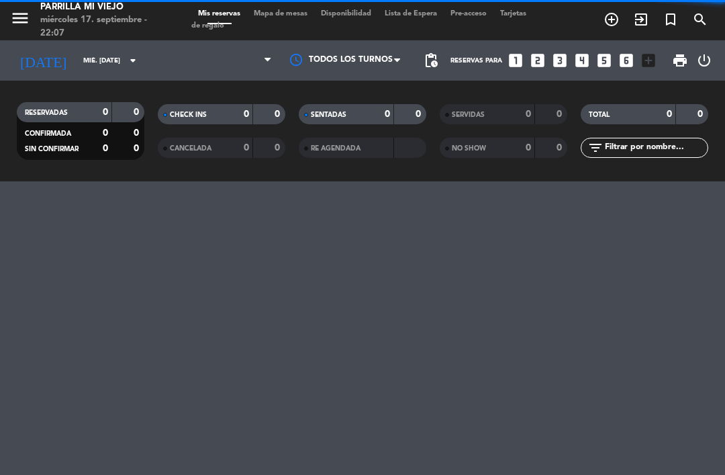
click at [218, 26] on span "Tarjetas de regalo" at bounding box center [358, 19] width 335 height 19
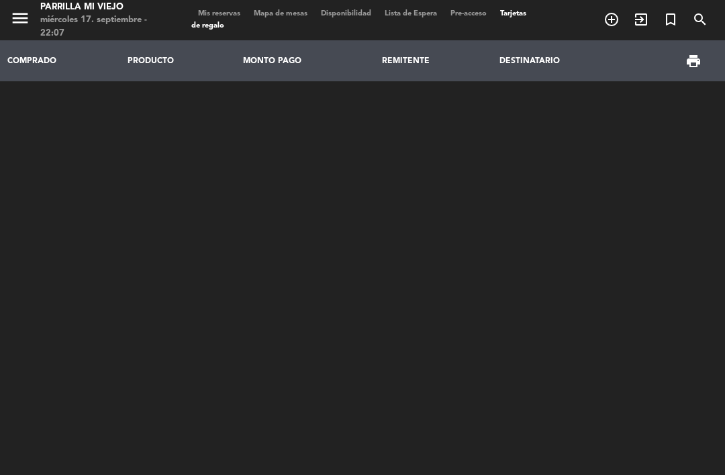
click at [219, 17] on span "Mis reservas" at bounding box center [219, 13] width 56 height 7
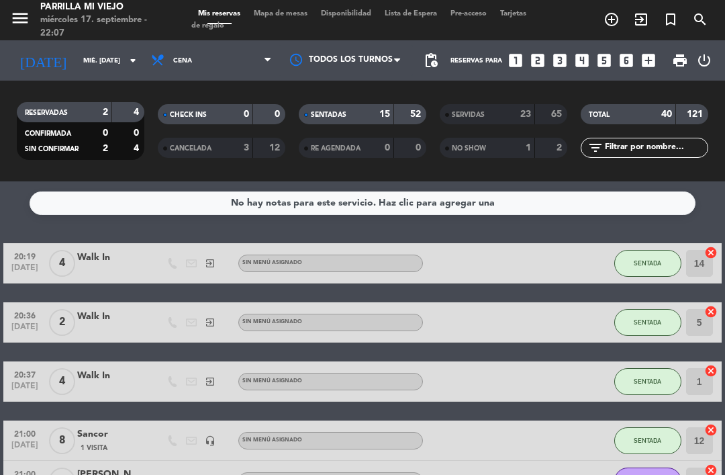
click at [361, 111] on div "SENTADAS" at bounding box center [333, 114] width 62 height 15
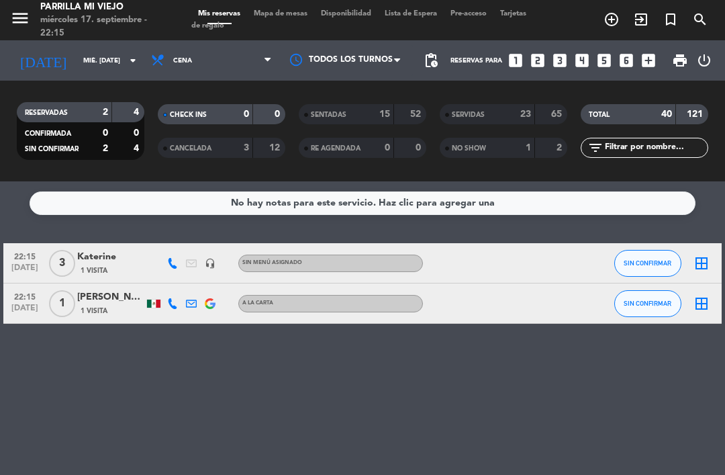
click at [252, 25] on span "Tarjetas de regalo" at bounding box center [358, 19] width 335 height 19
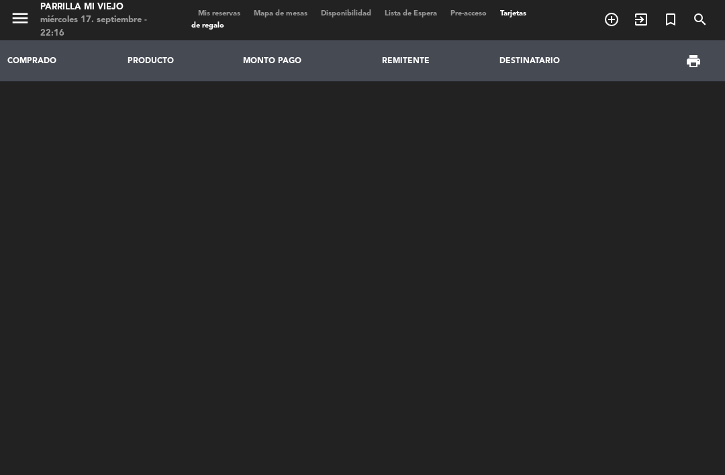
click at [285, 17] on span "Mapa de mesas" at bounding box center [280, 13] width 67 height 7
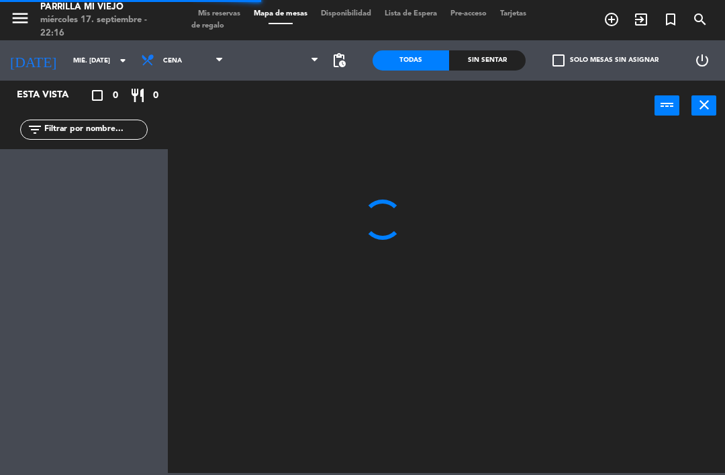
click at [218, 10] on span "Mis reservas" at bounding box center [219, 13] width 56 height 7
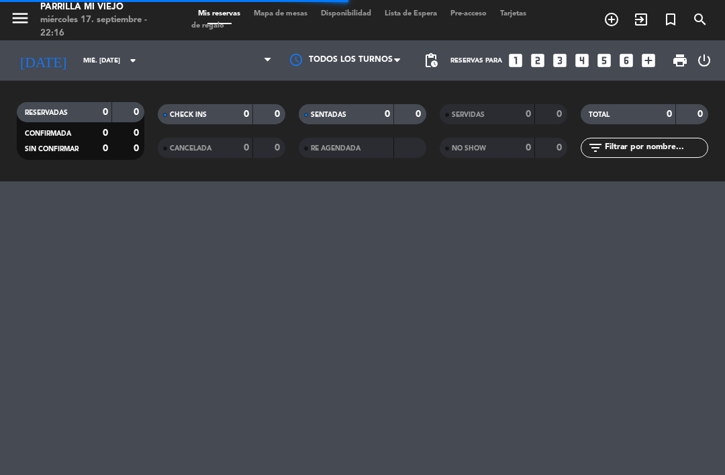
click at [208, 5] on div "menu [PERSON_NAME] Mi Viejo miércoles 17. septiembre - 22:16 Mis reservas Mapa …" at bounding box center [362, 20] width 725 height 40
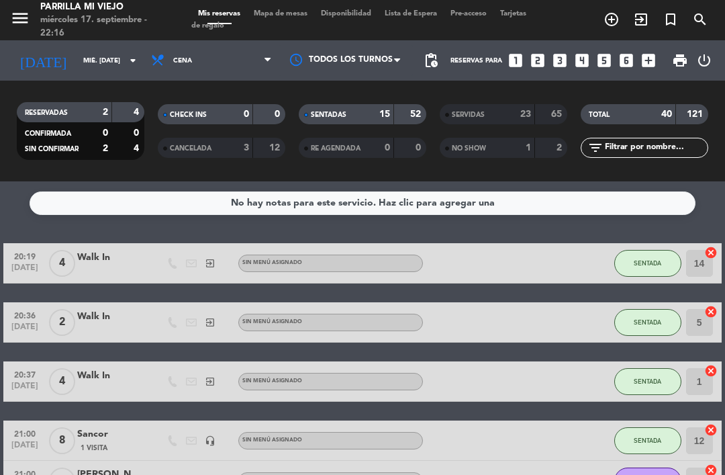
click at [326, 115] on span "SENTADAS" at bounding box center [329, 114] width 36 height 7
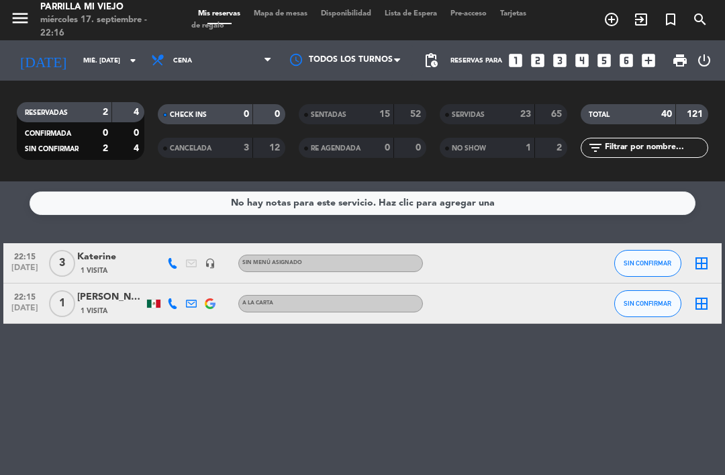
click at [273, 17] on span "Mapa de mesas" at bounding box center [280, 13] width 67 height 7
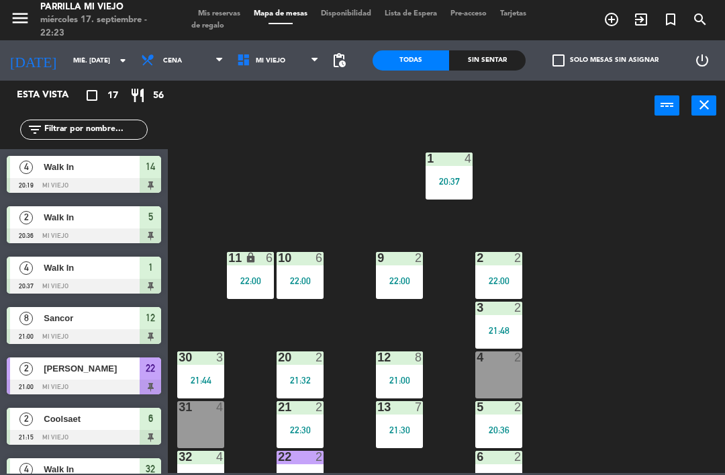
click at [502, 470] on div "6 2 21:15" at bounding box center [498, 474] width 47 height 47
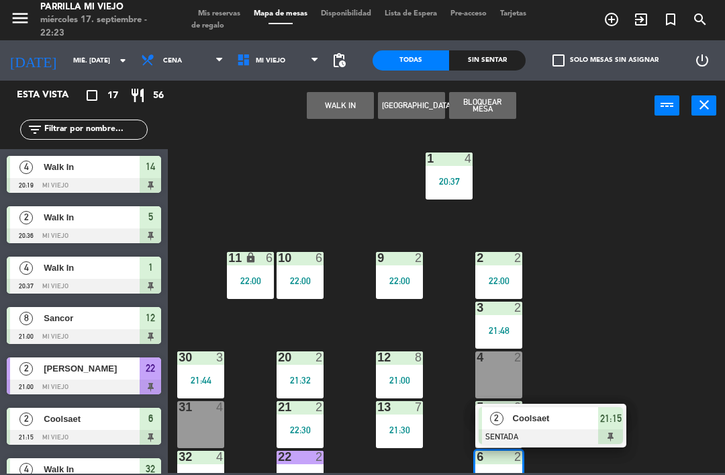
click at [606, 424] on span "21:15" at bounding box center [610, 418] width 21 height 16
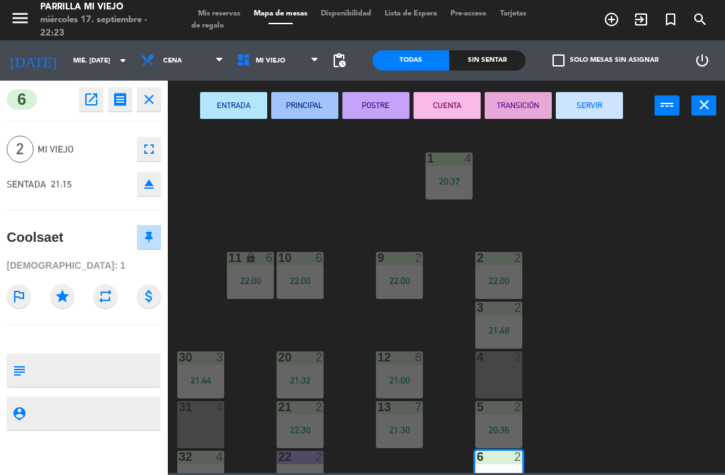
click at [596, 104] on button "SERVIR" at bounding box center [589, 105] width 67 height 27
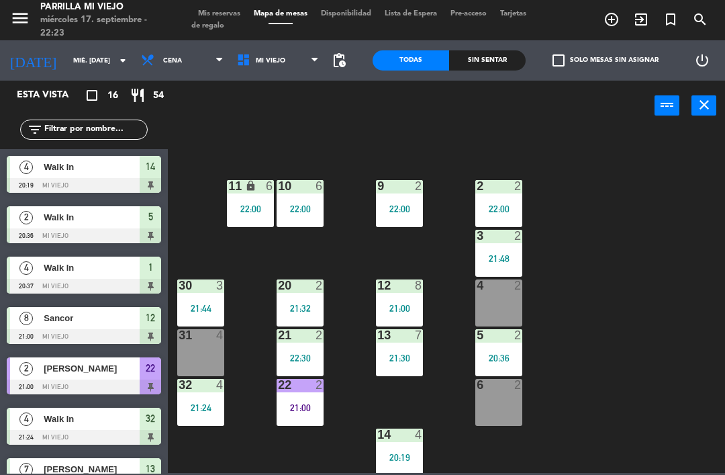
scroll to position [71, 0]
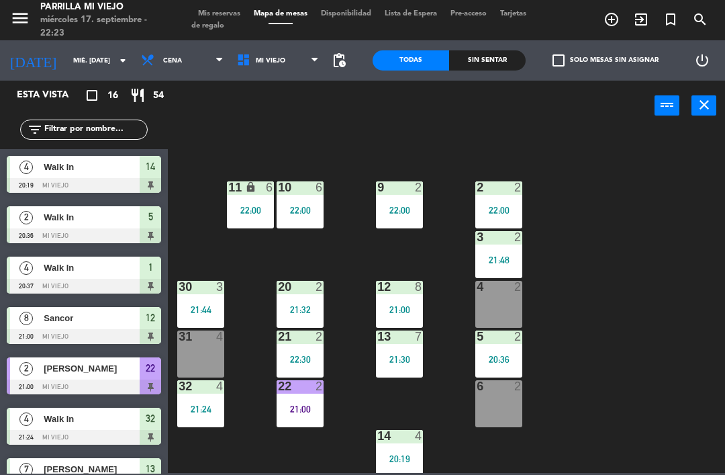
click at [291, 410] on div "21:00" at bounding box center [300, 408] width 47 height 9
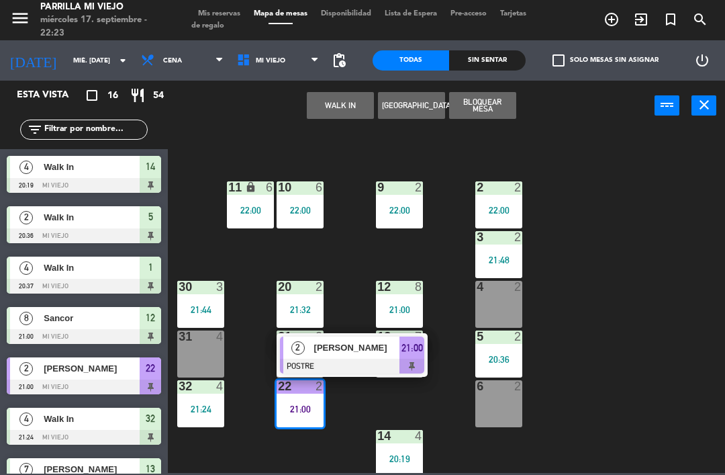
click at [412, 354] on span "21:00" at bounding box center [412, 348] width 21 height 16
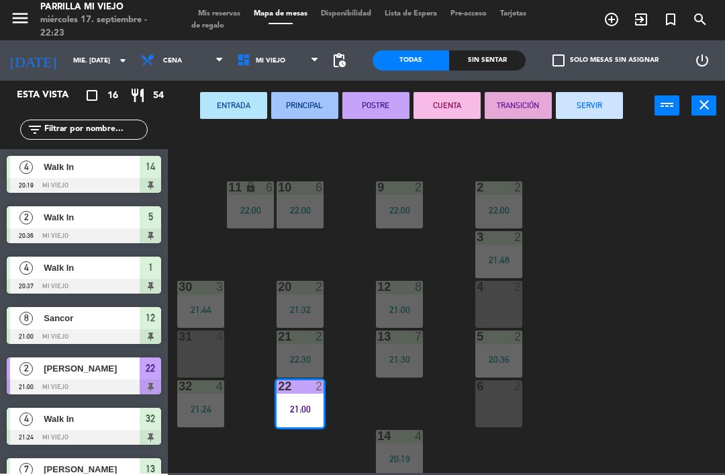
click at [587, 102] on button "SERVIR" at bounding box center [589, 105] width 67 height 27
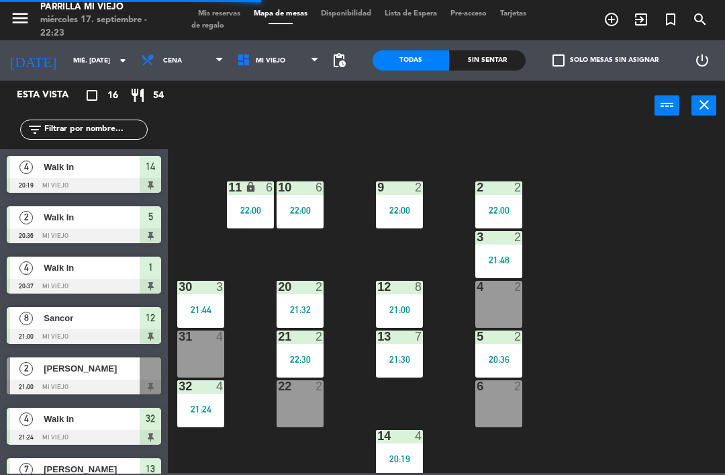
click at [471, 60] on div "Sin sentar" at bounding box center [487, 60] width 77 height 20
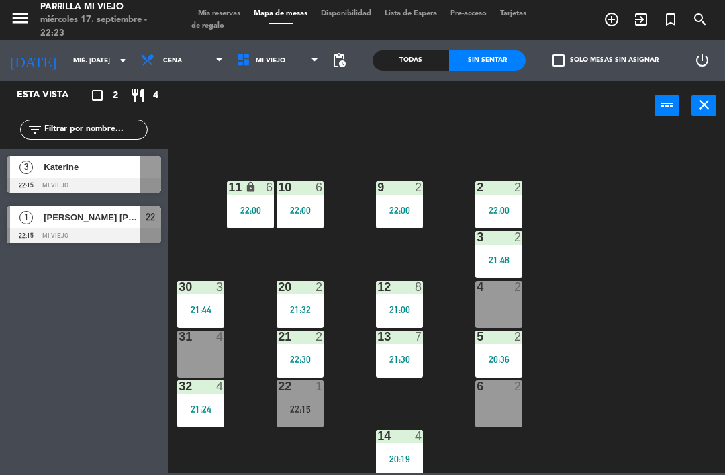
click at [308, 402] on div "22 1 22:15" at bounding box center [300, 403] width 47 height 47
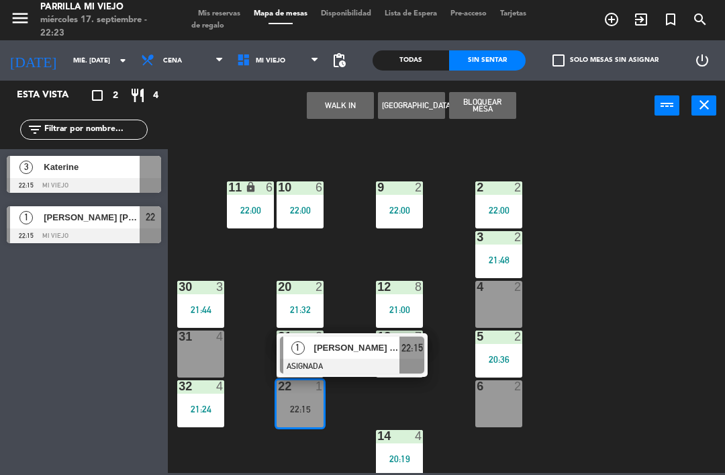
click at [414, 363] on div at bounding box center [352, 366] width 144 height 15
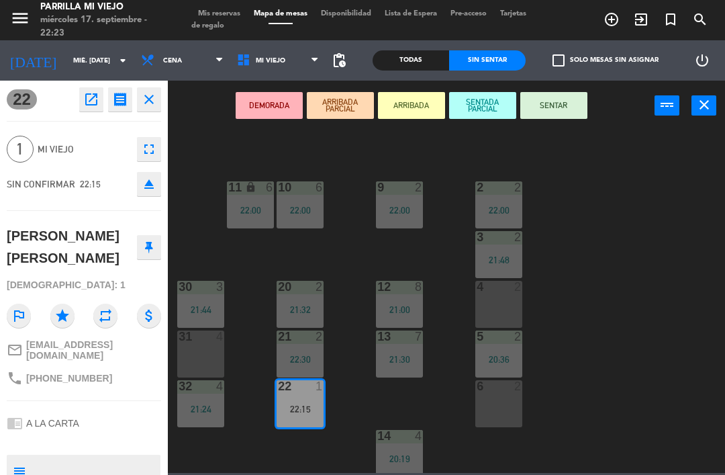
click at [561, 113] on button "SENTAR" at bounding box center [553, 105] width 67 height 27
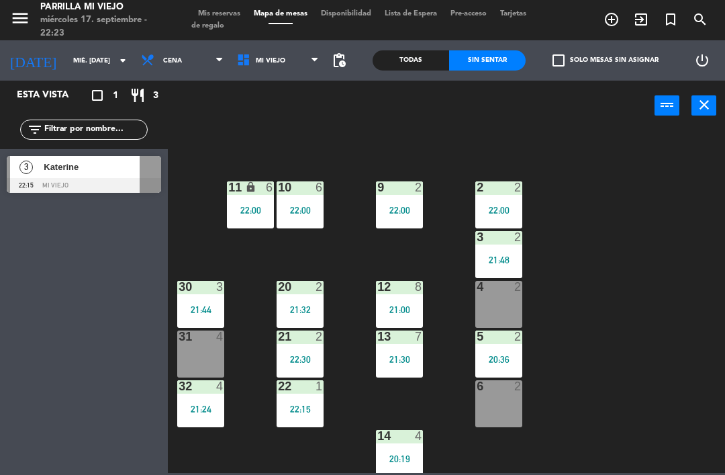
click at [506, 319] on div "4 2" at bounding box center [498, 304] width 47 height 47
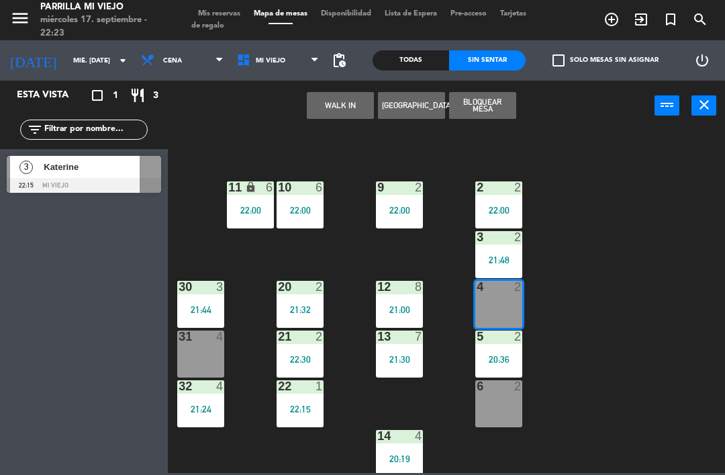
click at [326, 99] on button "WALK IN" at bounding box center [340, 105] width 67 height 27
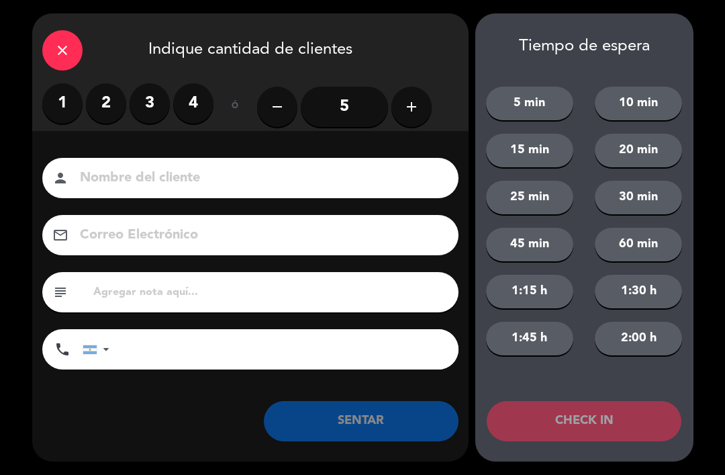
click at [91, 109] on label "2" at bounding box center [106, 103] width 40 height 40
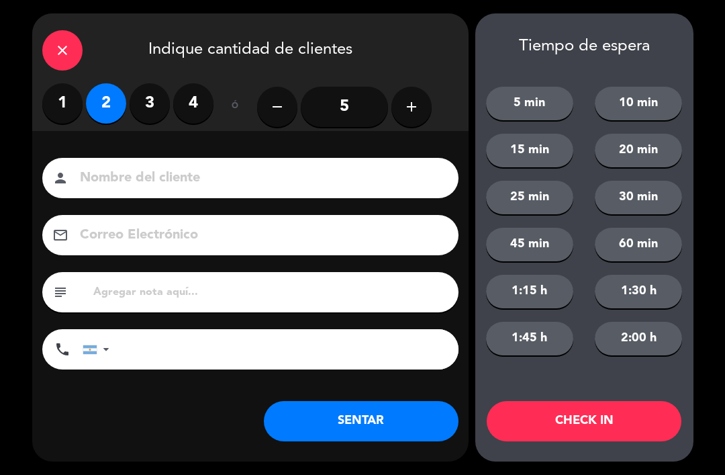
click at [353, 418] on button "SENTAR" at bounding box center [361, 421] width 195 height 40
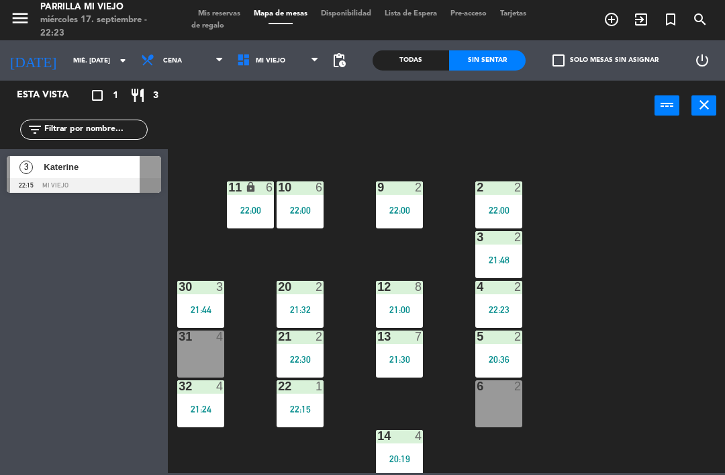
click at [226, 17] on span "Mis reservas" at bounding box center [219, 13] width 56 height 7
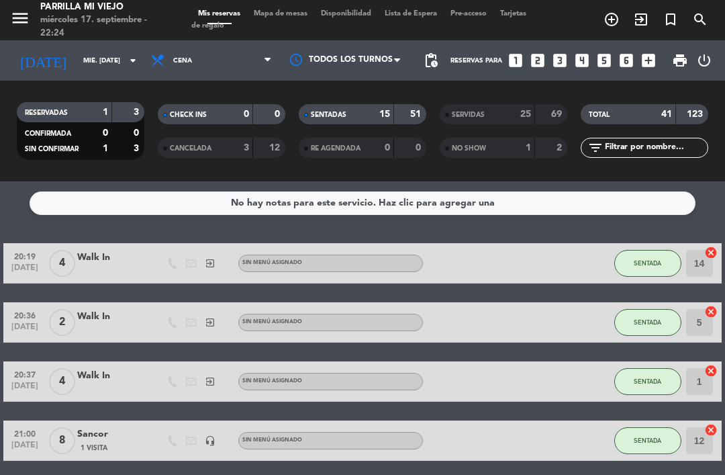
click at [340, 116] on span "SENTADAS" at bounding box center [329, 114] width 36 height 7
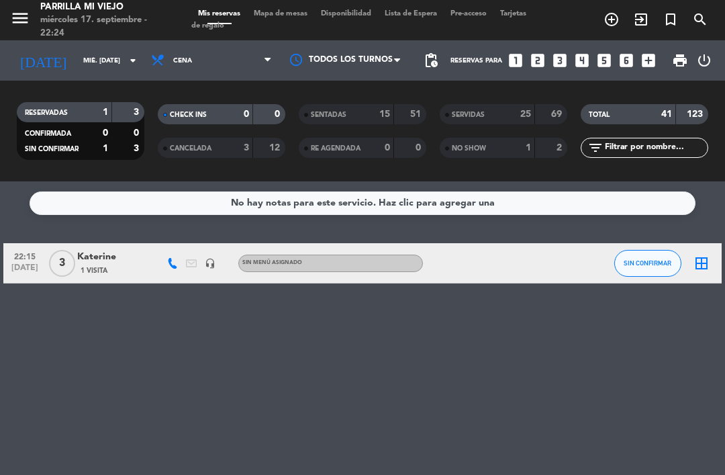
click at [299, 1] on div "menu [PERSON_NAME] Mi Viejo miércoles 17. septiembre - 22:24 Mis reservas Mapa …" at bounding box center [362, 20] width 725 height 40
click at [279, 15] on span "Mapa de mesas" at bounding box center [280, 13] width 67 height 7
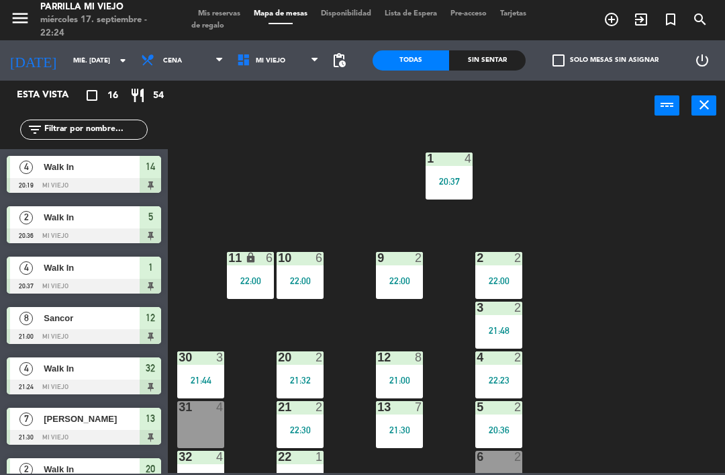
click at [471, 165] on div "4" at bounding box center [469, 158] width 8 height 12
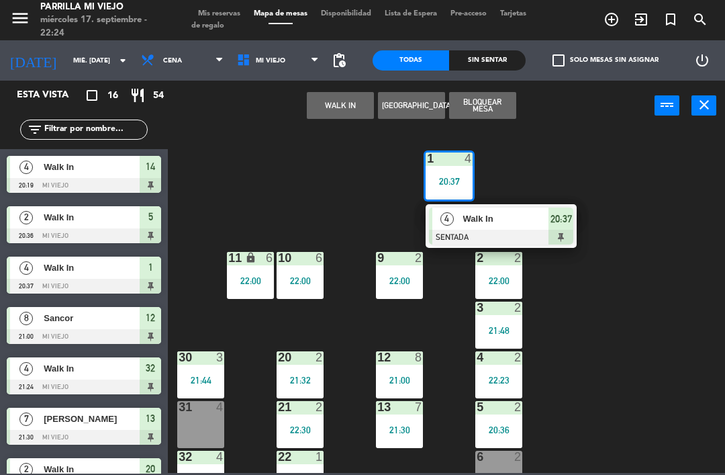
click at [571, 242] on div at bounding box center [501, 237] width 144 height 15
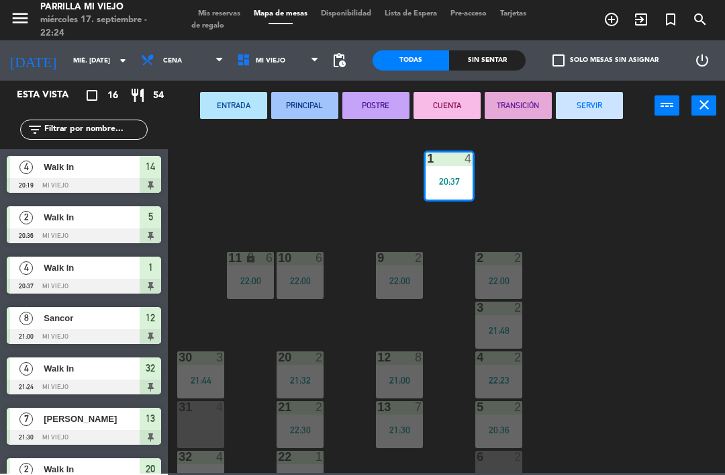
click at [569, 95] on button "SERVIR" at bounding box center [589, 105] width 67 height 27
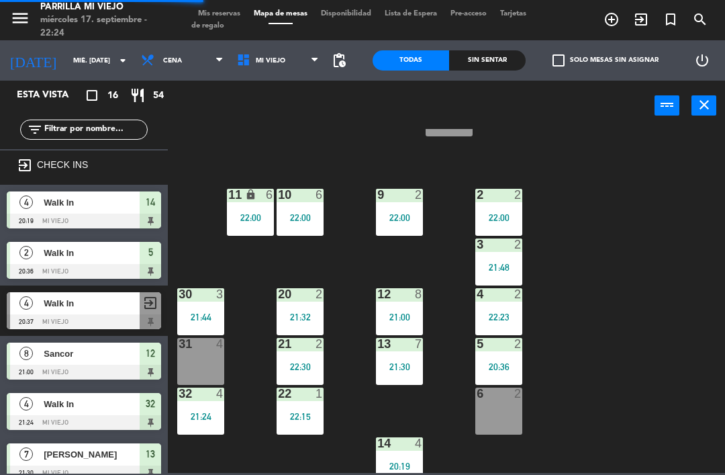
scroll to position [59, 0]
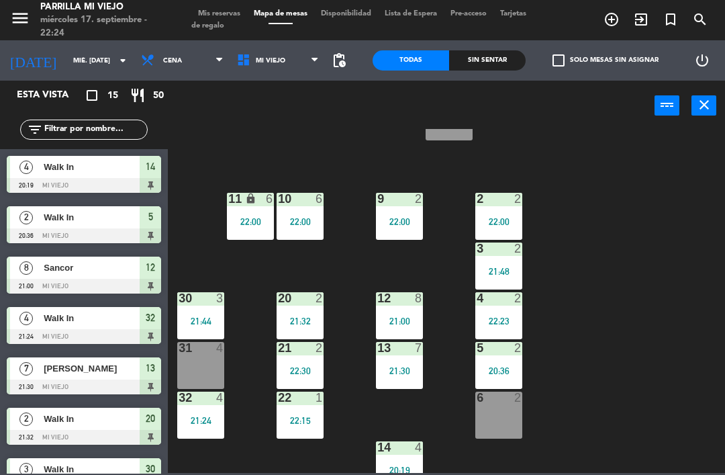
click at [405, 466] on div "20:19" at bounding box center [399, 469] width 47 height 9
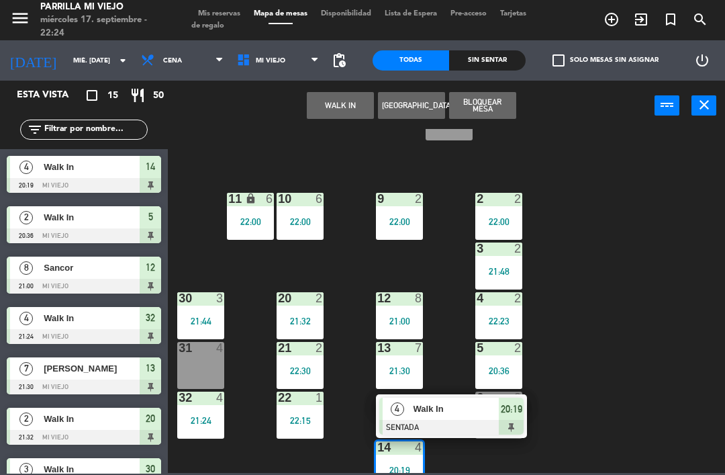
click at [513, 422] on div at bounding box center [451, 427] width 144 height 15
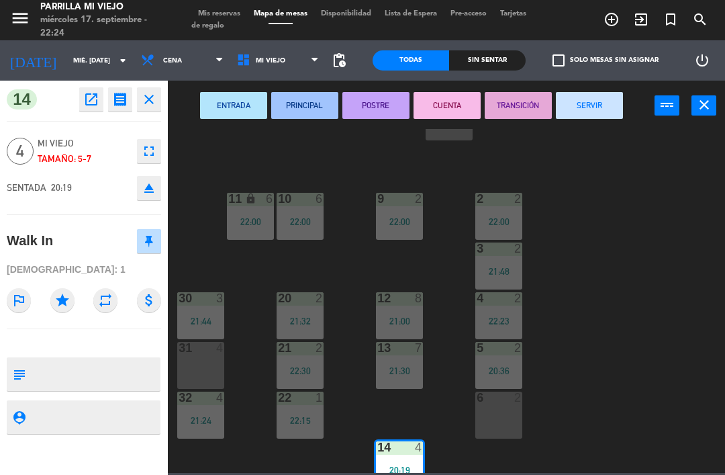
click at [602, 97] on button "SERVIR" at bounding box center [589, 105] width 67 height 27
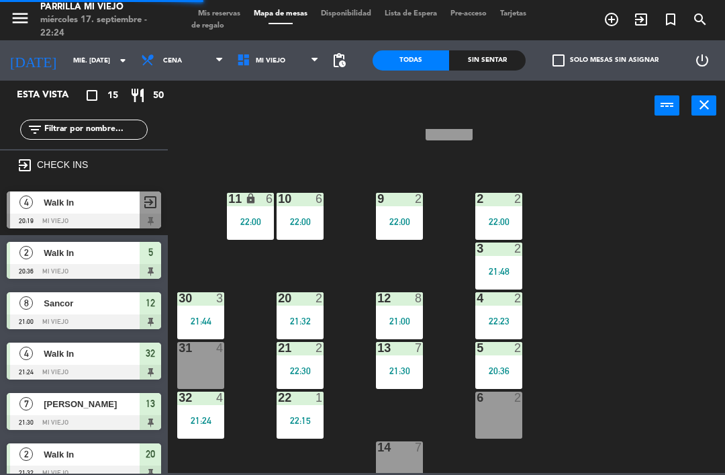
click at [651, 259] on div "1 5 2 2 22:00 9 2 22:00 10 6 22:00 11 lock 6 22:00 3 2 21:48 4 2 22:23 12 8 21:…" at bounding box center [450, 301] width 550 height 344
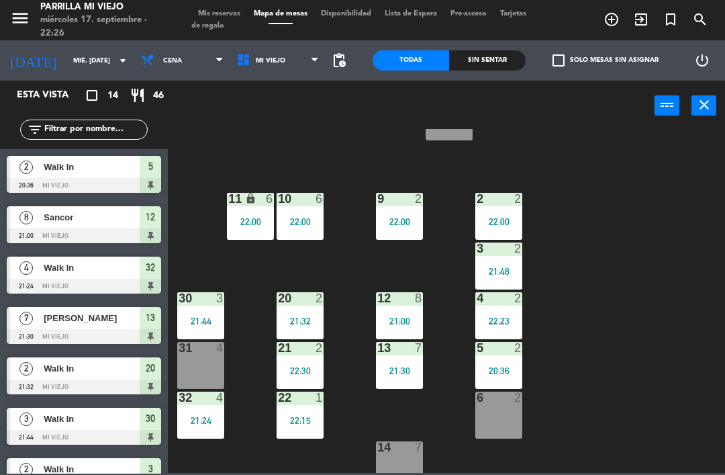
click at [620, 399] on div "1 5 2 2 22:00 9 2 22:00 10 6 22:00 11 lock 6 22:00 3 2 21:48 4 2 22:23 12 8 21:…" at bounding box center [450, 301] width 550 height 344
click at [492, 410] on div "6 2" at bounding box center [498, 415] width 47 height 47
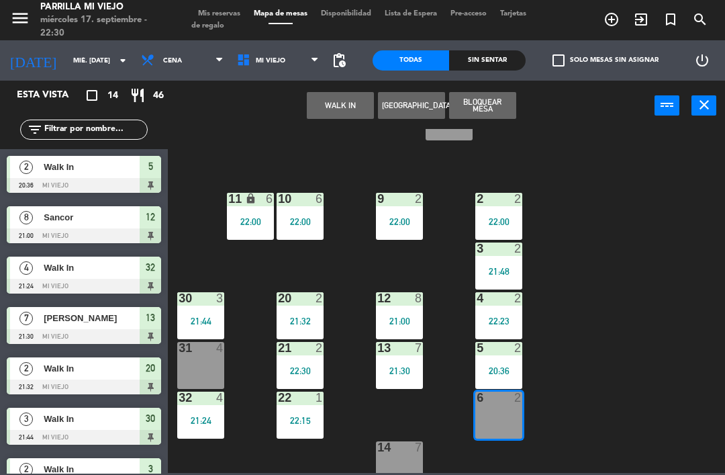
click at [342, 107] on button "WALK IN" at bounding box center [340, 105] width 67 height 27
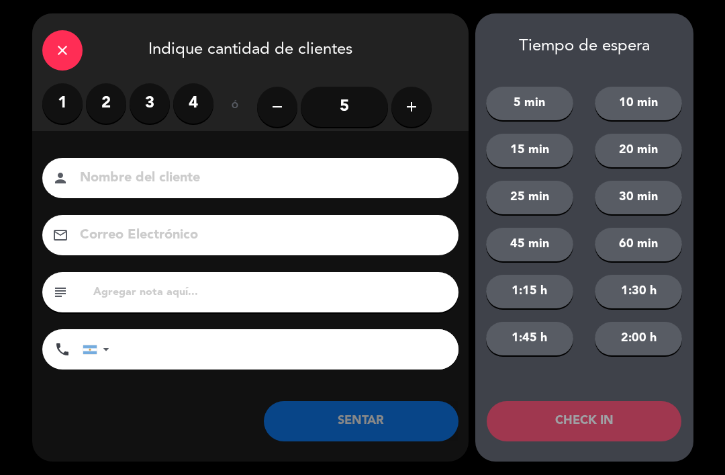
click at [105, 96] on label "2" at bounding box center [106, 103] width 40 height 40
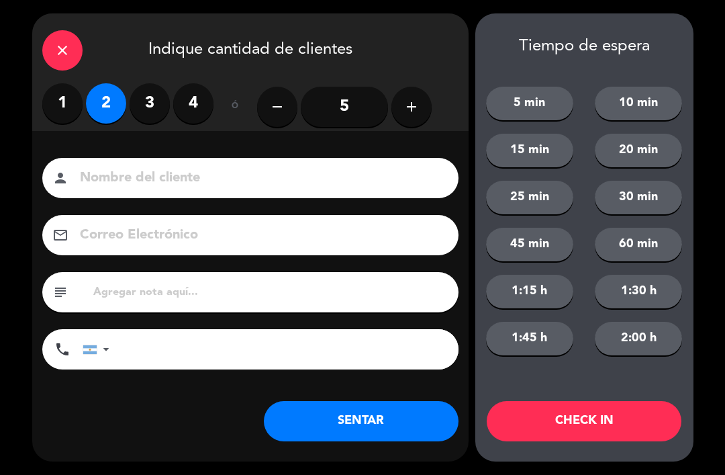
click at [383, 410] on button "SENTAR" at bounding box center [361, 421] width 195 height 40
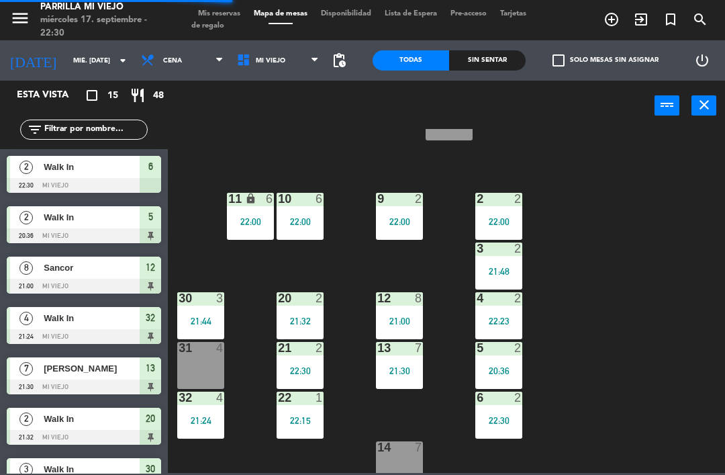
click at [227, 22] on span "Tarjetas de regalo" at bounding box center [358, 19] width 335 height 19
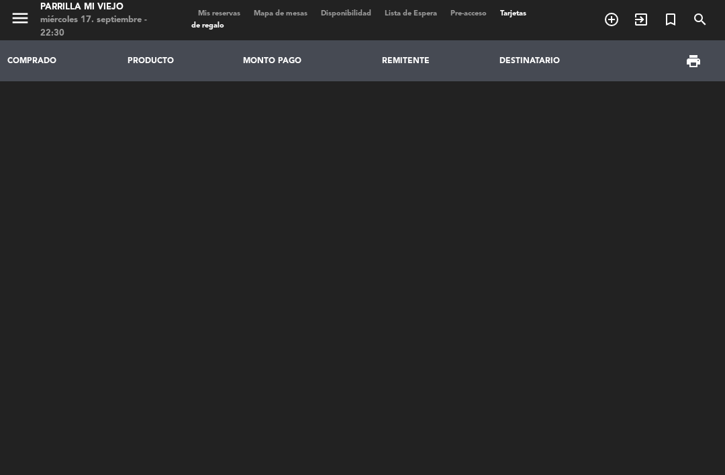
click at [222, 5] on div "menu [PERSON_NAME] Mi Viejo miércoles 17. septiembre - 22:30 Mis reservas Mapa …" at bounding box center [362, 20] width 725 height 40
click at [210, 1] on div "menu [PERSON_NAME] Mi Viejo miércoles 17. septiembre - 22:30 Mis reservas Mapa …" at bounding box center [362, 20] width 725 height 40
click at [227, 12] on span "Mis reservas" at bounding box center [219, 13] width 56 height 7
